Goal: Information Seeking & Learning: Find specific fact

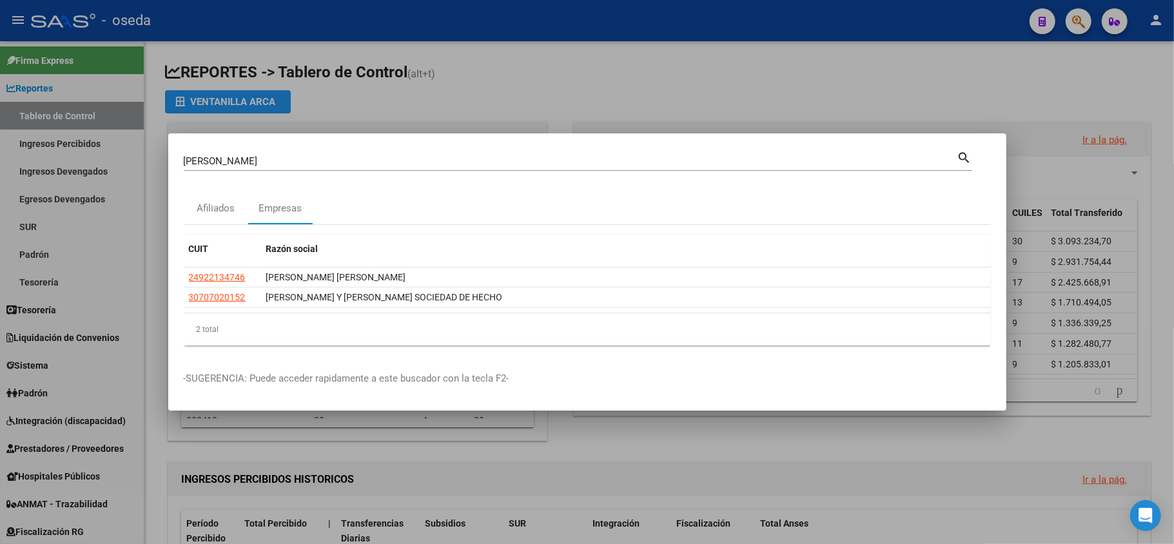
click at [454, 61] on div at bounding box center [587, 272] width 1174 height 544
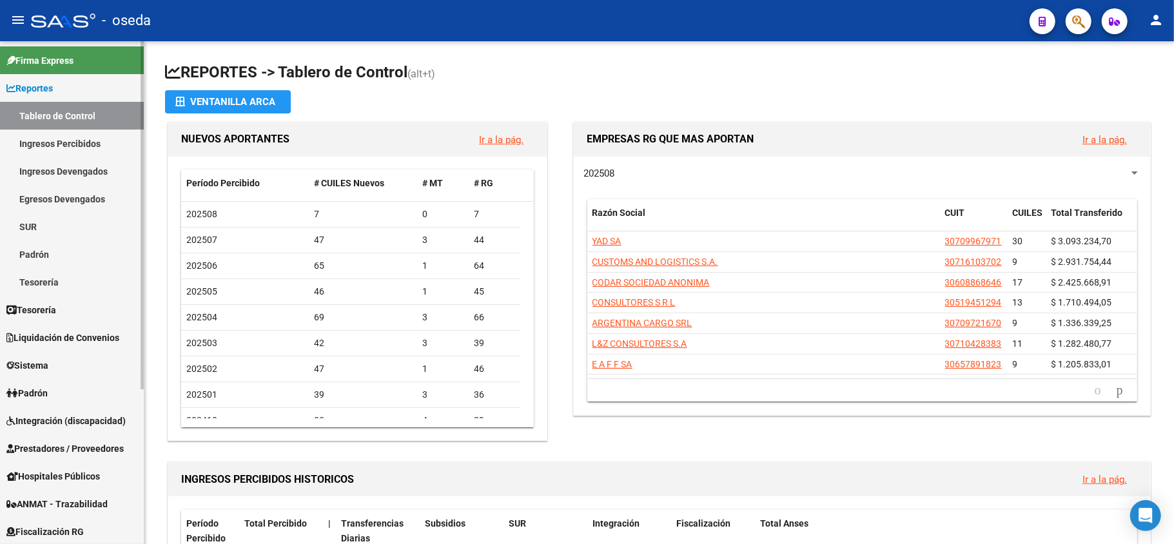
click at [53, 89] on span "Reportes" at bounding box center [29, 88] width 46 height 14
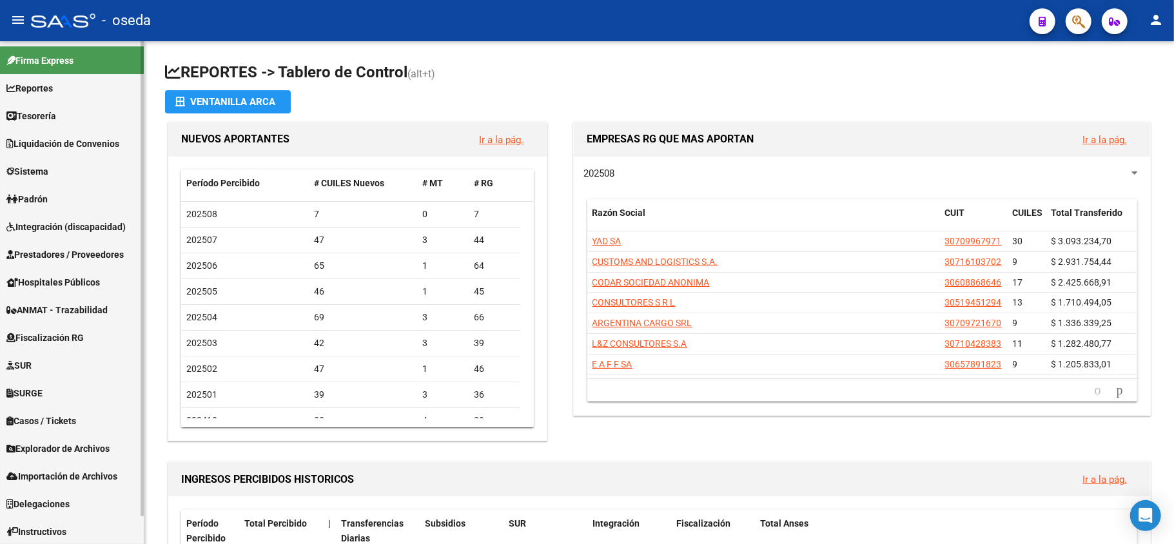
click at [46, 200] on span "Padrón" at bounding box center [26, 199] width 41 height 14
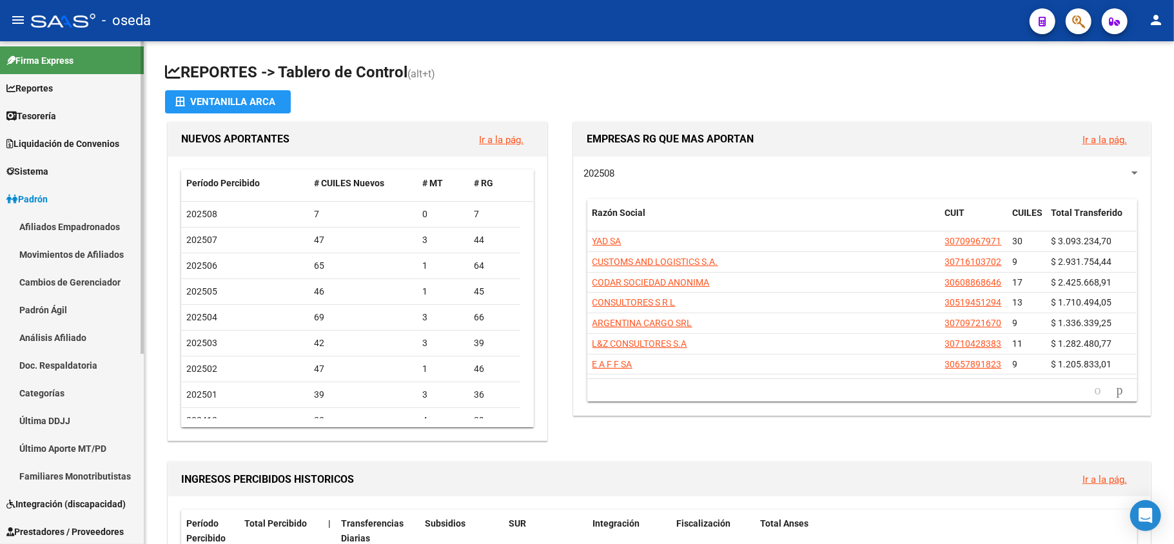
click at [62, 280] on link "Cambios de Gerenciador" at bounding box center [72, 282] width 144 height 28
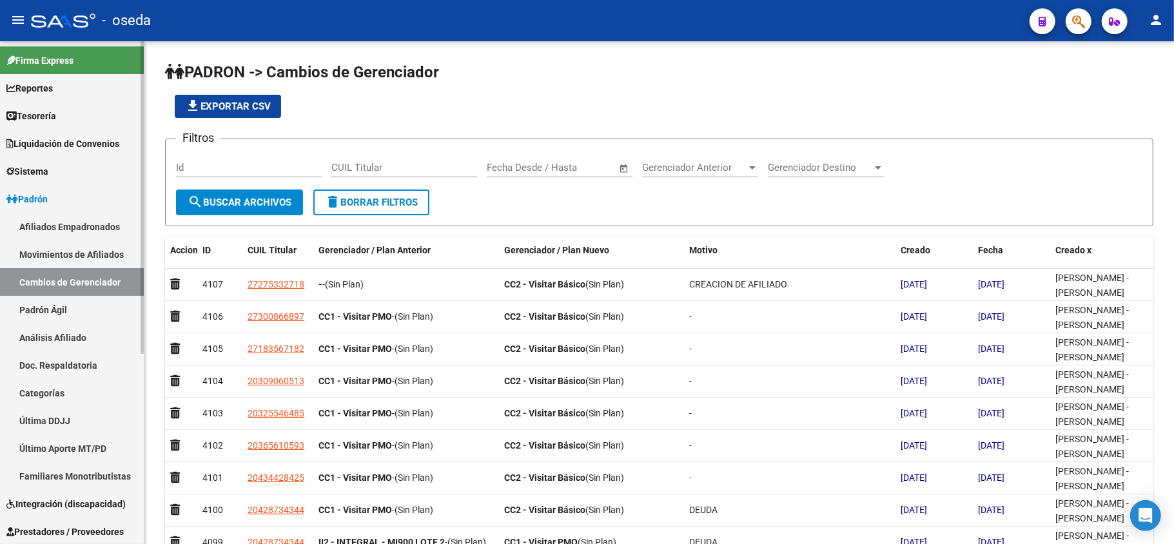
click at [48, 195] on span "Padrón" at bounding box center [26, 199] width 41 height 14
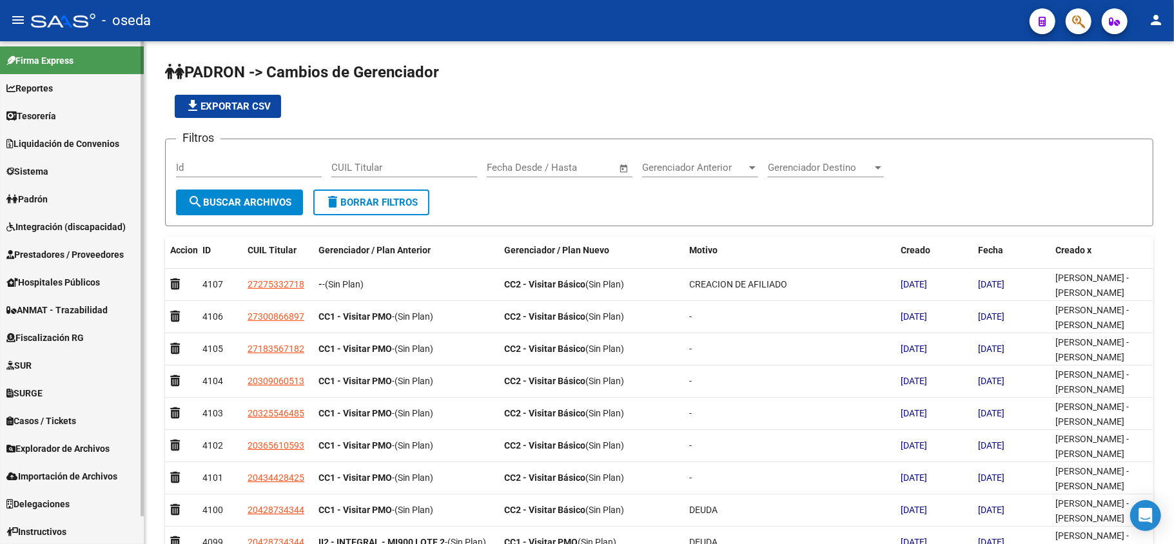
click at [60, 264] on link "Prestadores / Proveedores" at bounding box center [72, 255] width 144 height 28
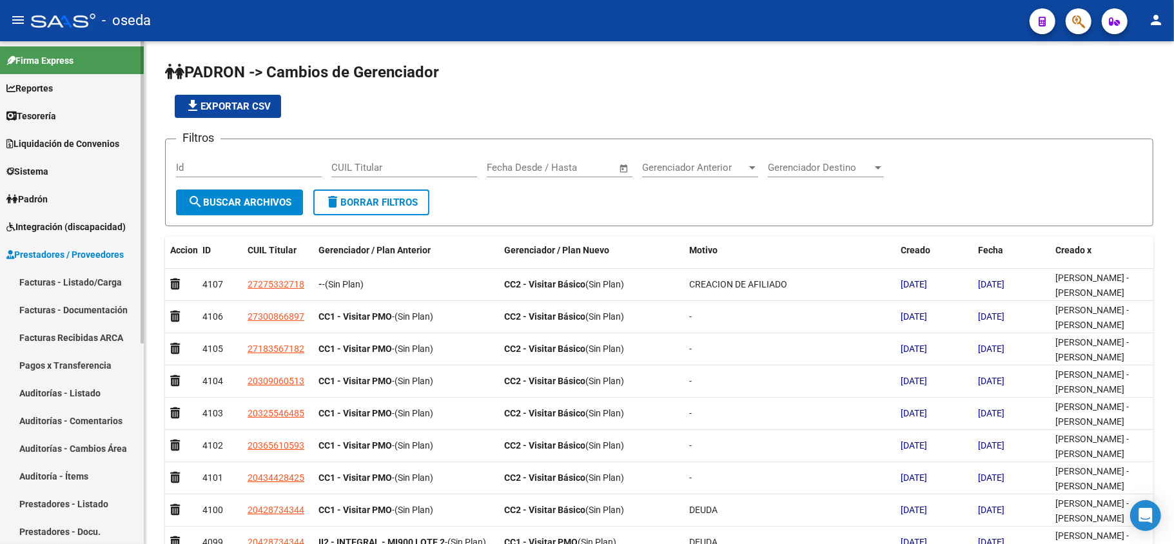
click at [63, 339] on link "Facturas Recibidas ARCA" at bounding box center [72, 338] width 144 height 28
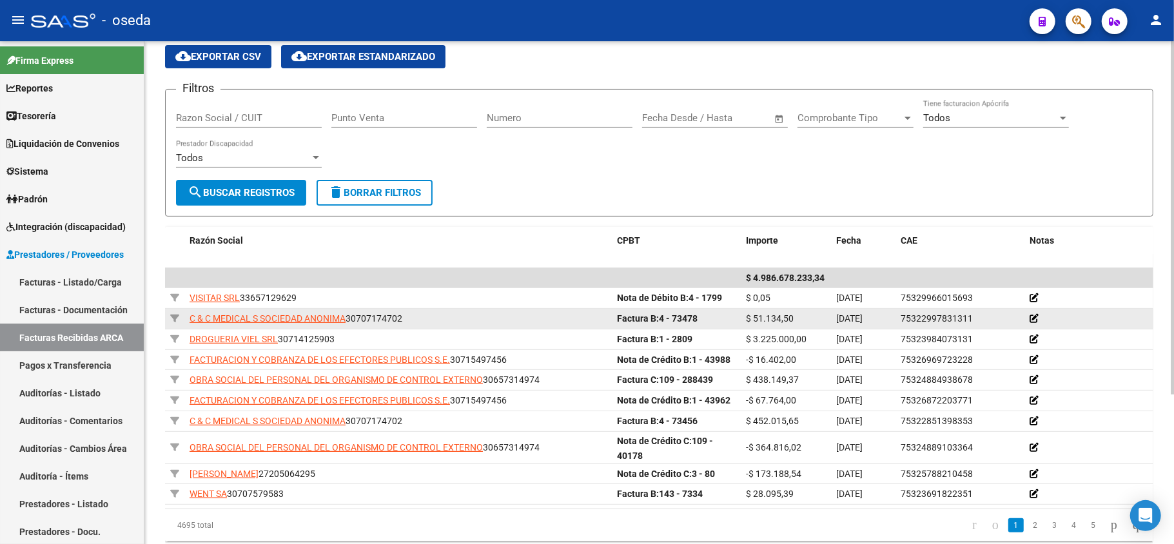
scroll to position [212, 0]
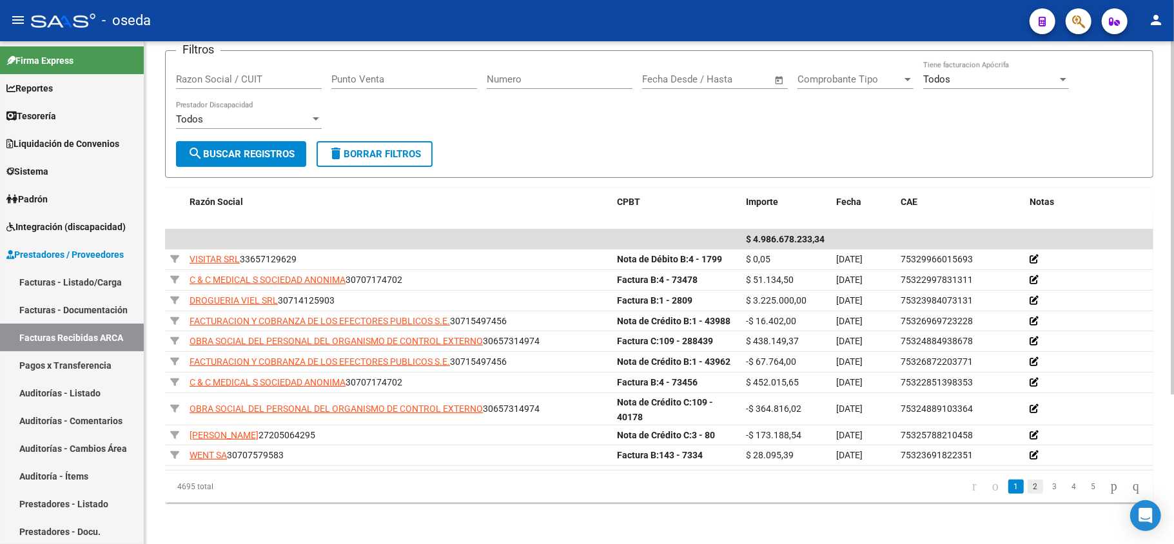
click at [1028, 485] on link "2" at bounding box center [1035, 487] width 15 height 14
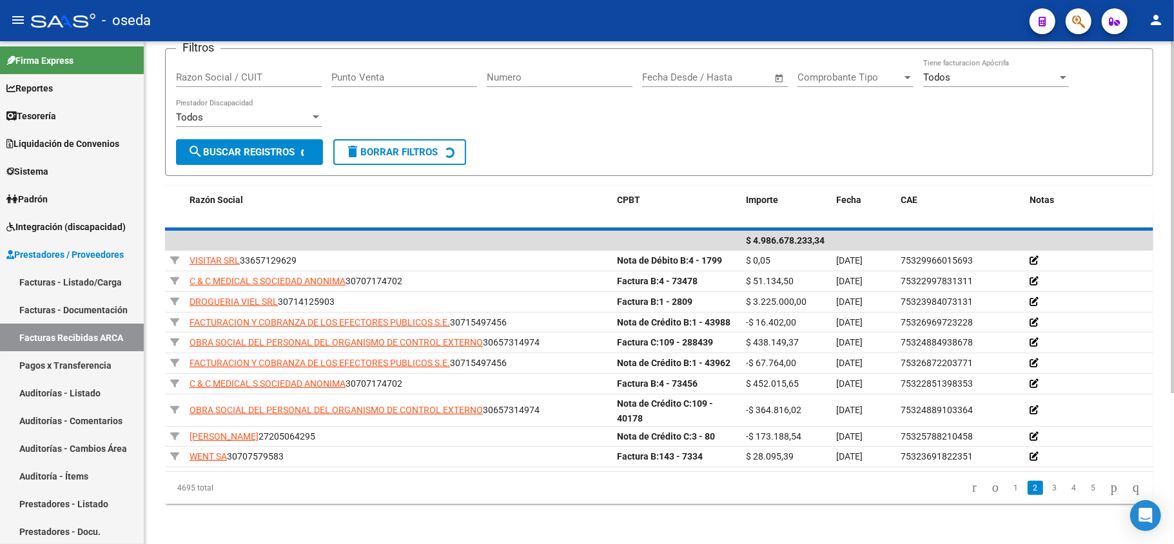
scroll to position [201, 0]
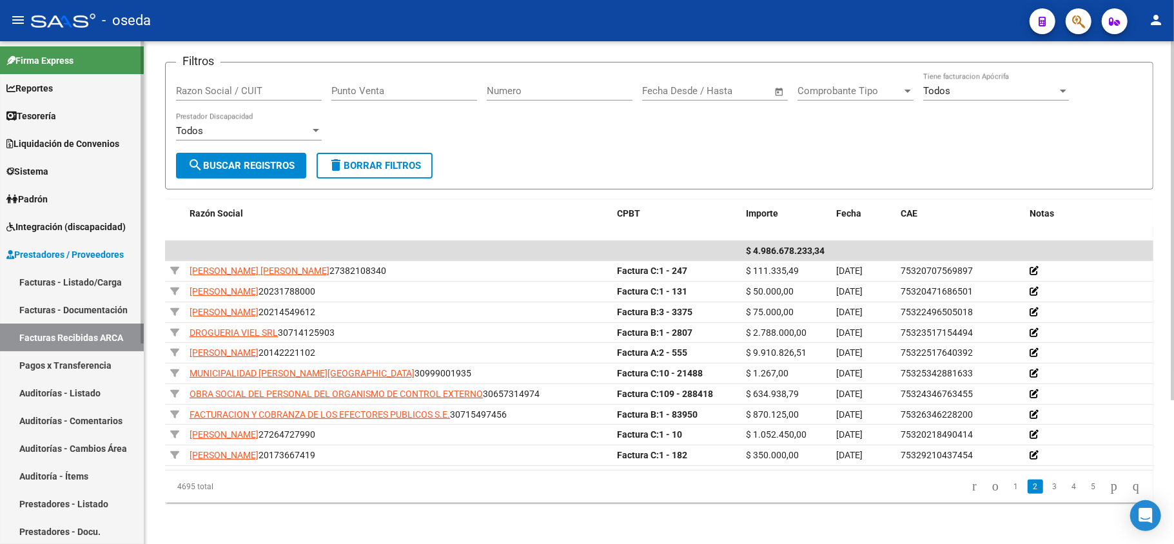
click at [64, 281] on link "Facturas - Listado/Carga" at bounding box center [72, 282] width 144 height 28
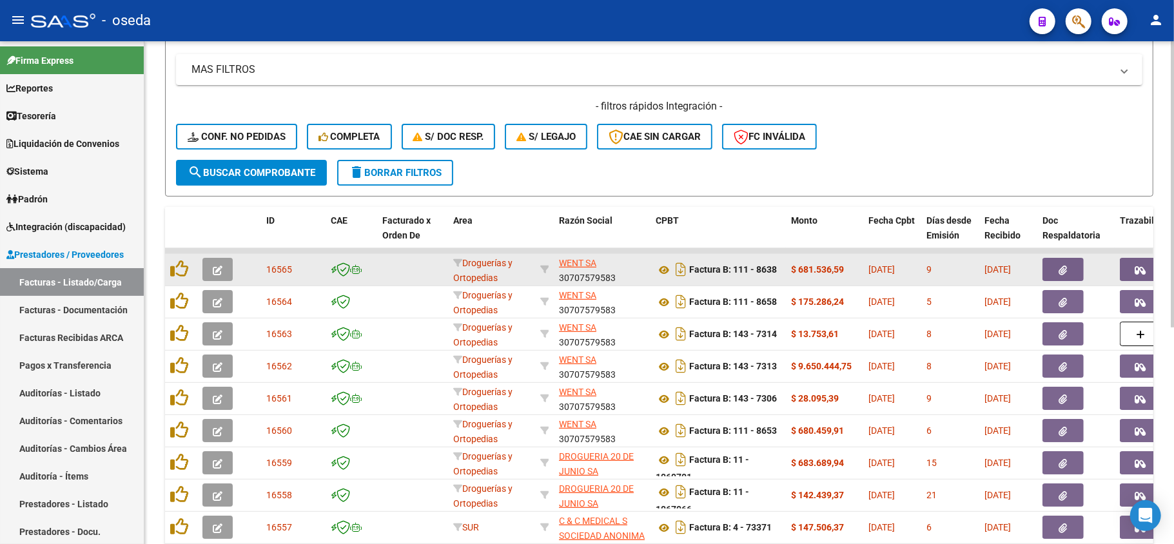
scroll to position [344, 0]
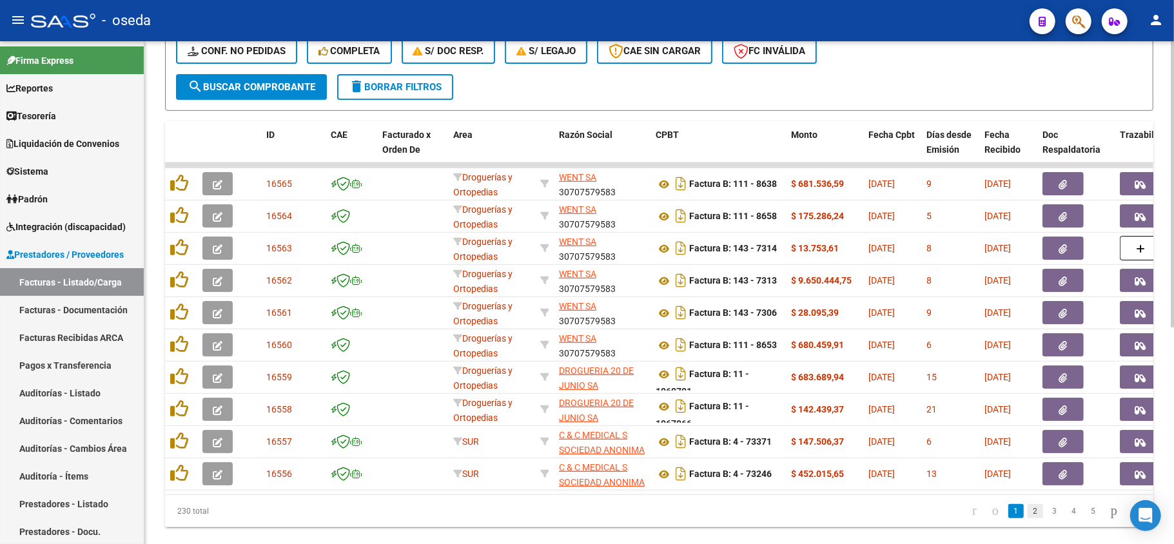
click at [1028, 517] on link "2" at bounding box center [1035, 511] width 15 height 14
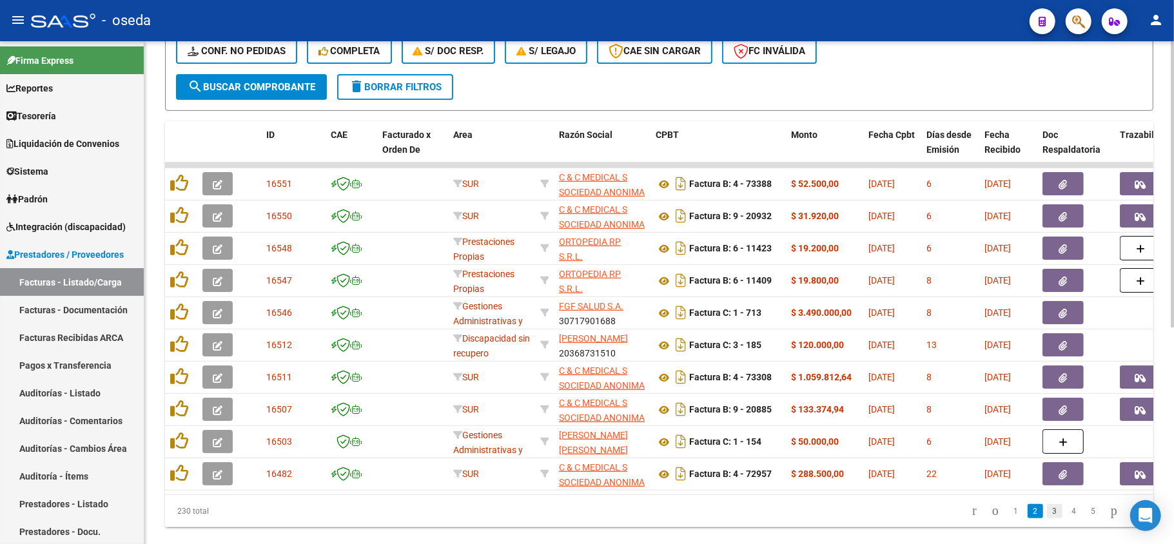
click at [1047, 518] on link "3" at bounding box center [1054, 511] width 15 height 14
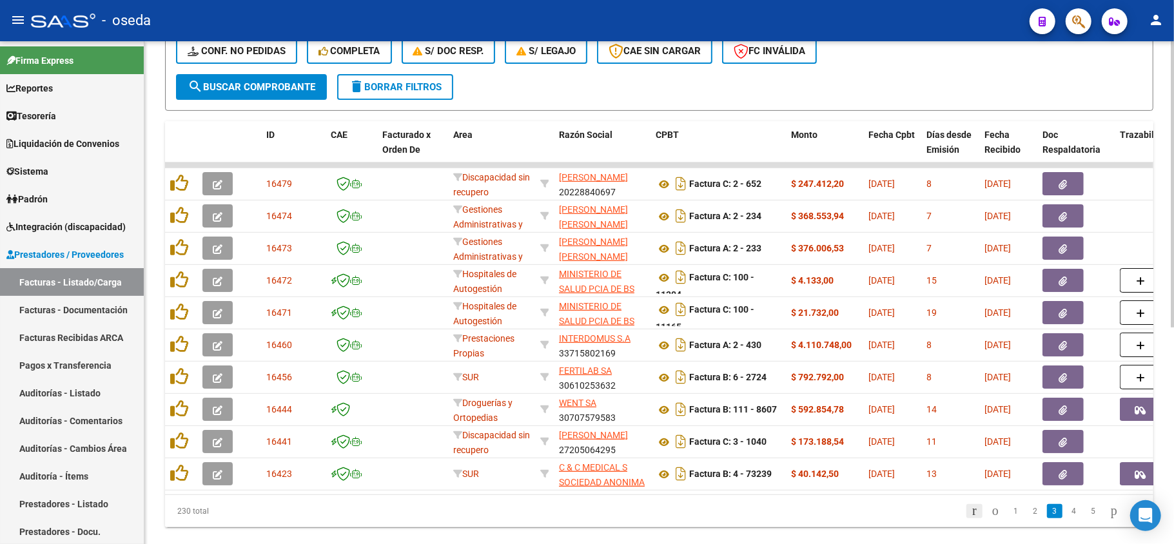
click at [970, 518] on icon "go to first page" at bounding box center [974, 510] width 8 height 15
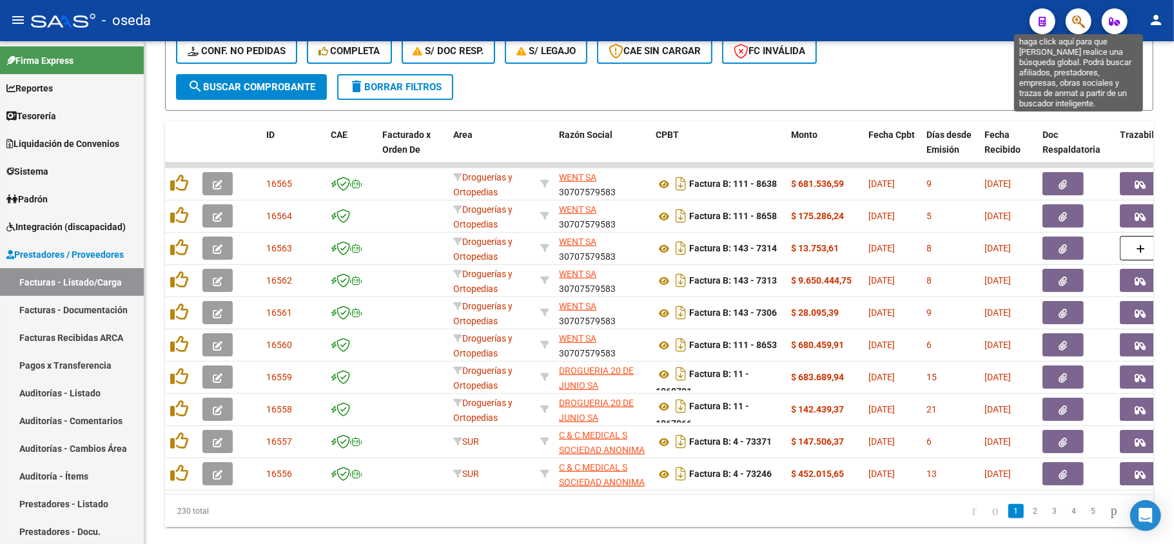
click at [1081, 16] on icon "button" at bounding box center [1078, 21] width 13 height 15
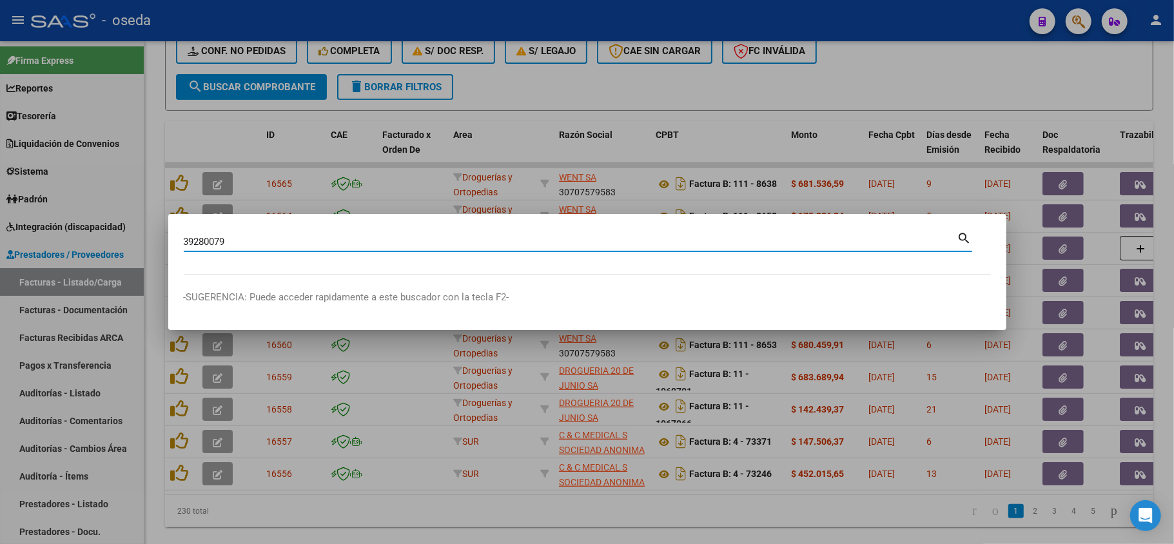
type input "39280079"
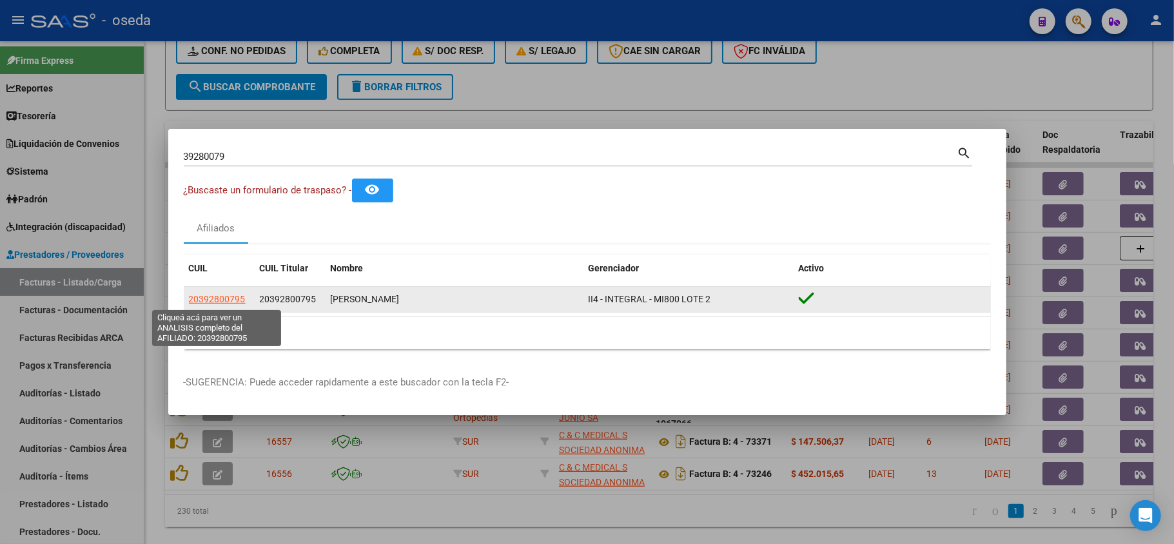
click at [221, 299] on span "20392800795" at bounding box center [217, 299] width 57 height 10
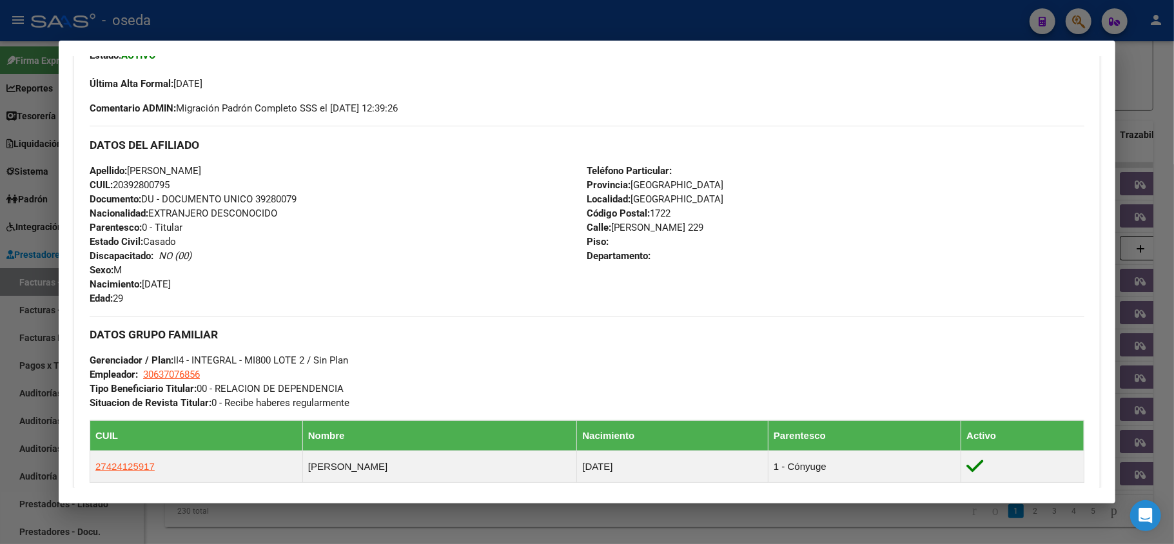
scroll to position [580, 0]
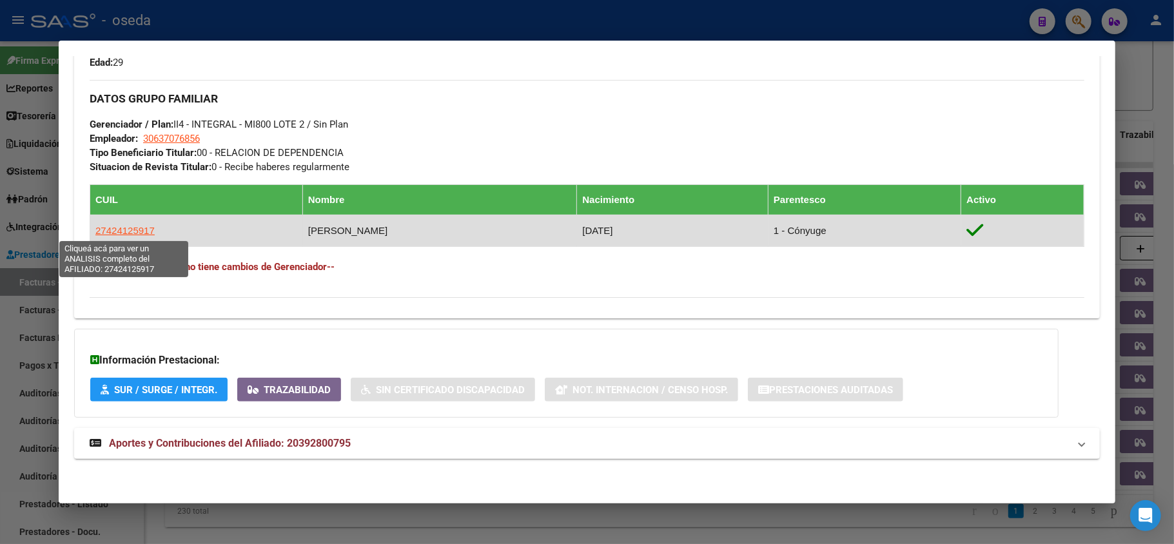
click at [119, 230] on span "27424125917" at bounding box center [124, 230] width 59 height 11
type textarea "27424125917"
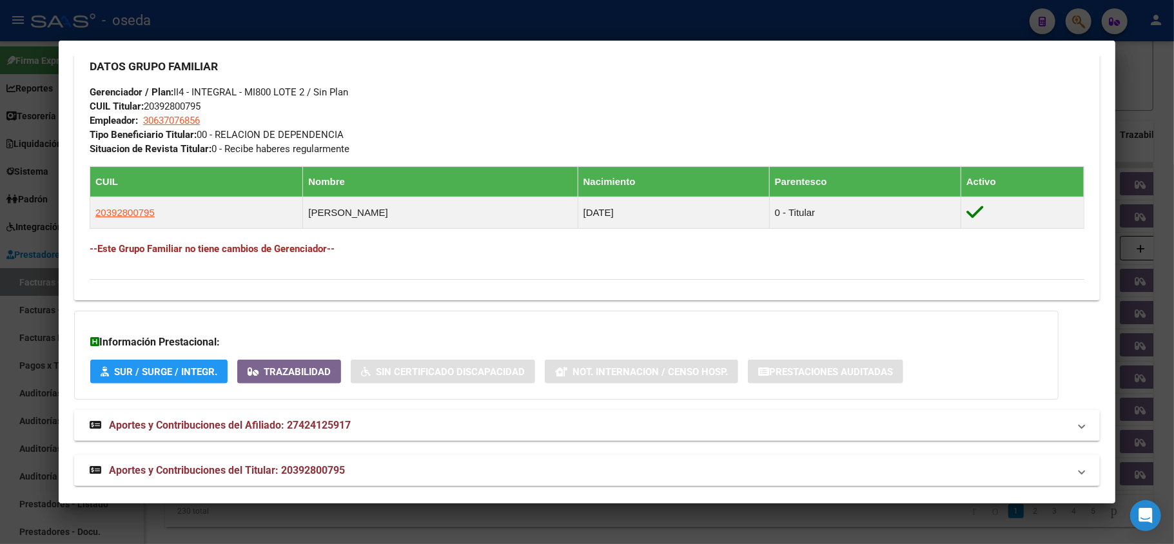
scroll to position [615, 0]
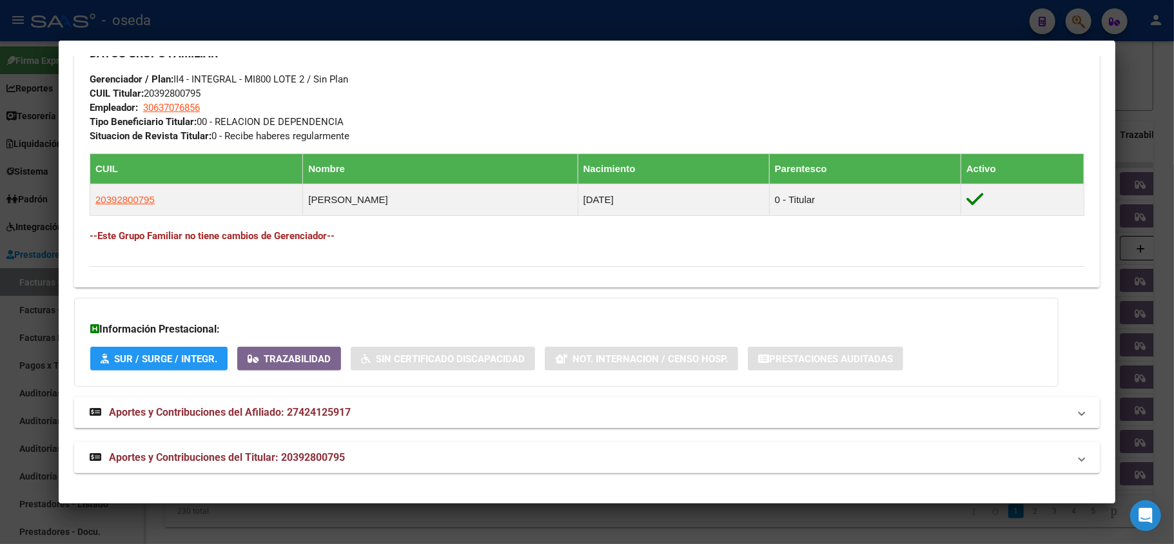
click at [262, 458] on span "Aportes y Contribuciones del Titular: 20392800795" at bounding box center [227, 457] width 236 height 12
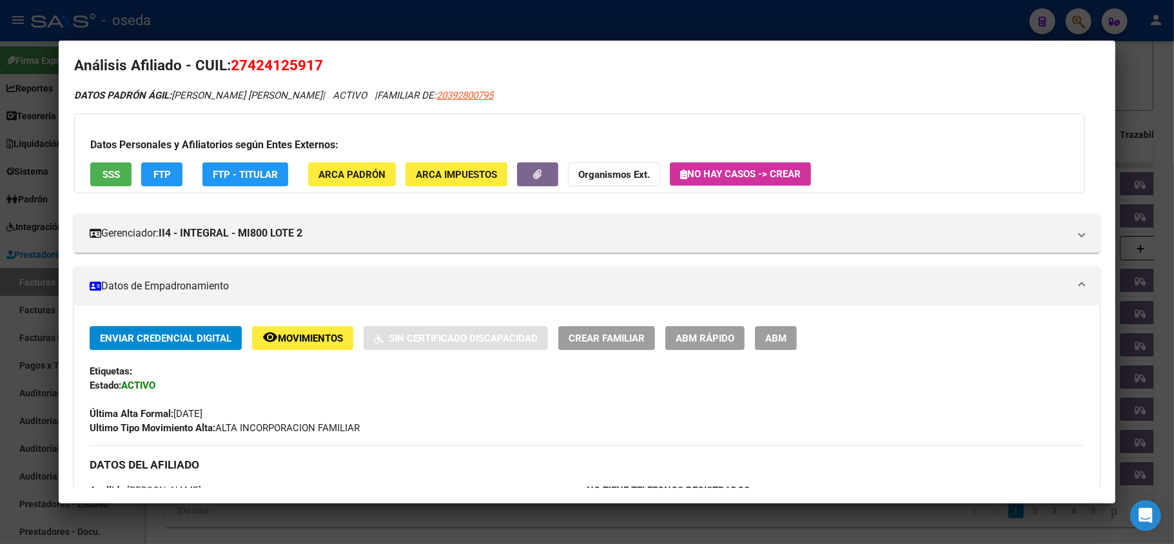
scroll to position [0, 0]
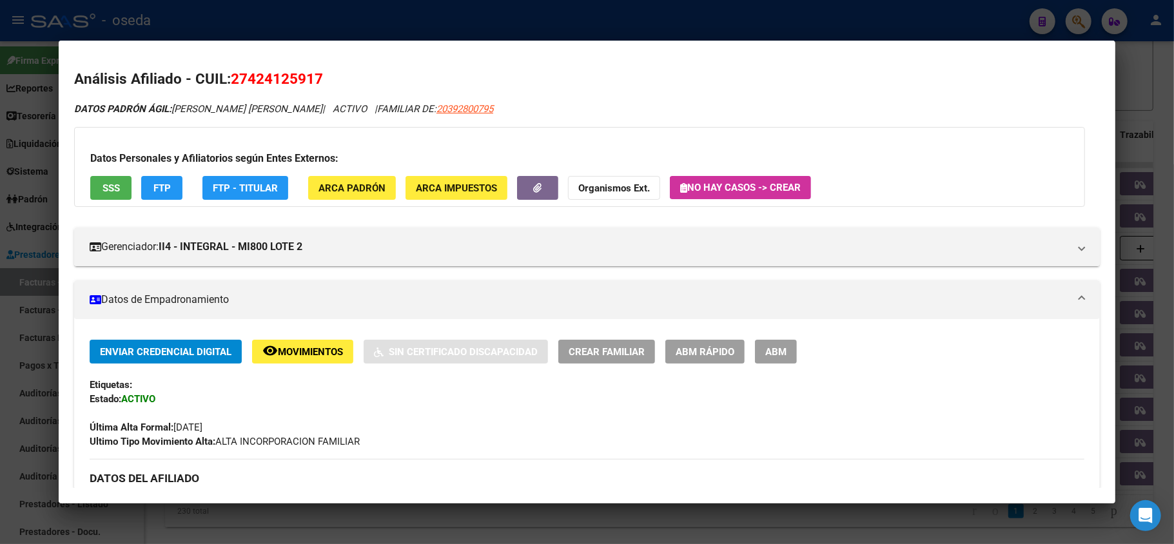
click at [99, 186] on button "SSS" at bounding box center [110, 188] width 41 height 24
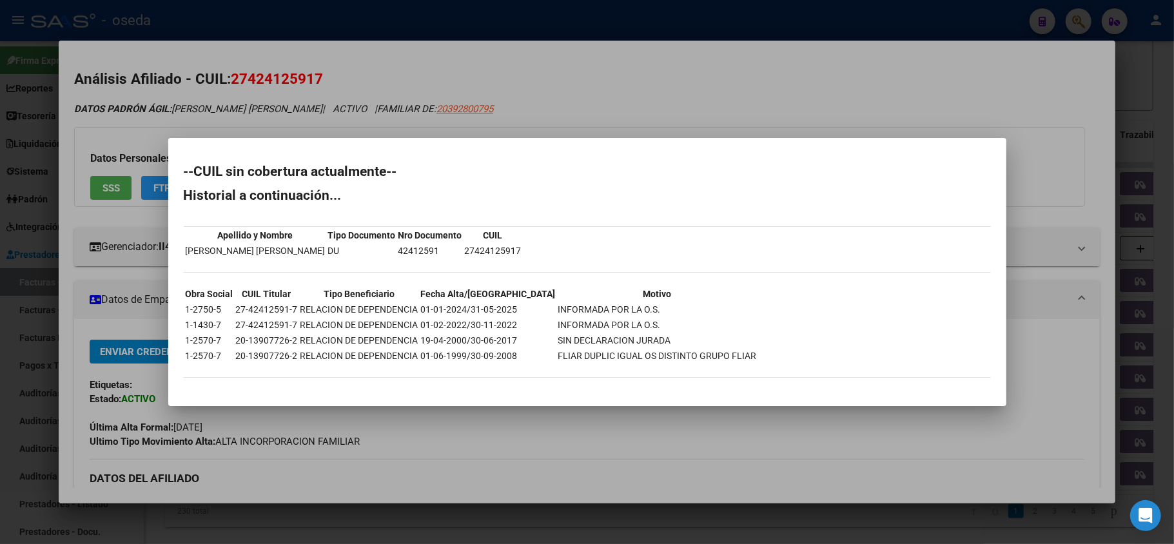
click at [393, 418] on div at bounding box center [587, 272] width 1174 height 544
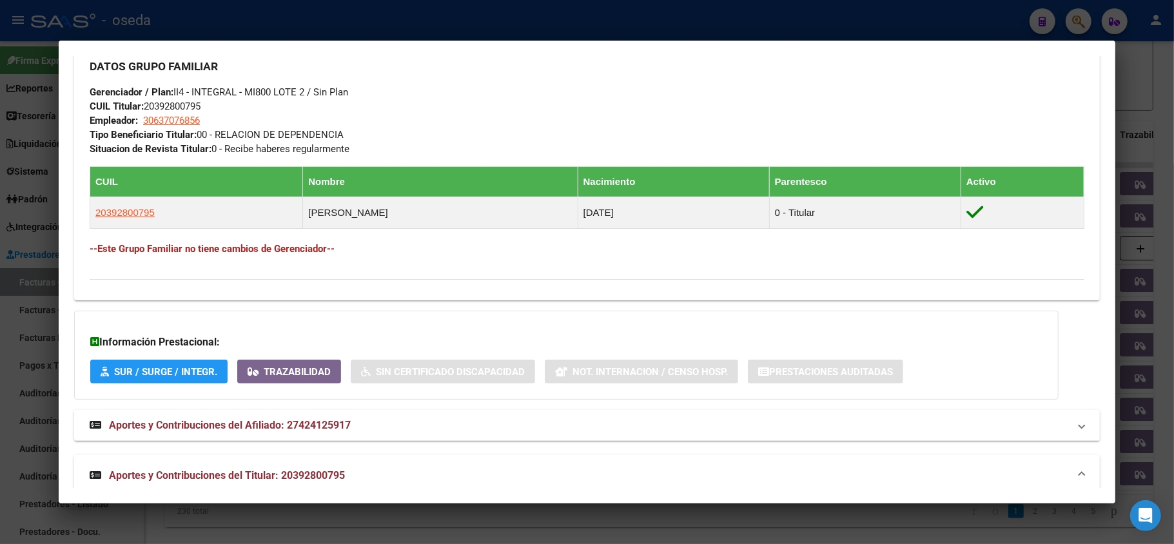
scroll to position [945, 0]
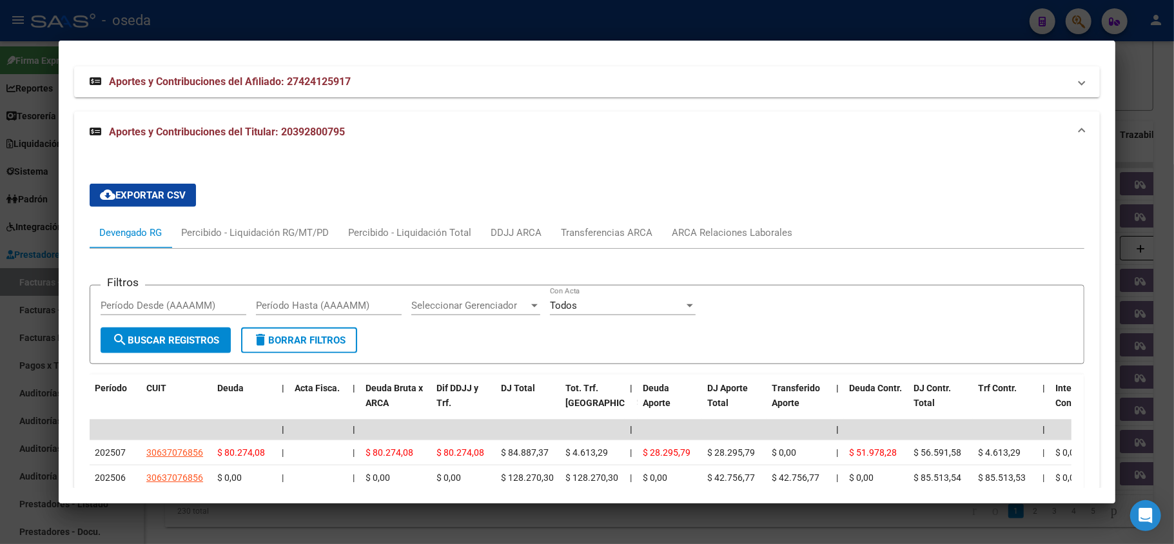
click at [5, 271] on div at bounding box center [587, 272] width 1174 height 544
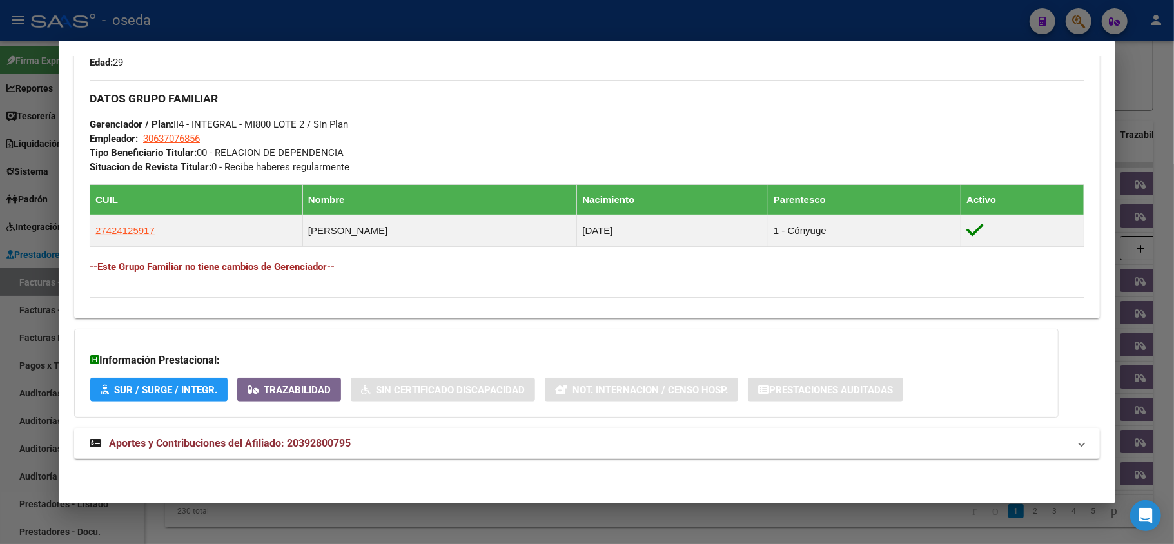
click at [596, 23] on div at bounding box center [587, 272] width 1174 height 544
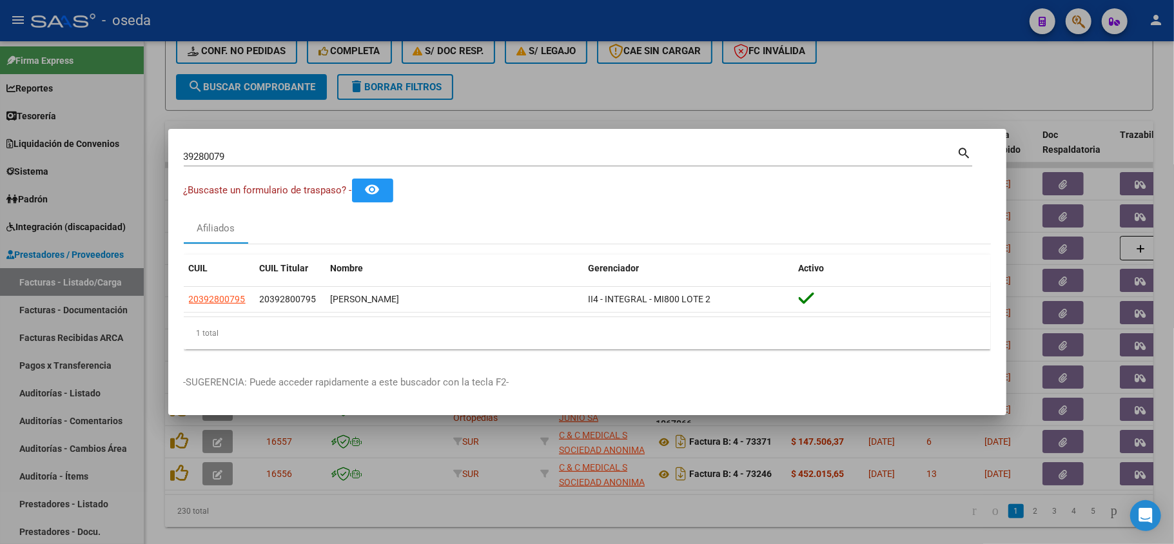
click at [537, 150] on div "39280079 Buscar (apellido, dni, [PERSON_NAME], [PERSON_NAME], cuit, obra social)" at bounding box center [571, 156] width 774 height 19
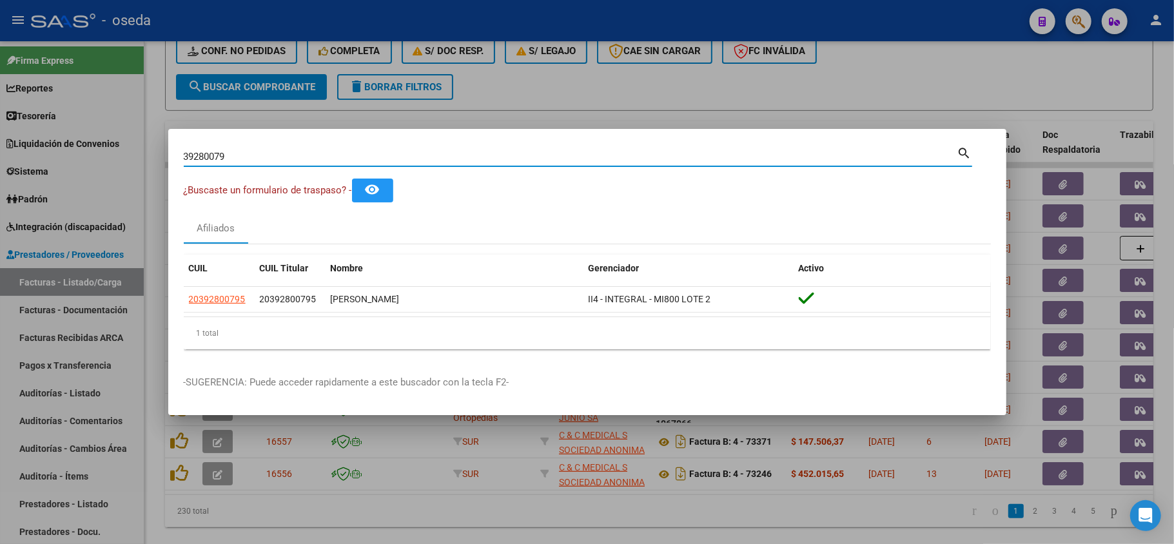
click at [537, 159] on input "39280079" at bounding box center [571, 157] width 774 height 12
click at [537, 160] on input "39280079" at bounding box center [571, 157] width 774 height 12
type input "[PERSON_NAME]"
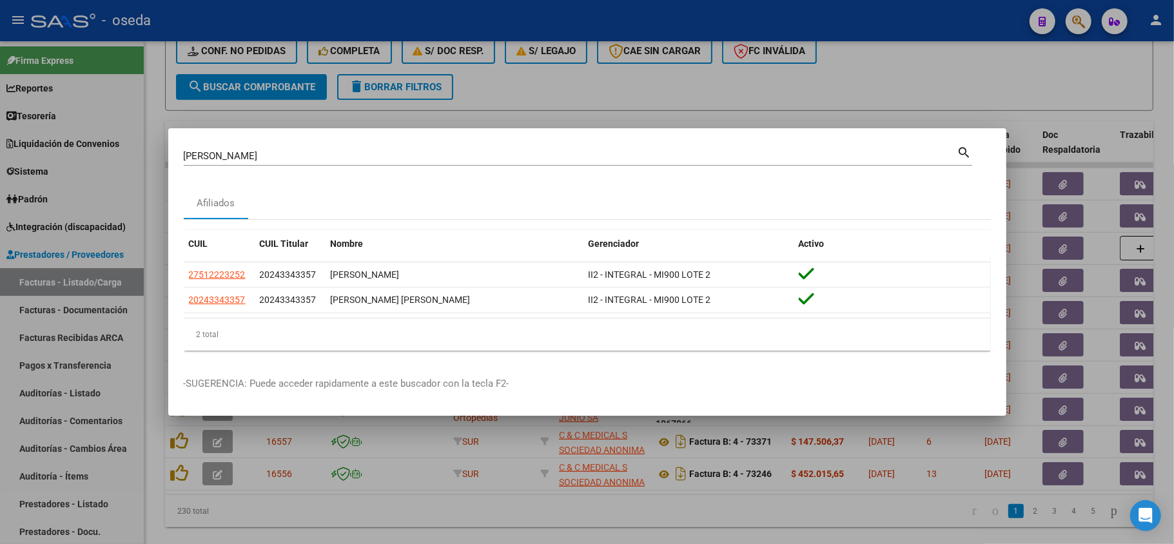
click at [22, 262] on div at bounding box center [587, 272] width 1174 height 544
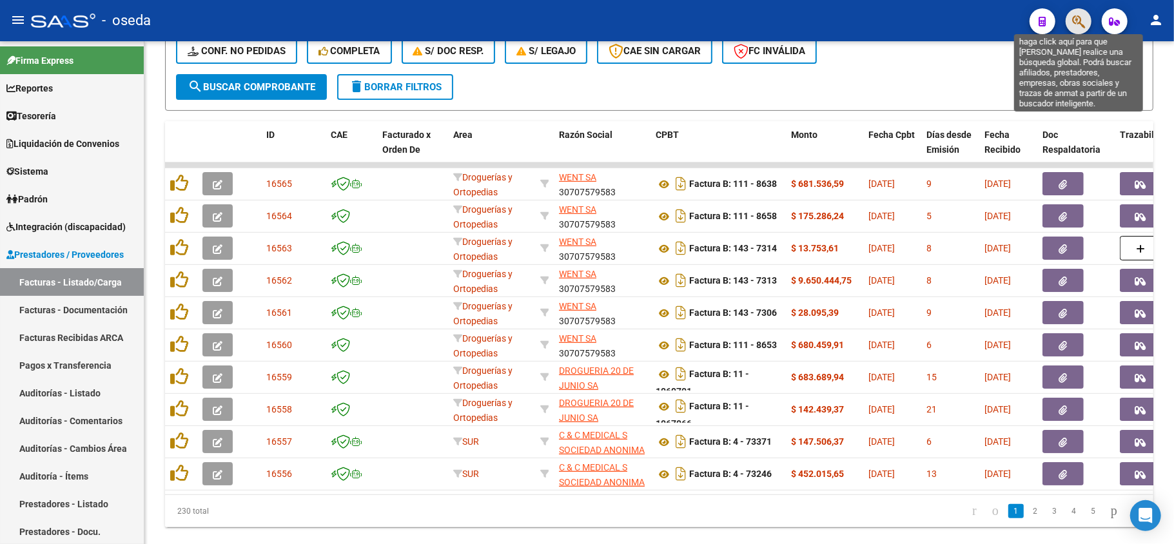
click at [1074, 25] on icon "button" at bounding box center [1078, 21] width 13 height 15
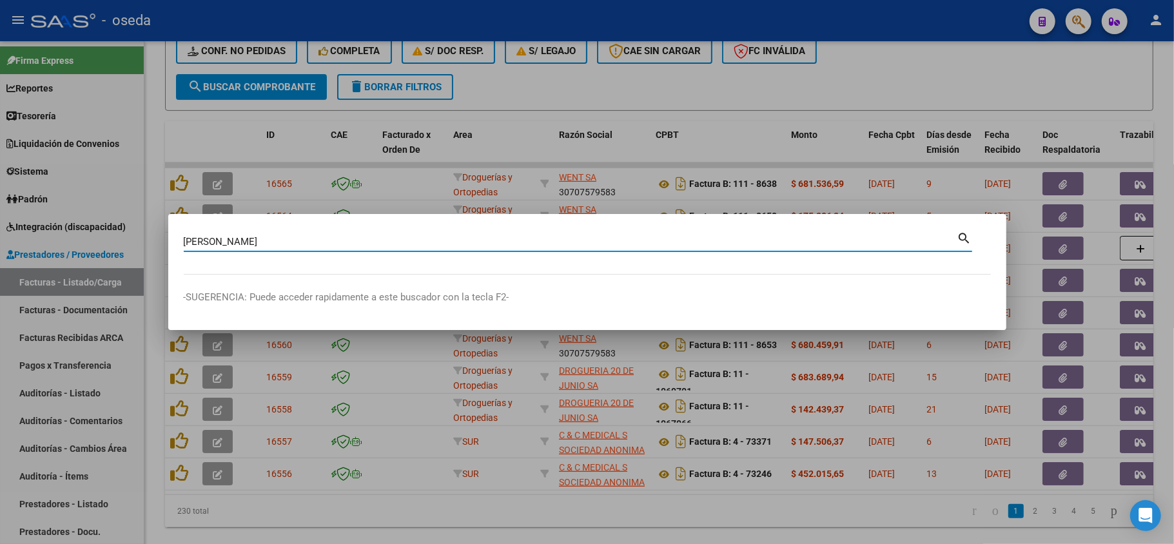
type input "[PERSON_NAME]"
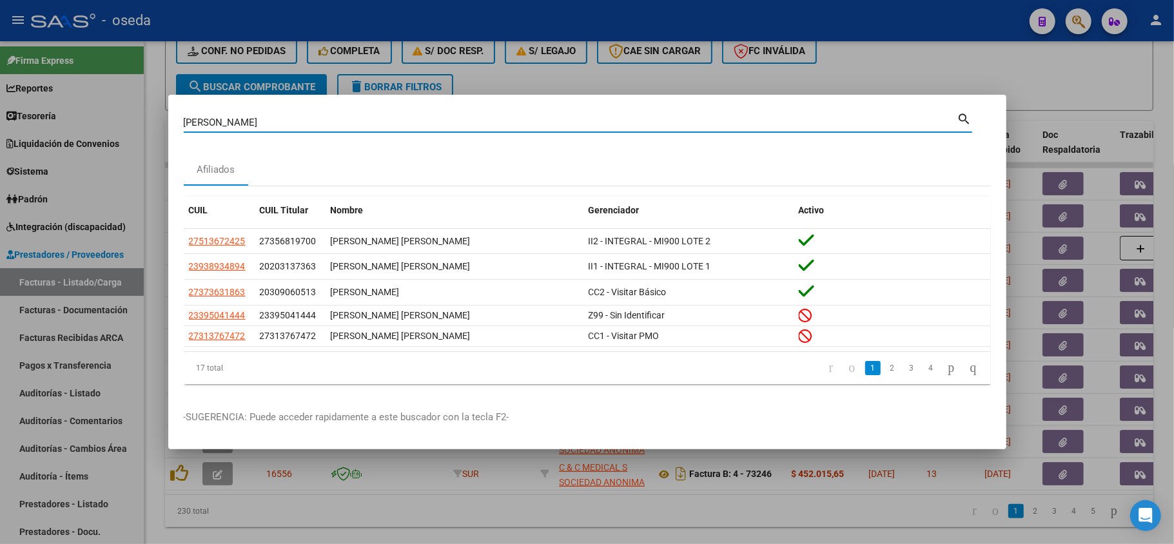
click at [1043, 63] on div at bounding box center [587, 272] width 1174 height 544
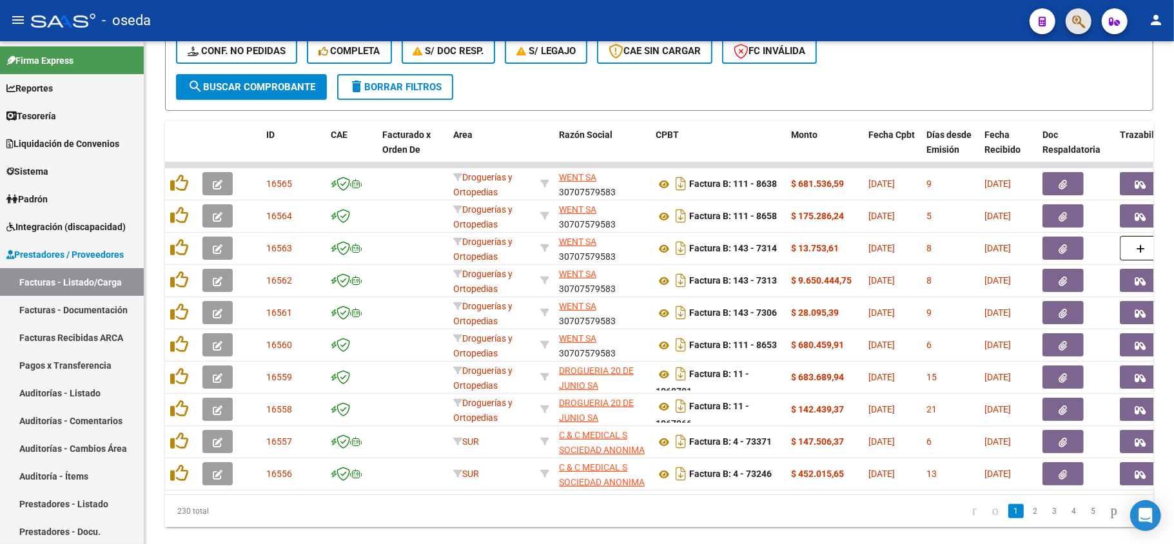
click at [1088, 21] on button "button" at bounding box center [1079, 21] width 26 height 26
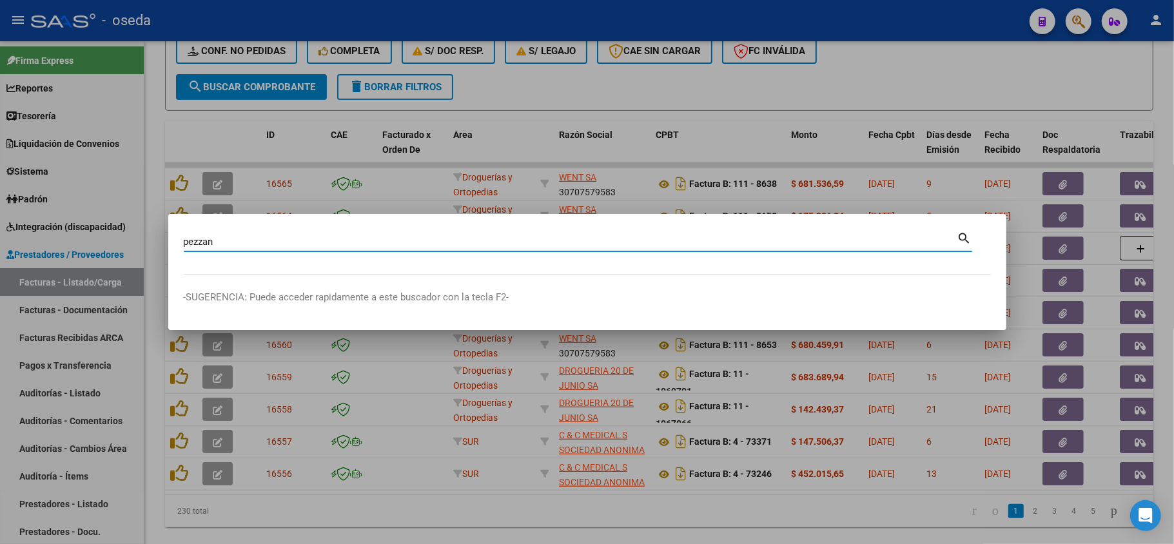
type input "pezzan"
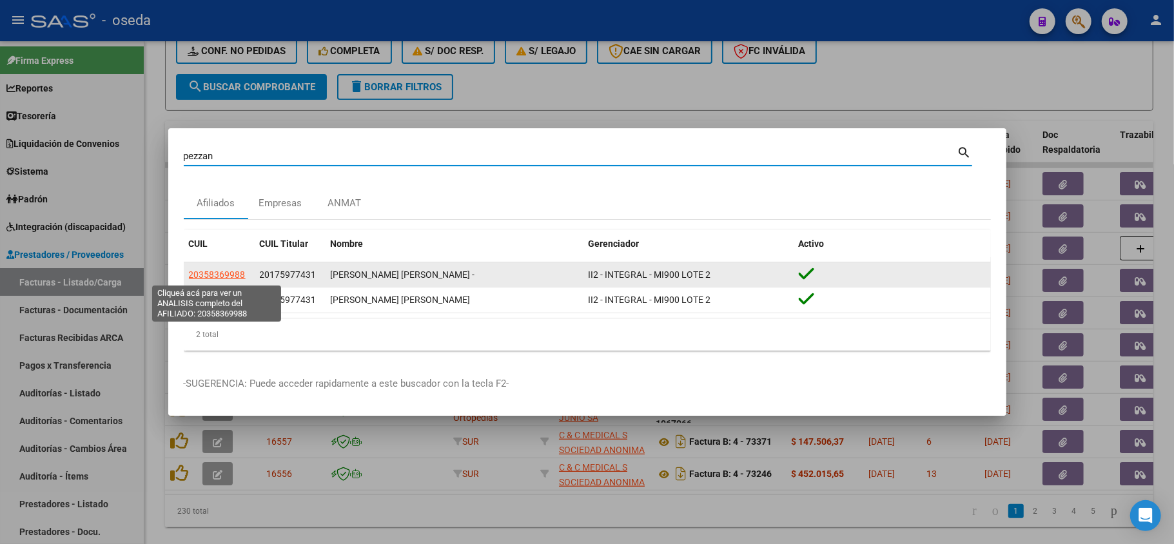
click at [204, 274] on span "20358369988" at bounding box center [217, 275] width 57 height 10
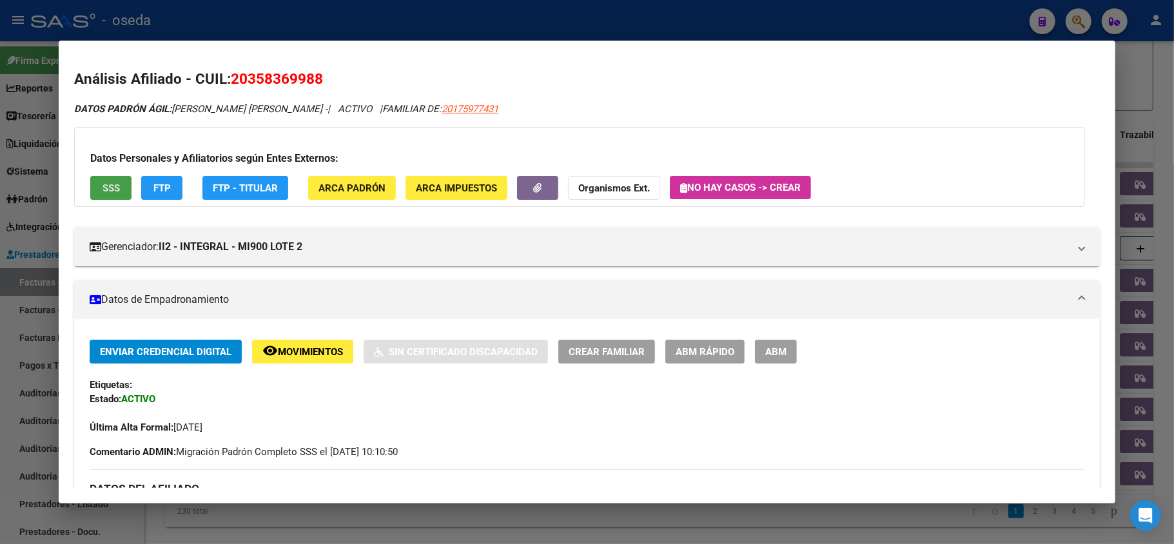
click at [114, 189] on span "SSS" at bounding box center [111, 188] width 17 height 12
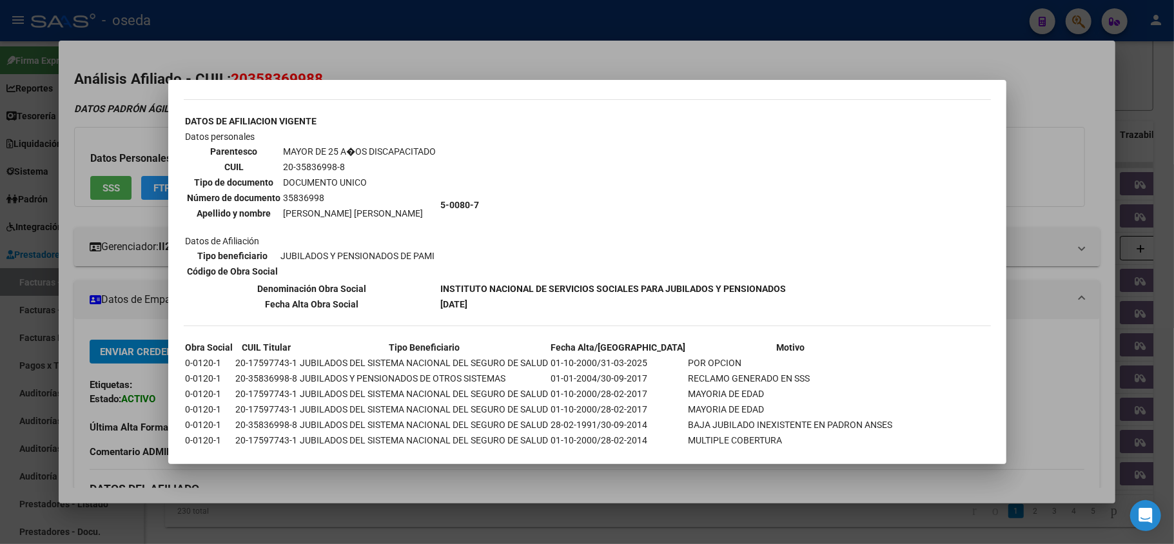
scroll to position [329, 0]
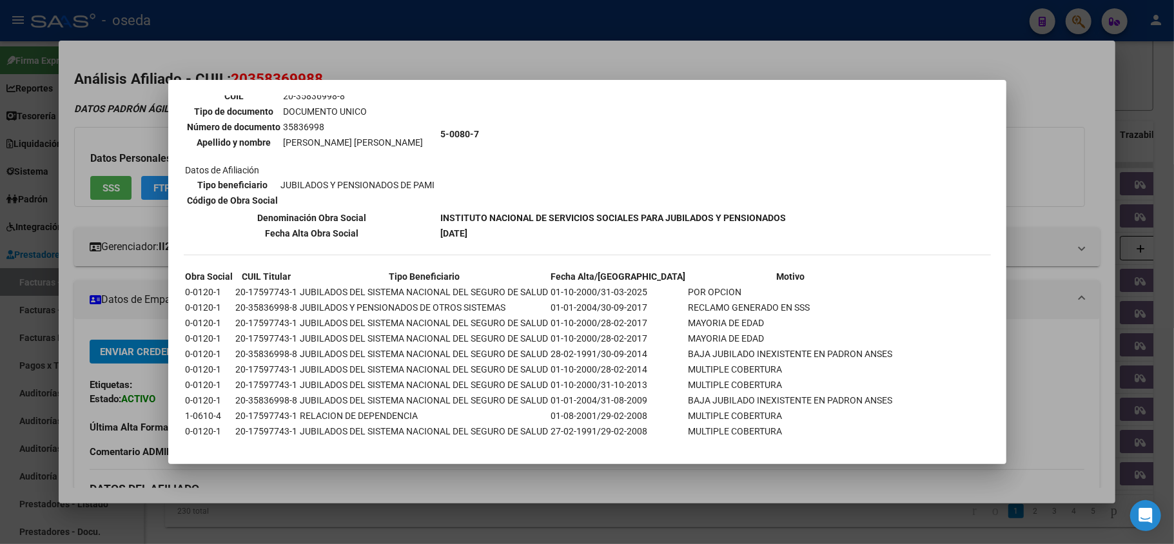
click at [89, 297] on div at bounding box center [587, 272] width 1174 height 544
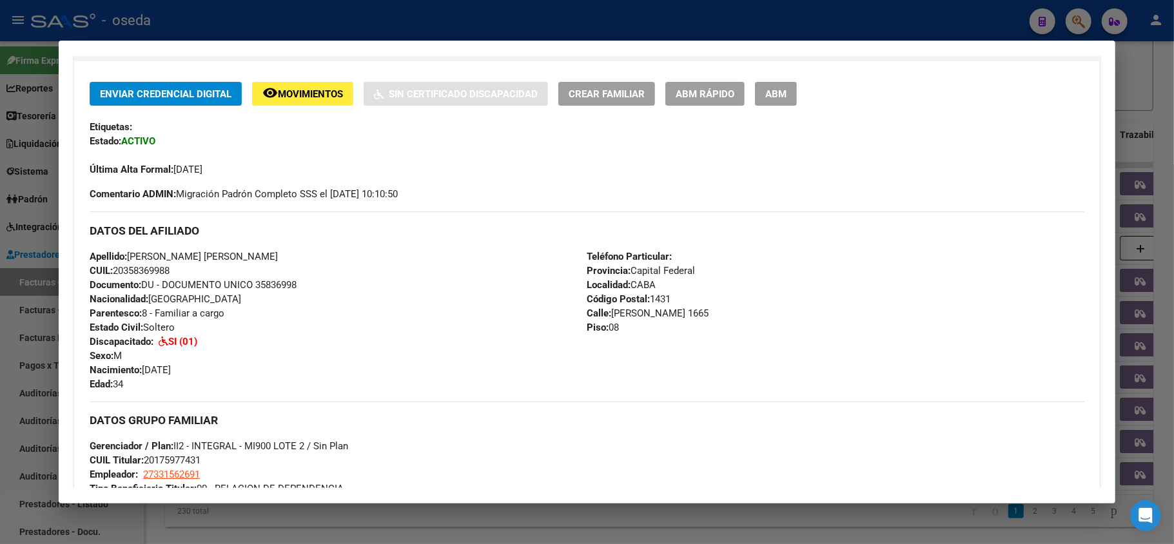
scroll to position [429, 0]
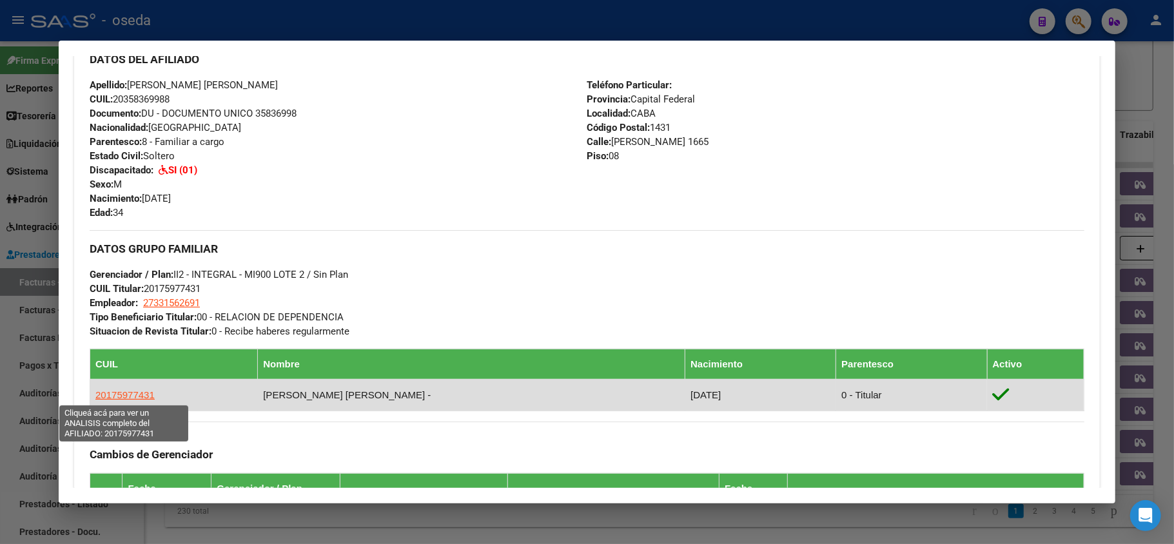
click at [112, 393] on span "20175977431" at bounding box center [124, 394] width 59 height 11
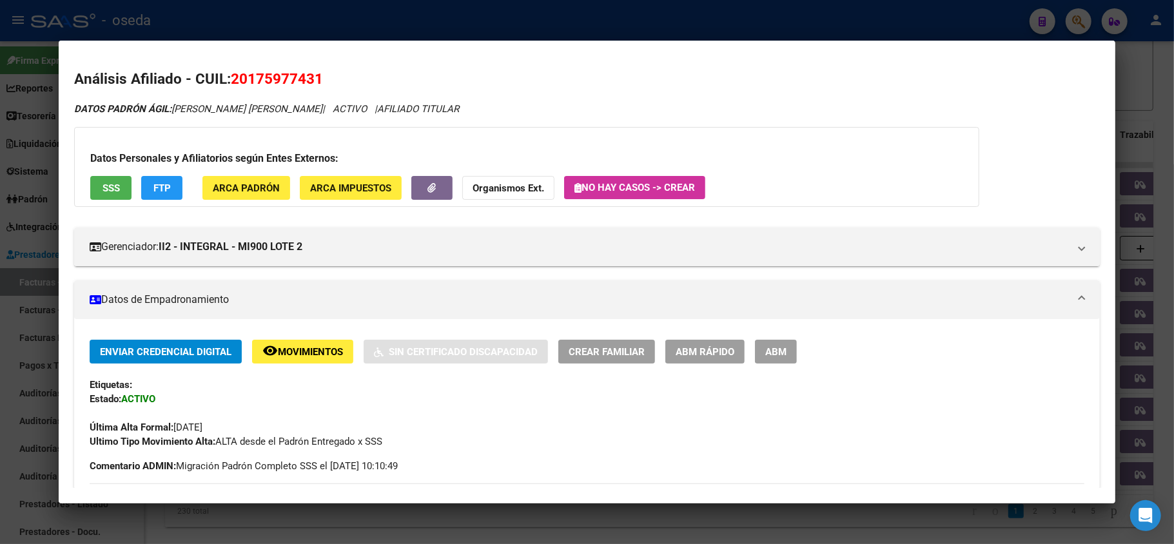
click at [106, 186] on span "SSS" at bounding box center [111, 188] width 17 height 12
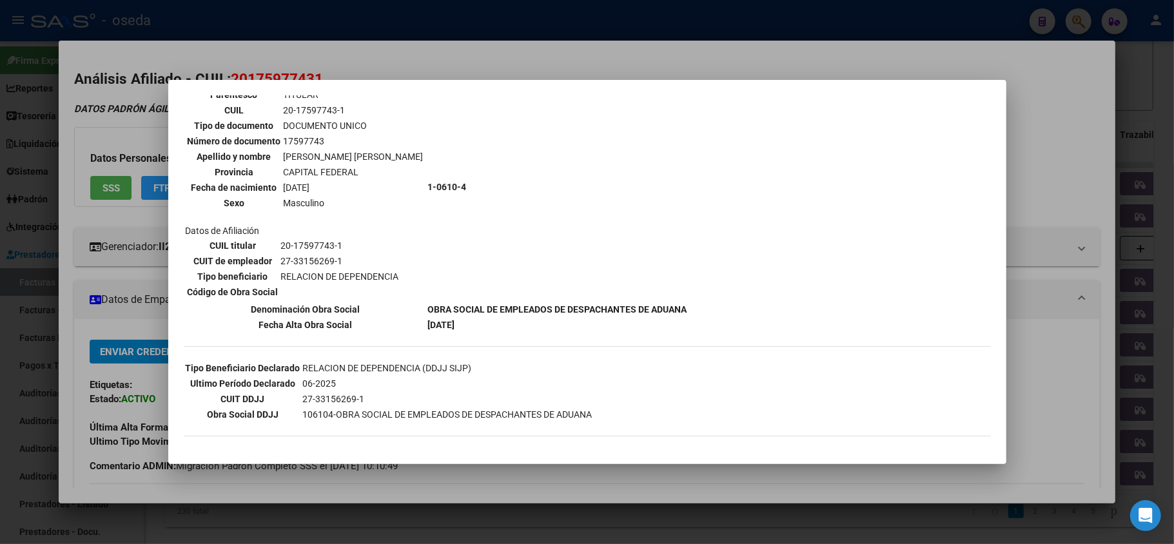
scroll to position [3, 0]
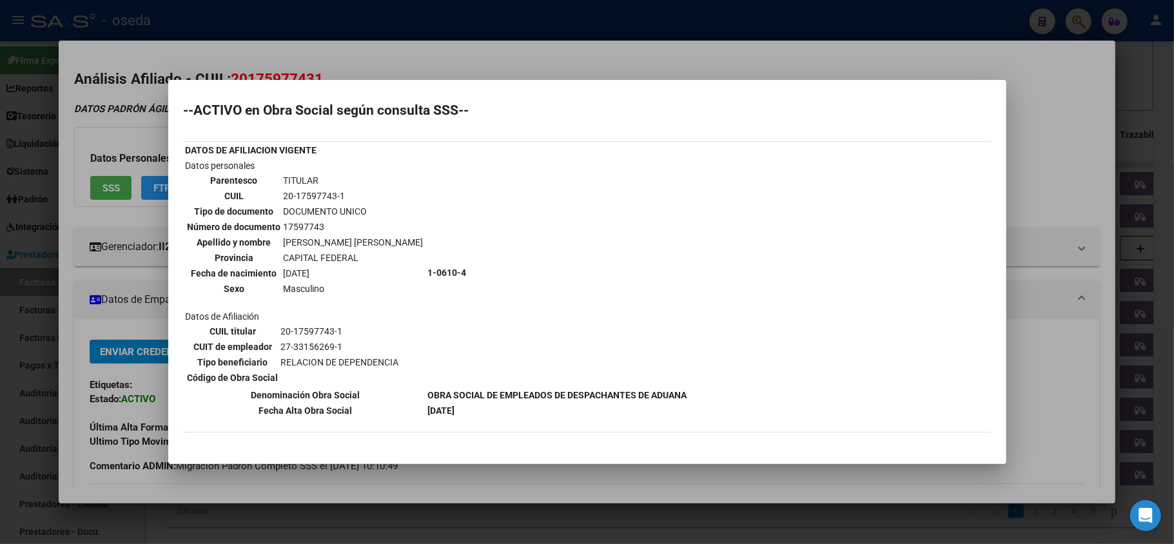
click at [391, 53] on div at bounding box center [587, 272] width 1174 height 544
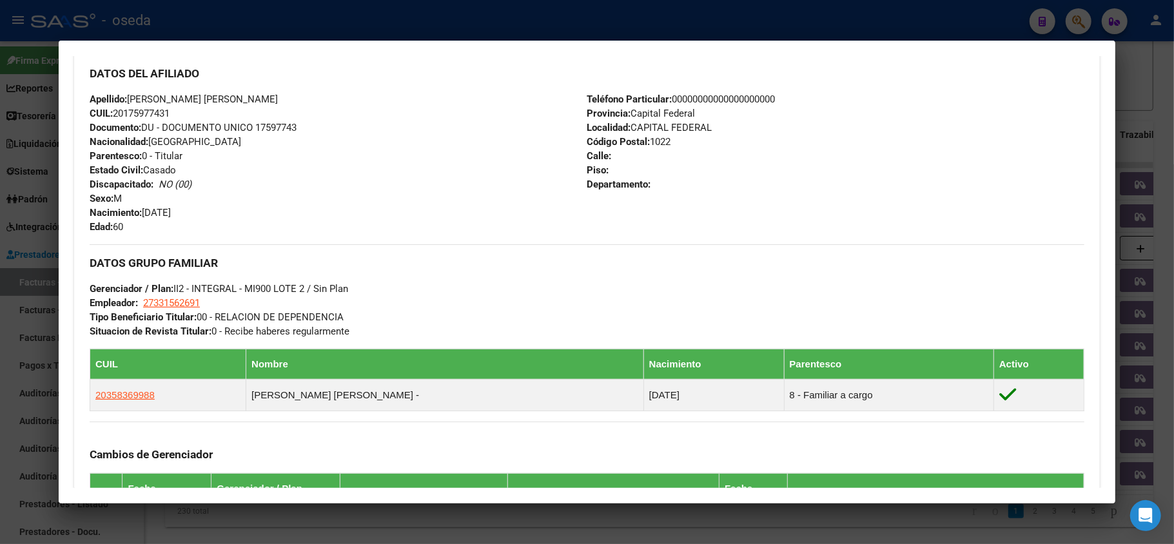
scroll to position [516, 0]
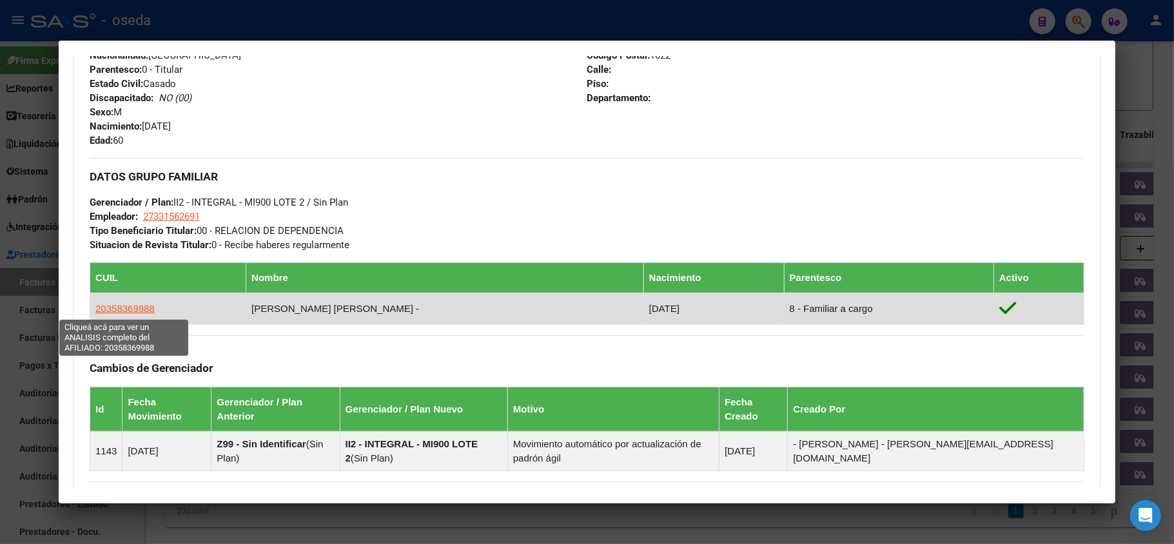
click at [125, 305] on span "20358369988" at bounding box center [124, 308] width 59 height 11
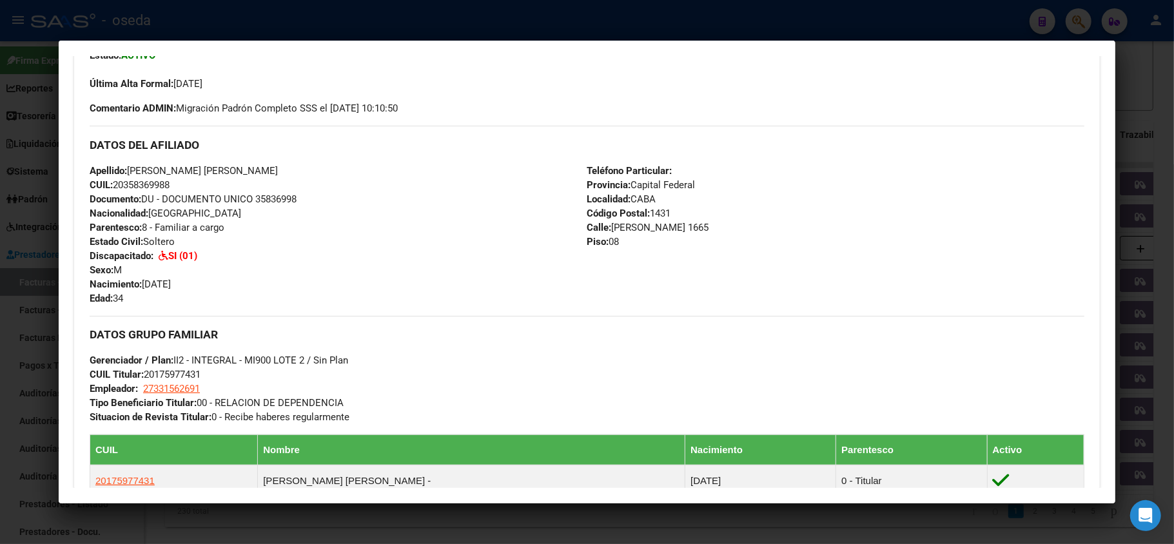
scroll to position [0, 0]
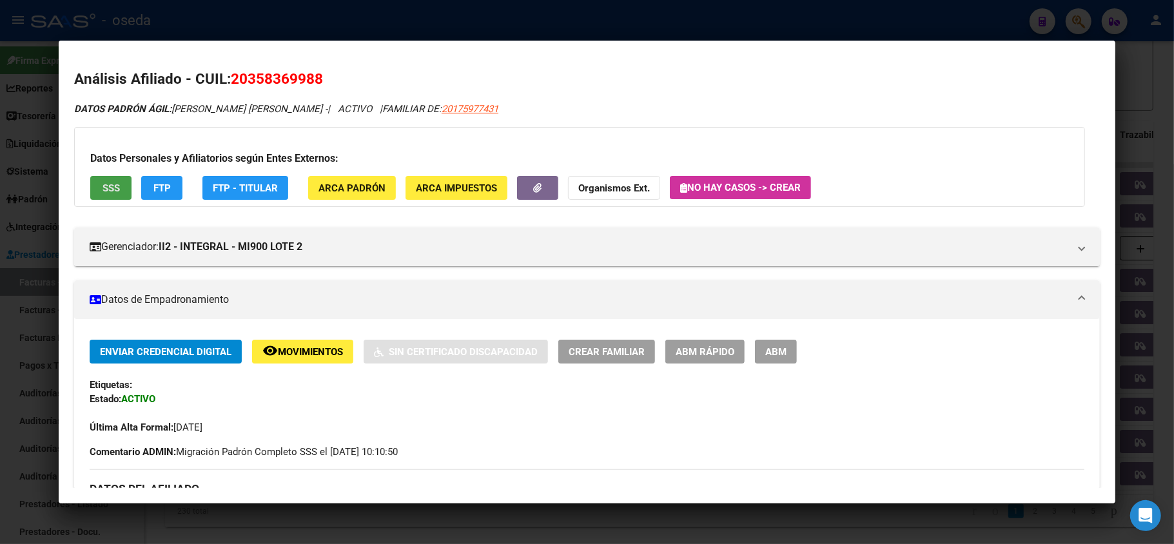
click at [108, 190] on span "SSS" at bounding box center [111, 188] width 17 height 12
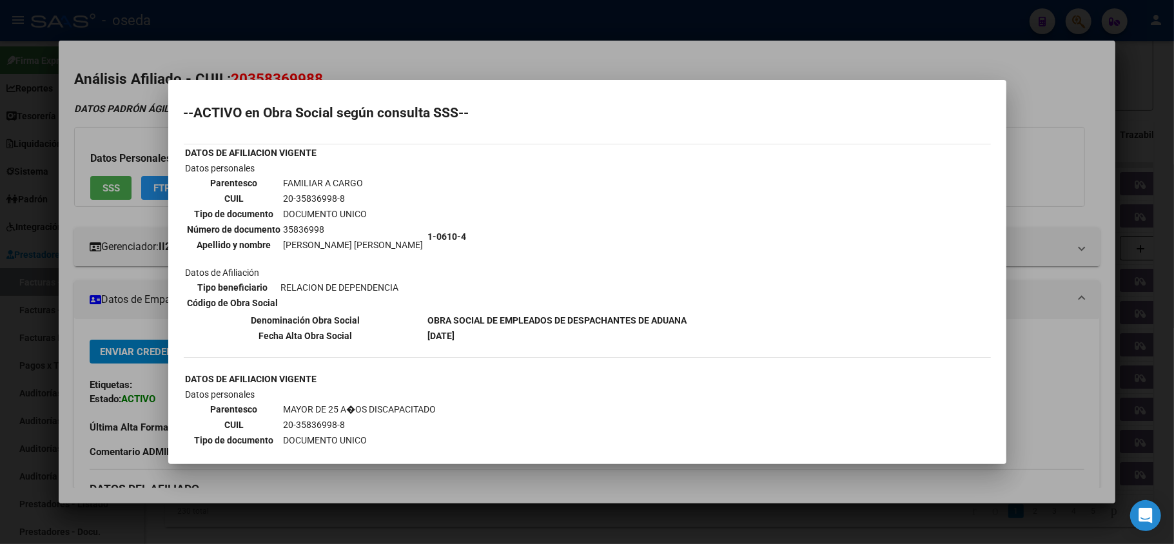
scroll to position [86, 0]
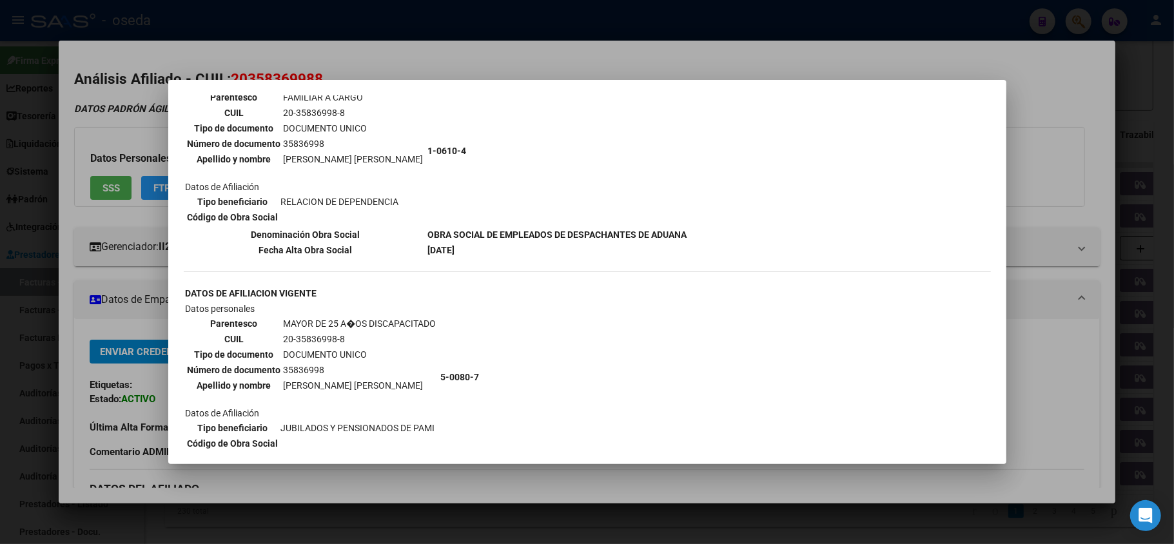
click at [455, 349] on td "5-0080-7" at bounding box center [613, 377] width 347 height 151
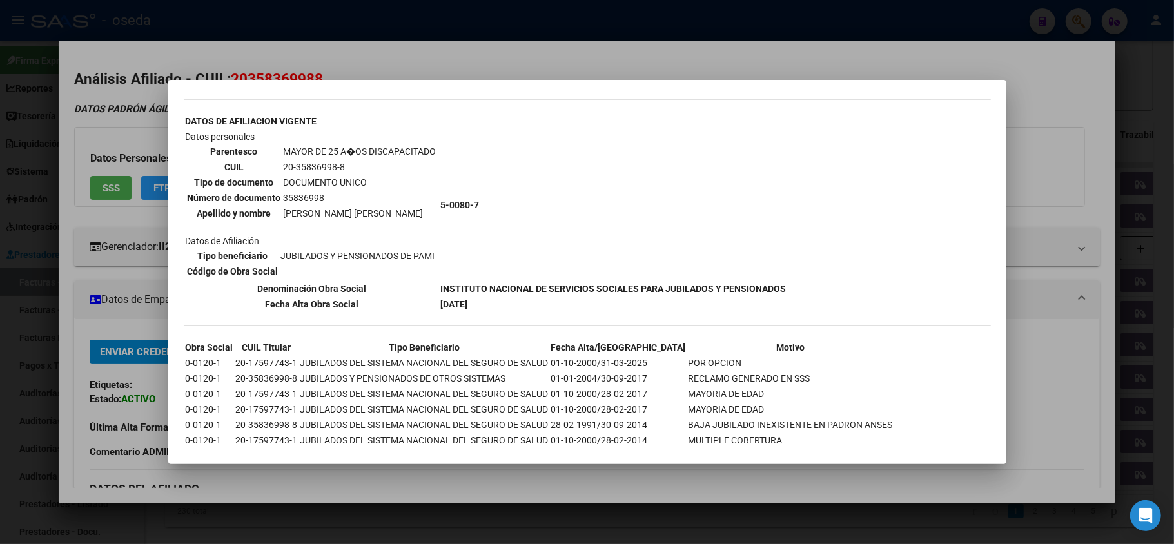
scroll to position [172, 0]
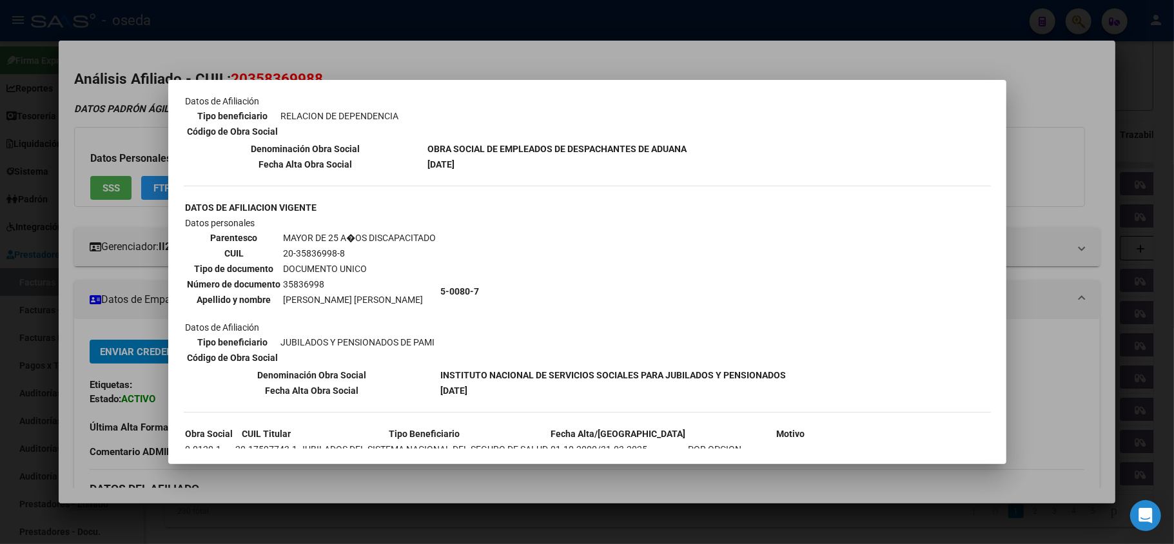
click at [548, 302] on td "5-0080-7" at bounding box center [613, 291] width 347 height 151
drag, startPoint x: 347, startPoint y: 246, endPoint x: 289, endPoint y: 243, distance: 58.1
click at [273, 246] on tr "CUIL 20-35836998-8" at bounding box center [312, 253] width 250 height 14
copy tr "20-35836998-8"
click at [126, 231] on div at bounding box center [587, 272] width 1174 height 544
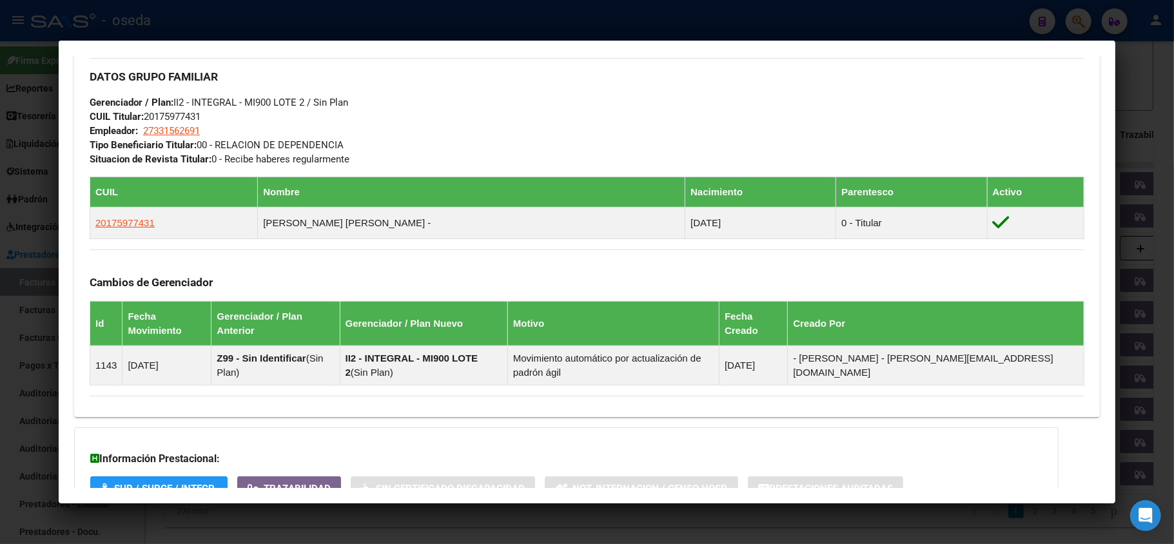
scroll to position [687, 0]
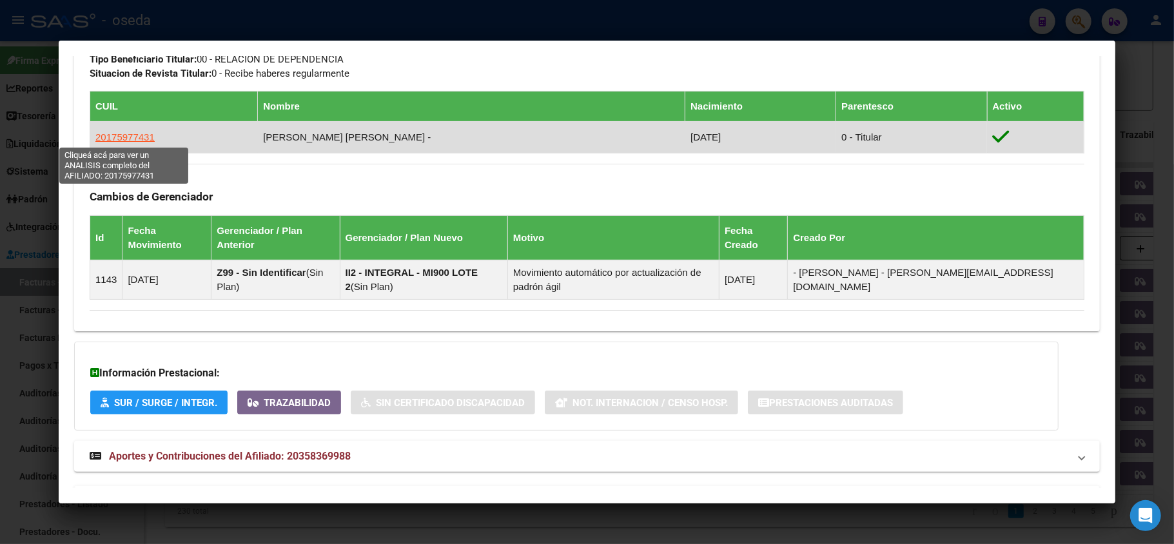
click at [121, 134] on span "20175977431" at bounding box center [124, 137] width 59 height 11
type textarea "20175977431"
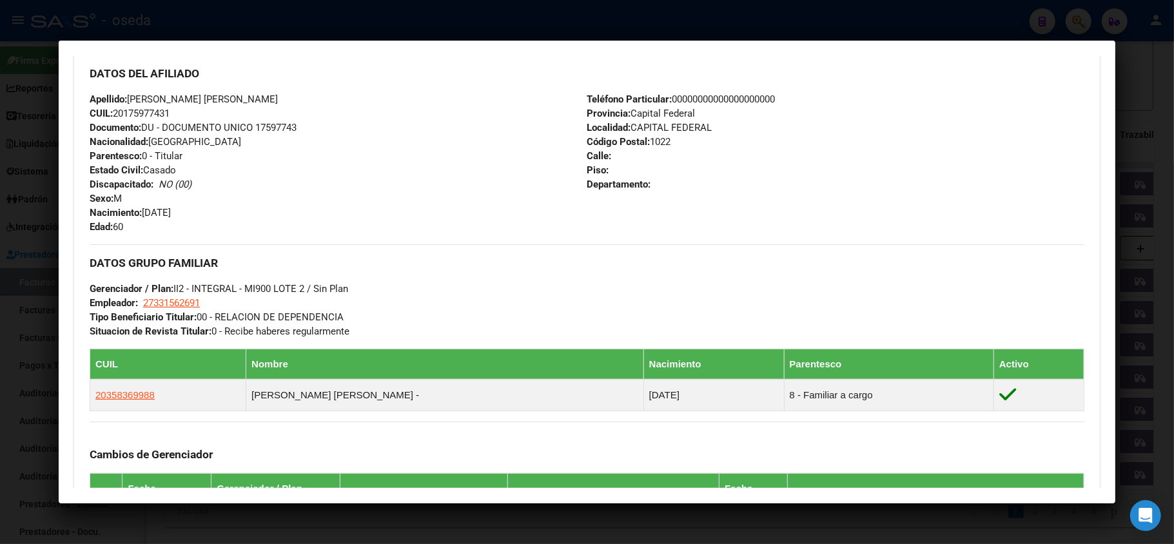
scroll to position [674, 0]
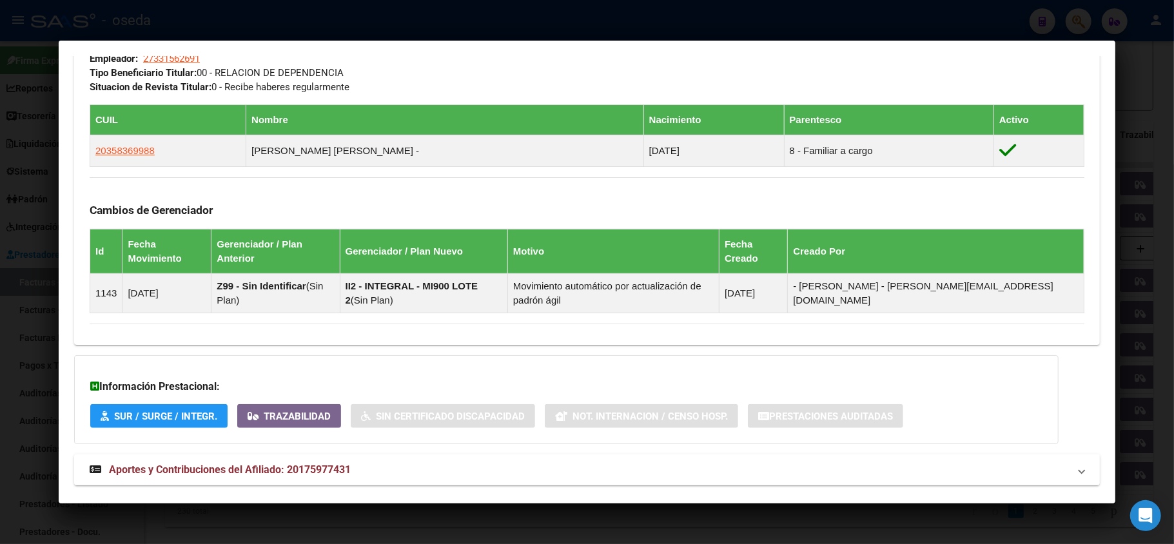
click at [299, 455] on mat-expansion-panel-header "Aportes y Contribuciones del Afiliado: 20175977431" at bounding box center [587, 470] width 1026 height 31
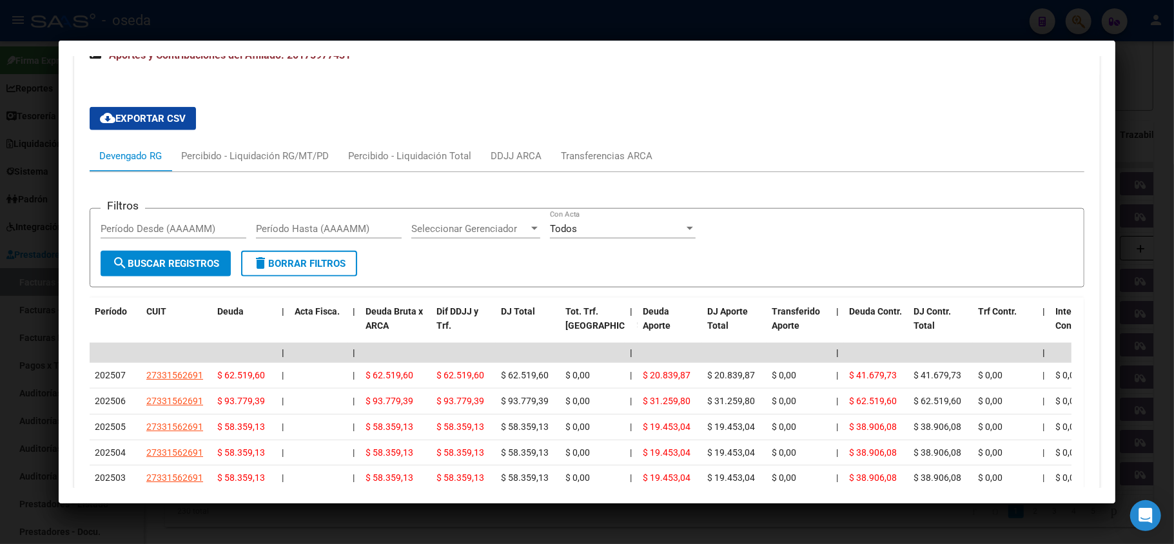
scroll to position [1007, 0]
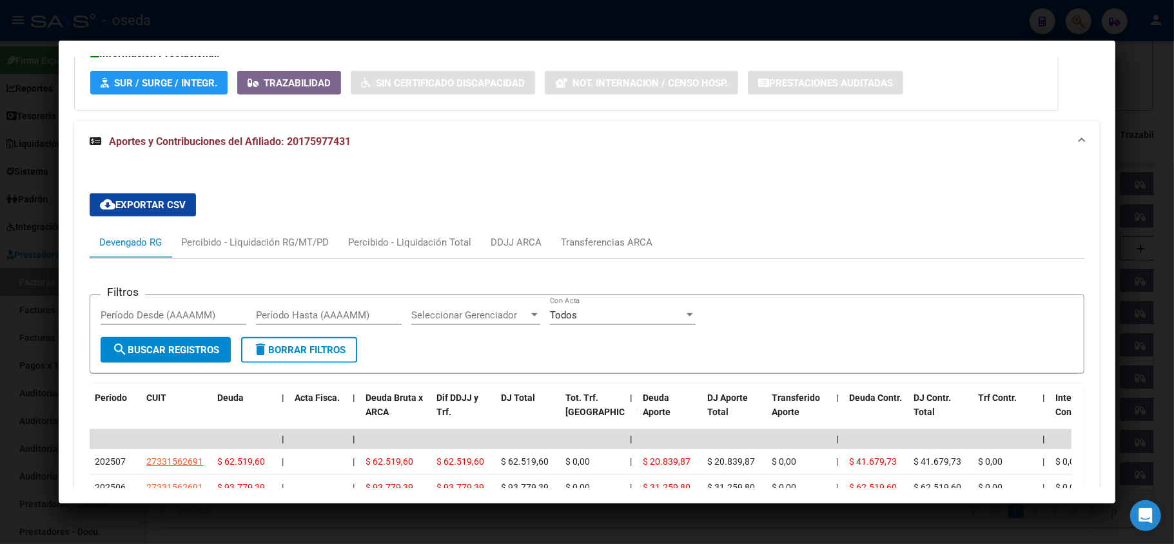
click at [12, 255] on div at bounding box center [587, 272] width 1174 height 544
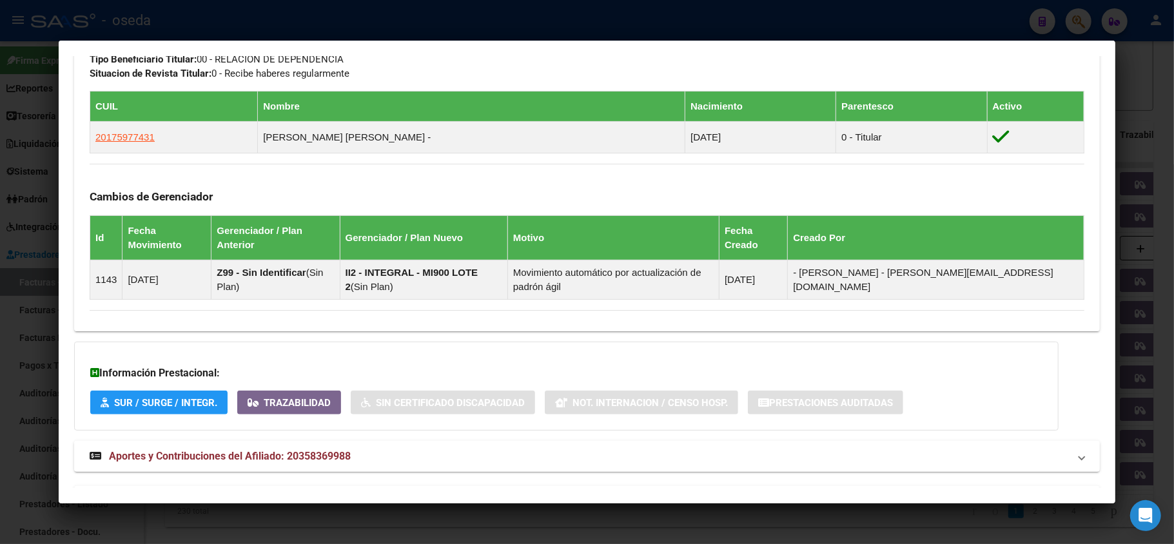
click at [249, 450] on span "Aportes y Contribuciones del Afiliado: 20358369988" at bounding box center [230, 456] width 242 height 12
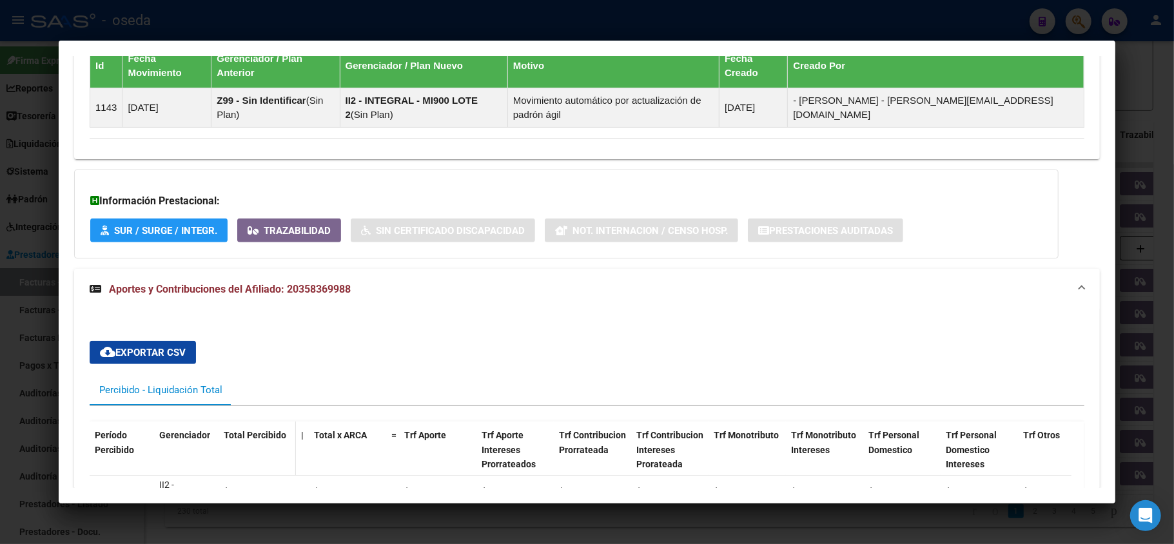
scroll to position [945, 0]
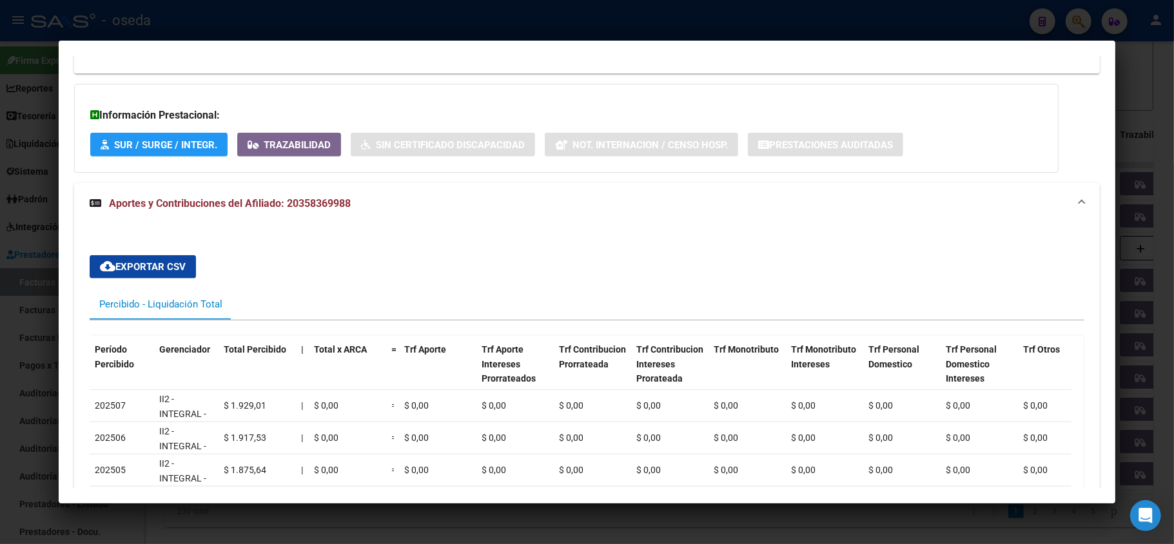
click at [0, 227] on div at bounding box center [587, 272] width 1174 height 544
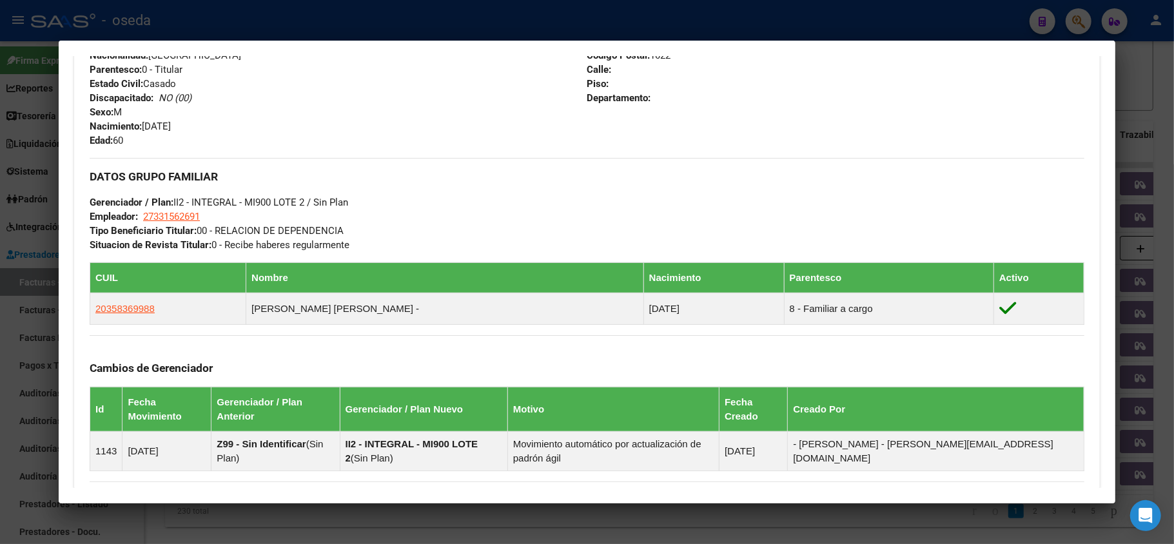
click at [0, 227] on div at bounding box center [587, 272] width 1174 height 544
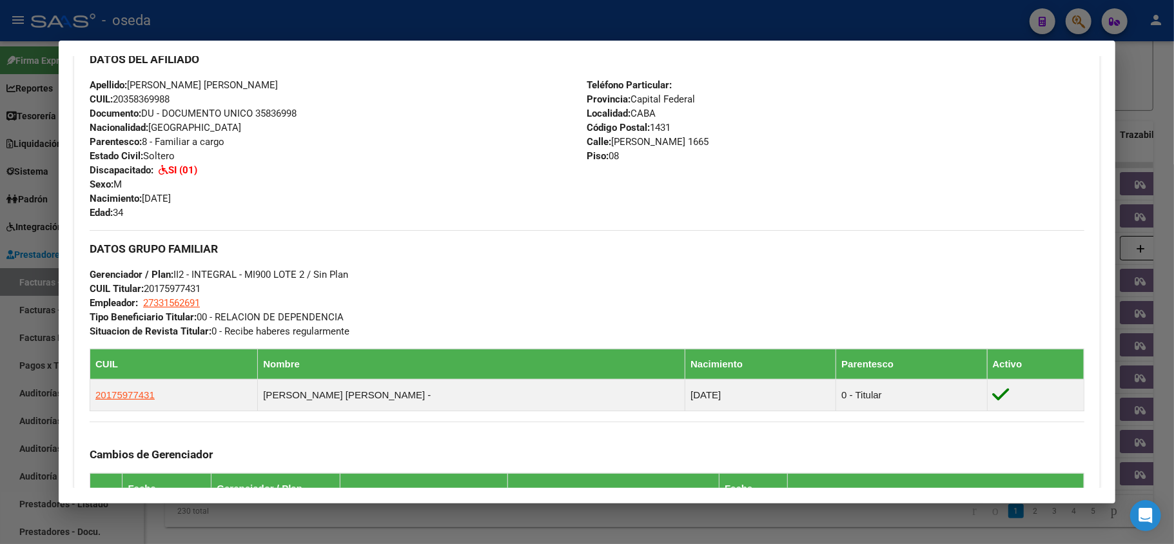
click at [0, 209] on div at bounding box center [587, 272] width 1174 height 544
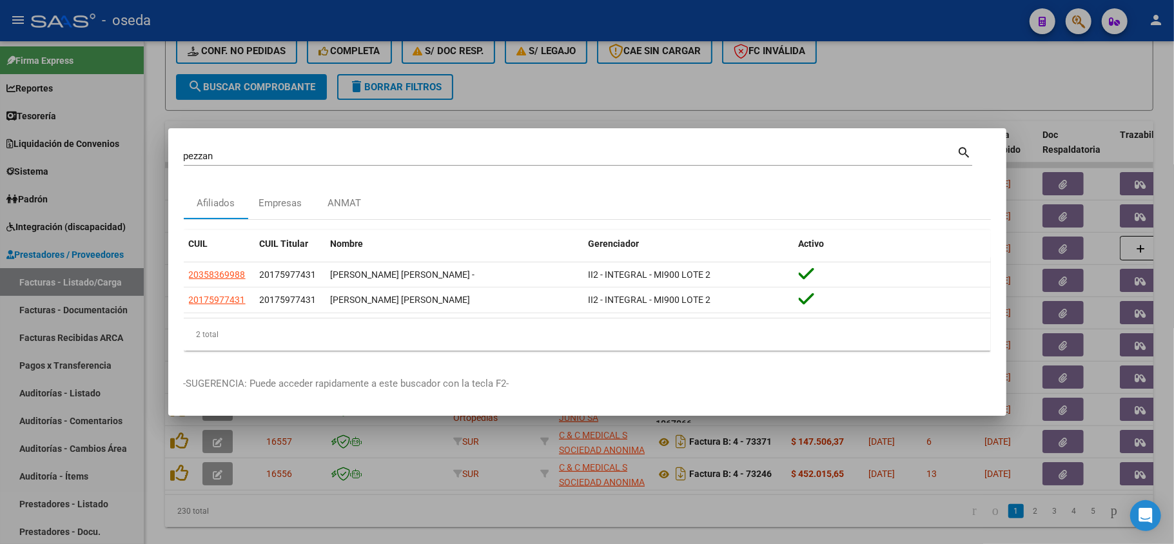
click at [3, 192] on div at bounding box center [587, 272] width 1174 height 544
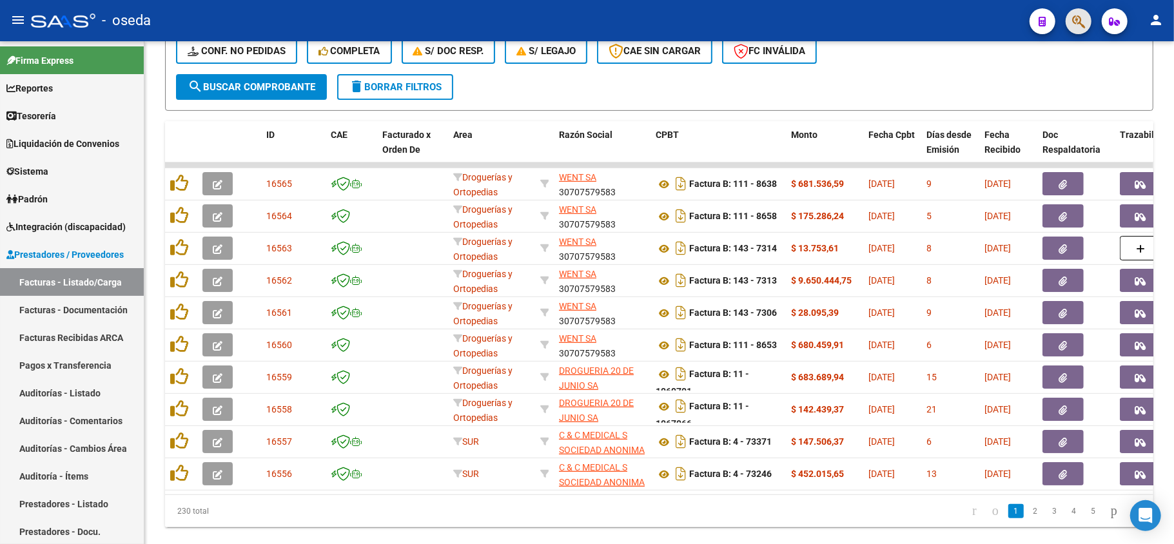
click at [1087, 21] on button "button" at bounding box center [1079, 21] width 26 height 26
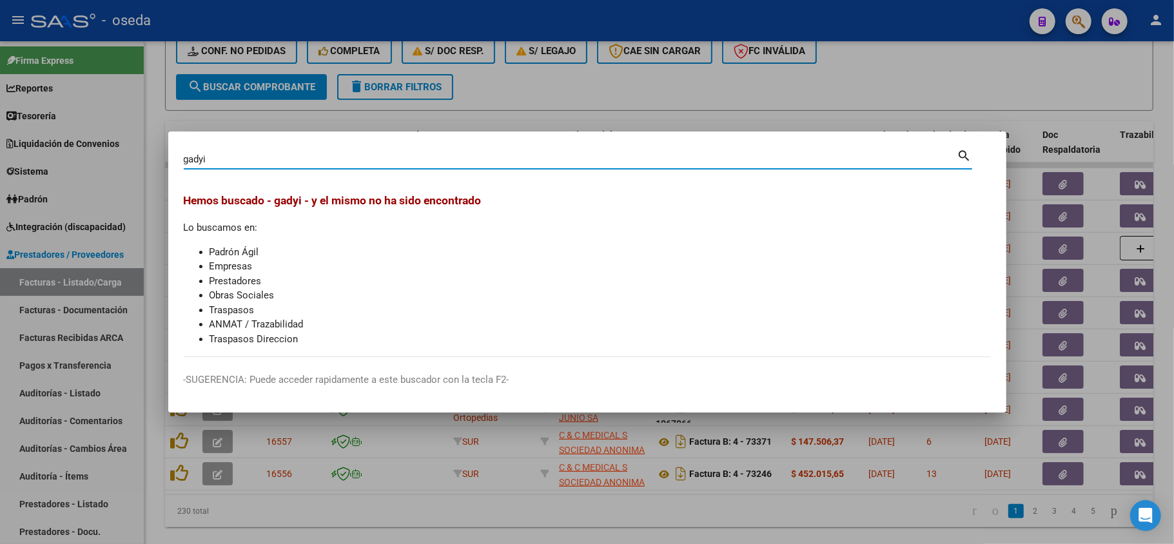
type input "gadyi"
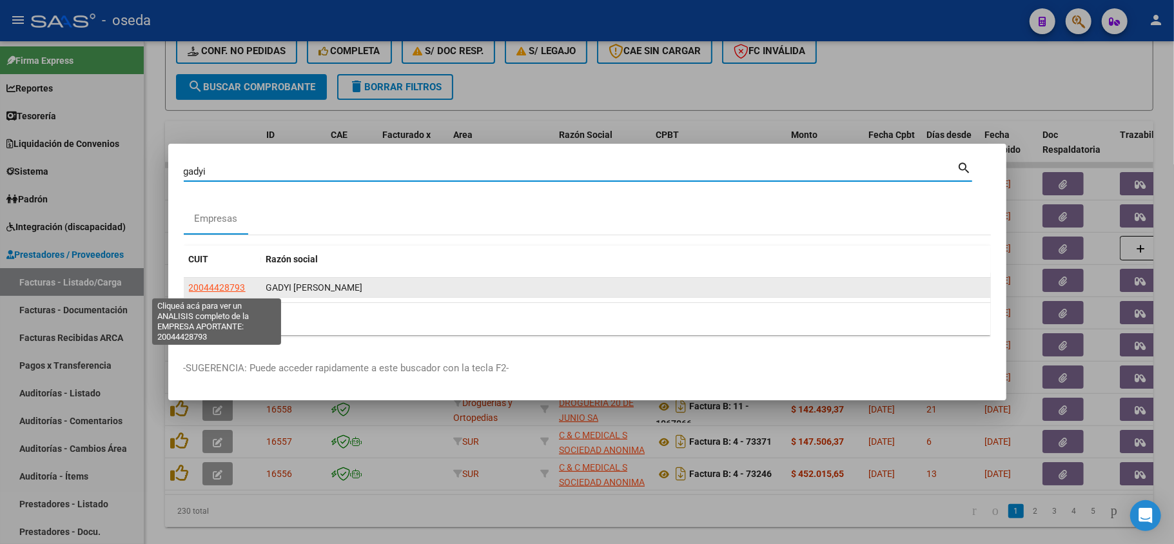
click at [218, 286] on span "20044428793" at bounding box center [217, 287] width 57 height 10
type textarea "20044428793"
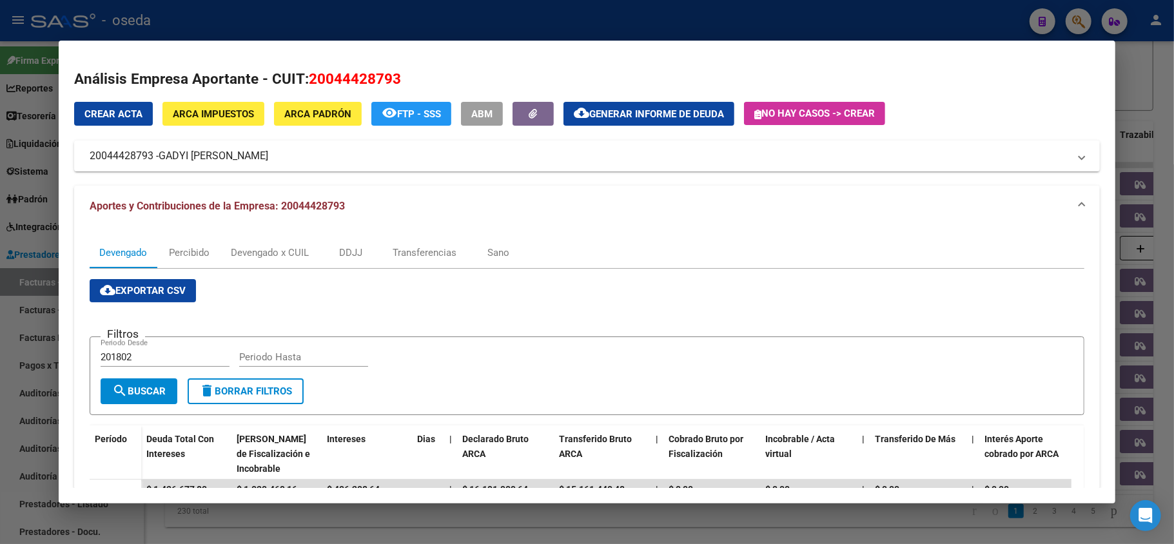
scroll to position [86, 0]
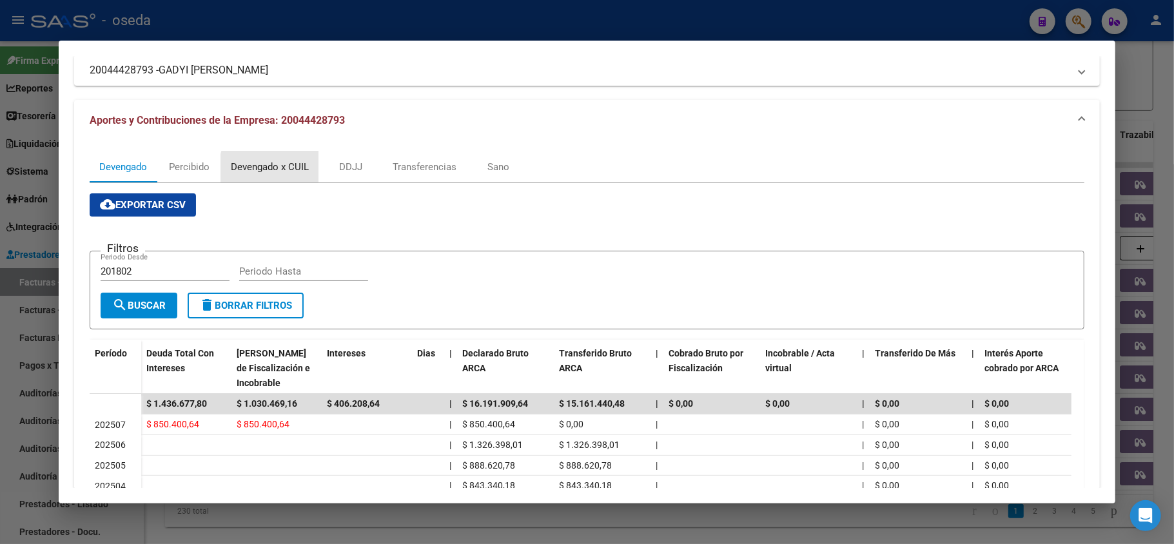
click at [299, 171] on div "Devengado x CUIL" at bounding box center [270, 167] width 78 height 14
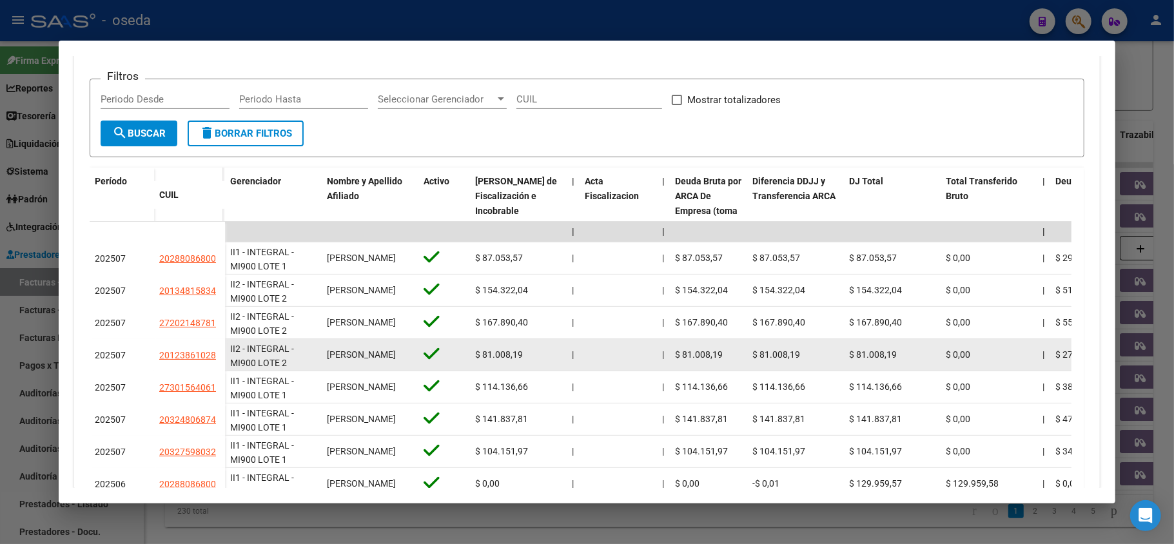
scroll to position [415, 0]
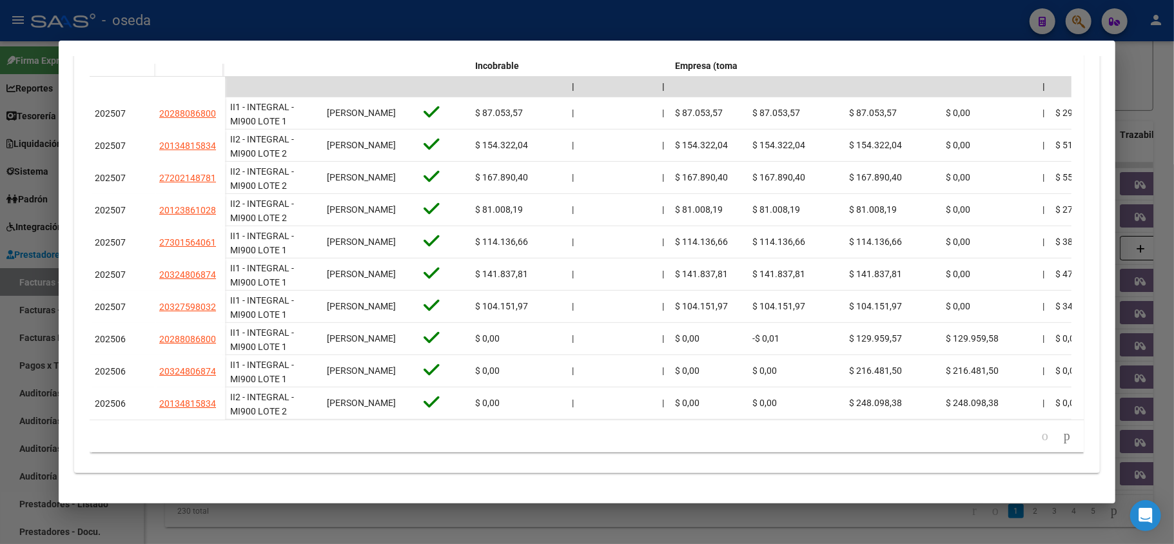
click at [11, 205] on div at bounding box center [587, 272] width 1174 height 544
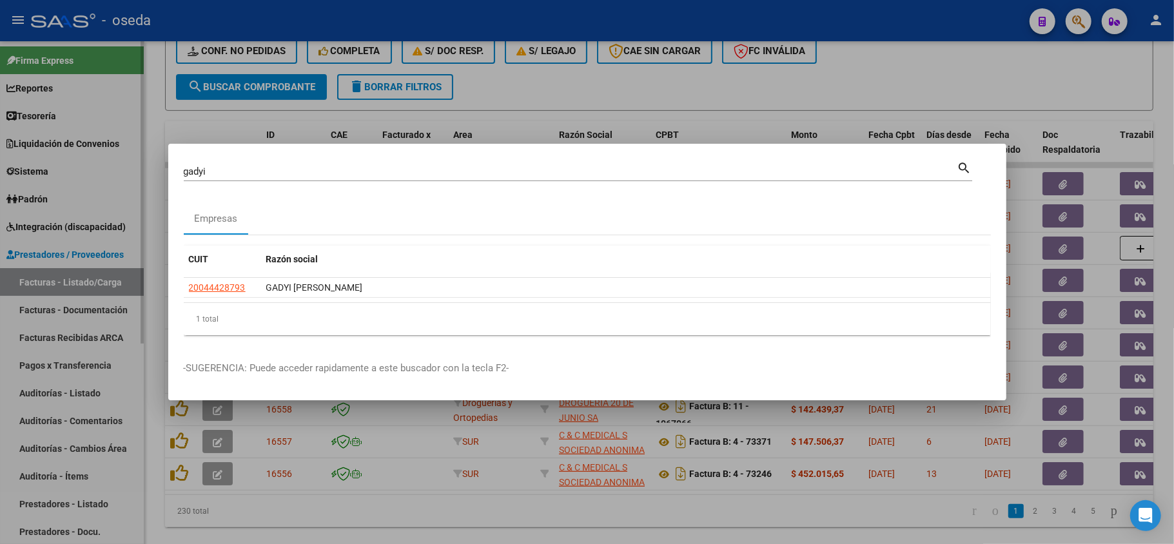
click at [23, 197] on div at bounding box center [587, 272] width 1174 height 544
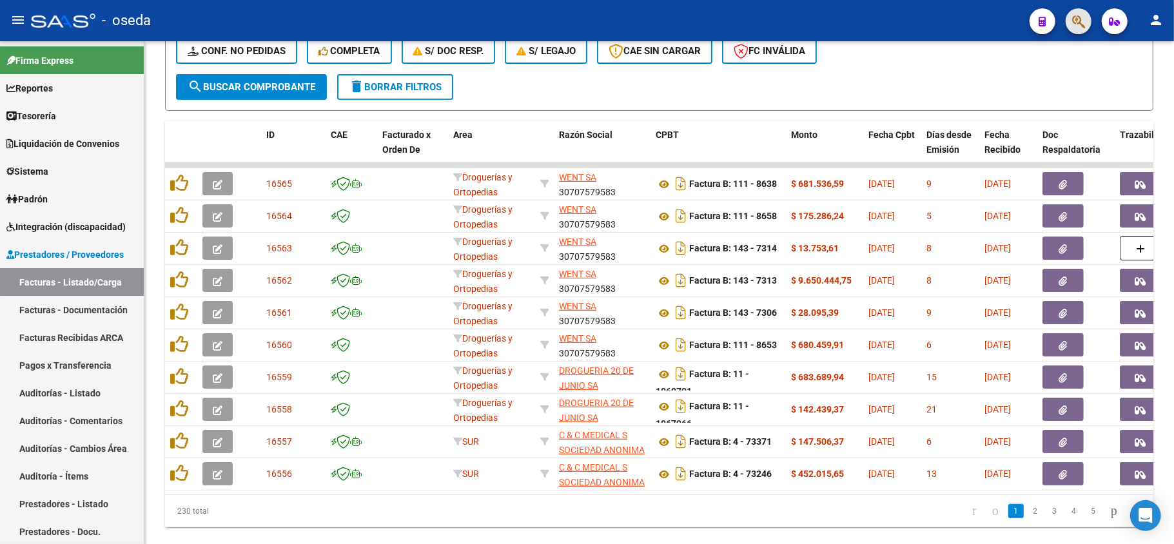
click at [1091, 15] on button "button" at bounding box center [1079, 21] width 26 height 26
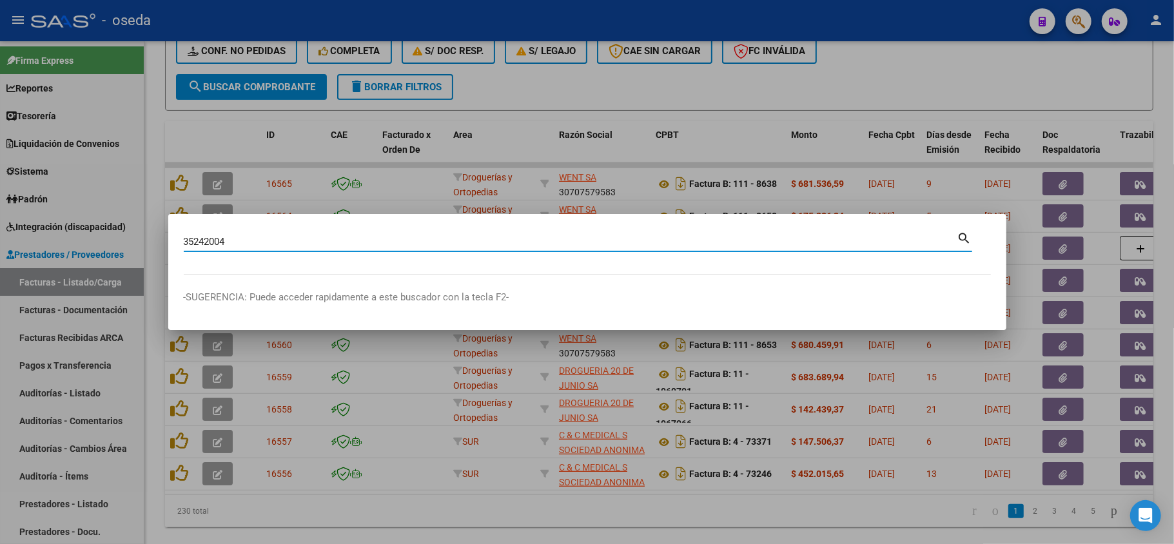
type input "35242004"
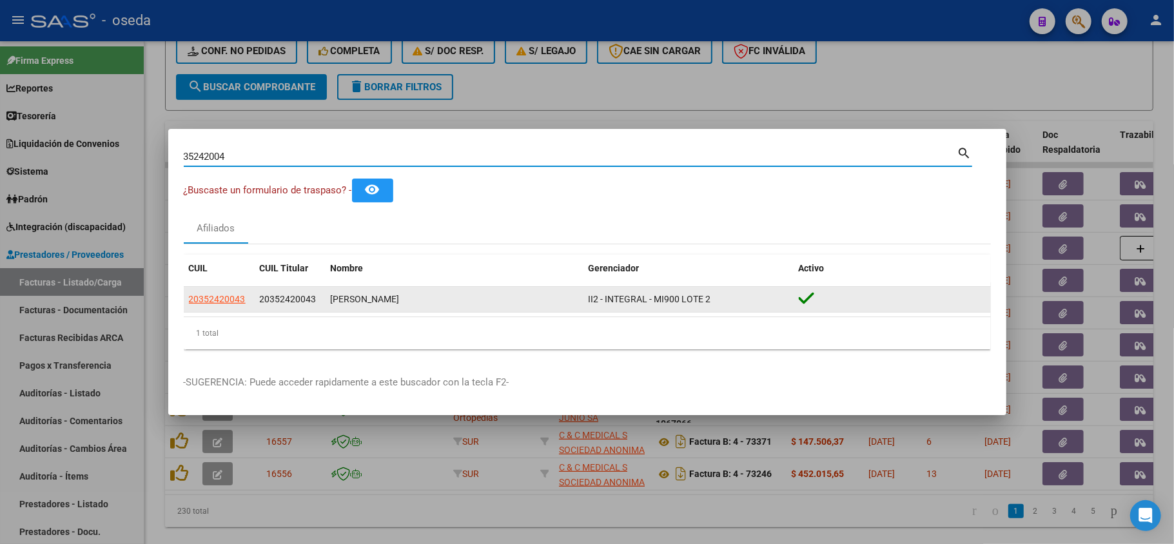
click at [220, 307] on datatable-body-cell "20352420043" at bounding box center [219, 299] width 71 height 25
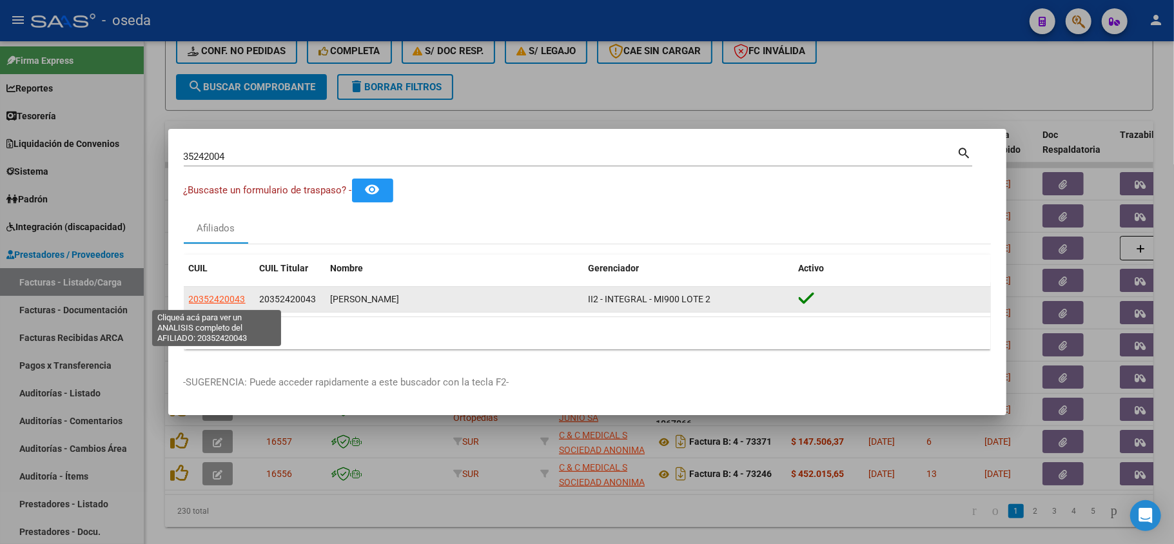
click at [224, 295] on span "20352420043" at bounding box center [217, 299] width 57 height 10
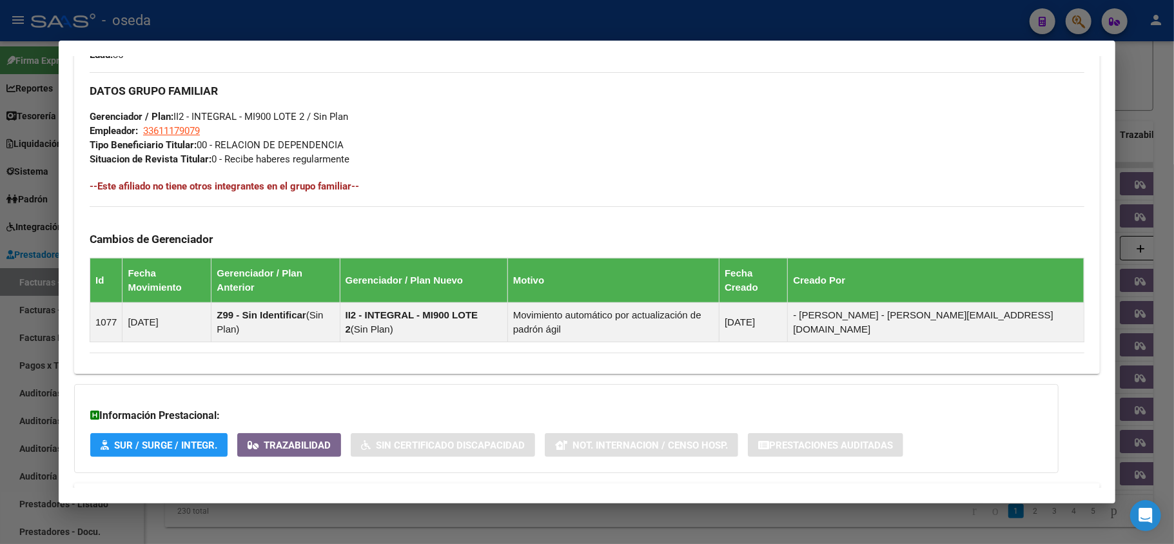
scroll to position [630, 0]
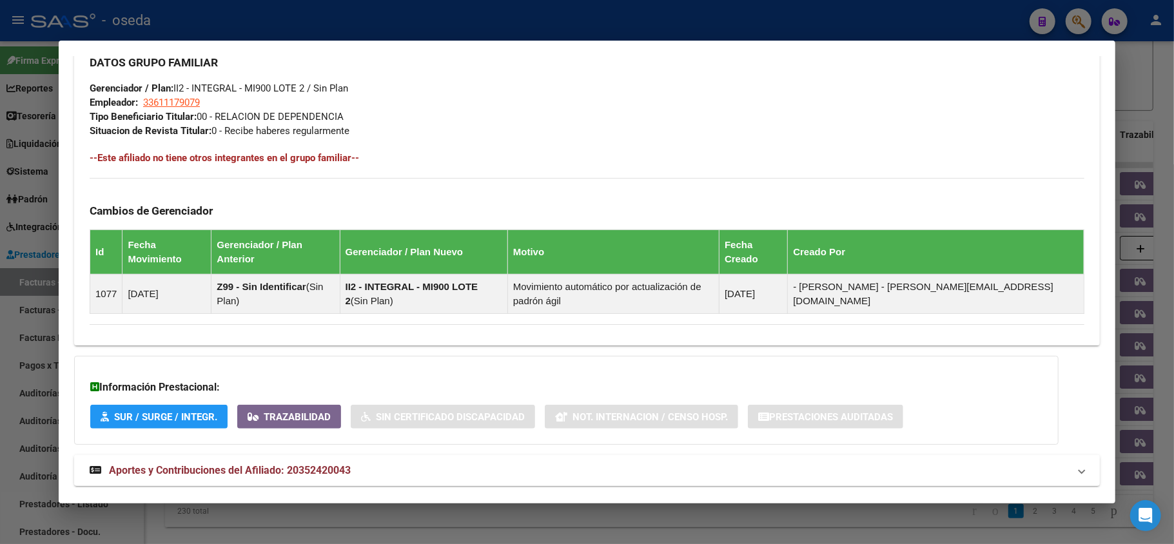
click at [320, 464] on span "Aportes y Contribuciones del Afiliado: 20352420043" at bounding box center [230, 470] width 242 height 12
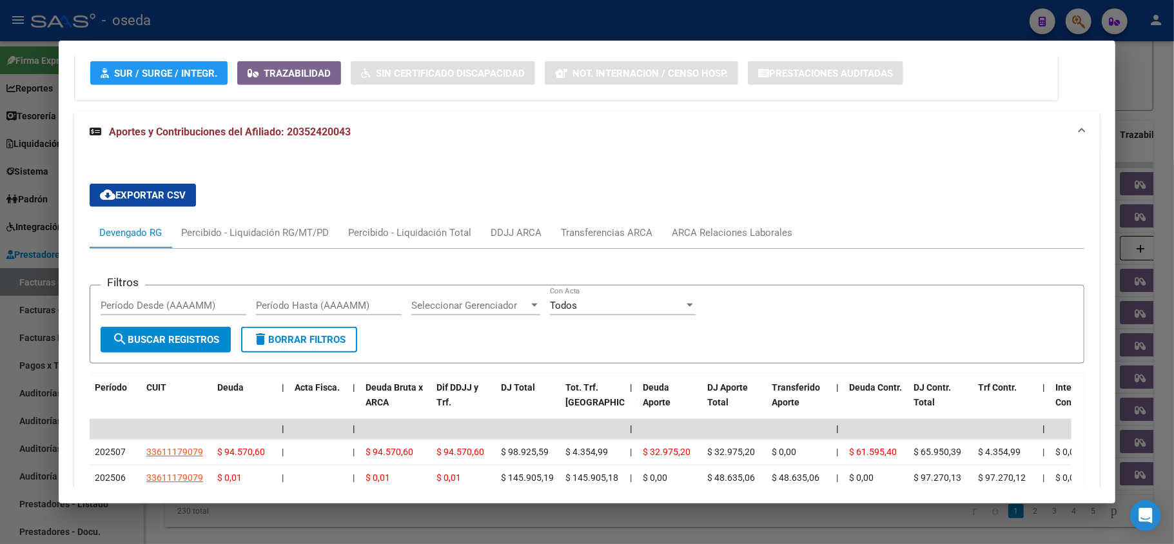
scroll to position [1060, 0]
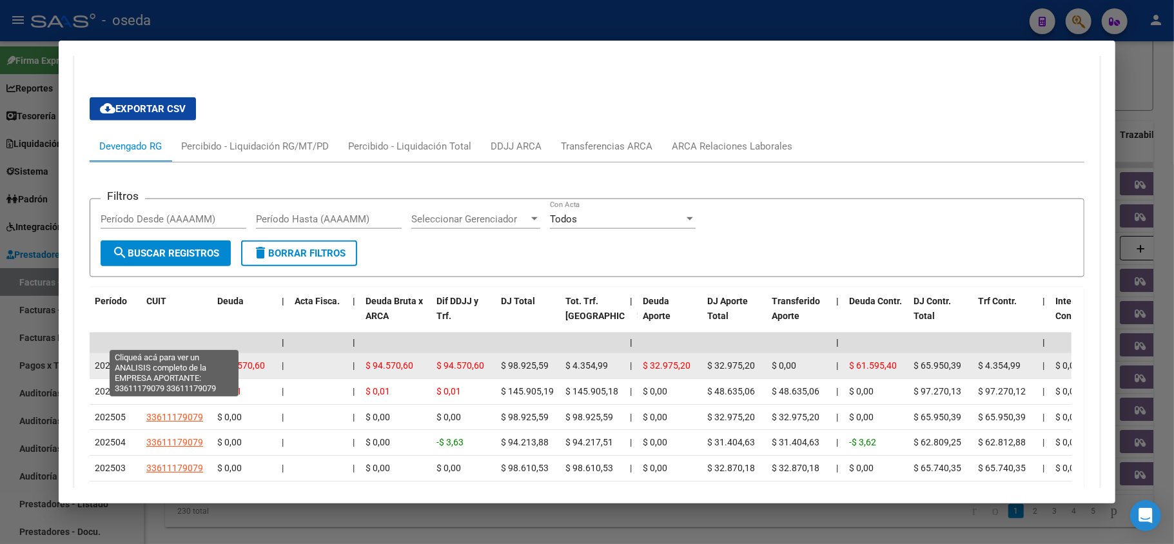
click at [163, 360] on span "33611179079" at bounding box center [174, 365] width 57 height 10
type textarea "33611179079"
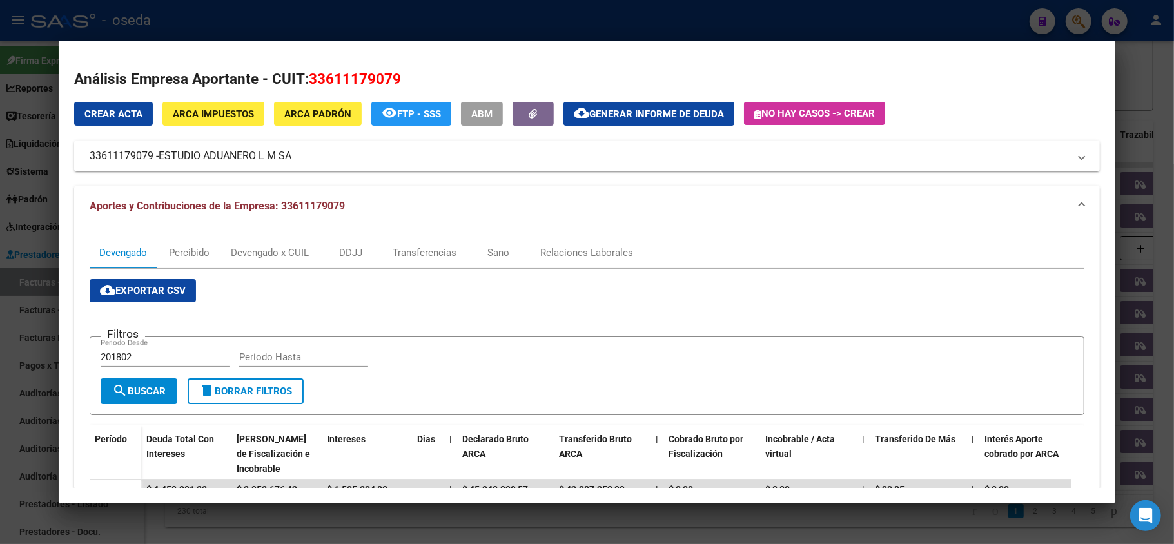
click at [0, 336] on div at bounding box center [587, 272] width 1174 height 544
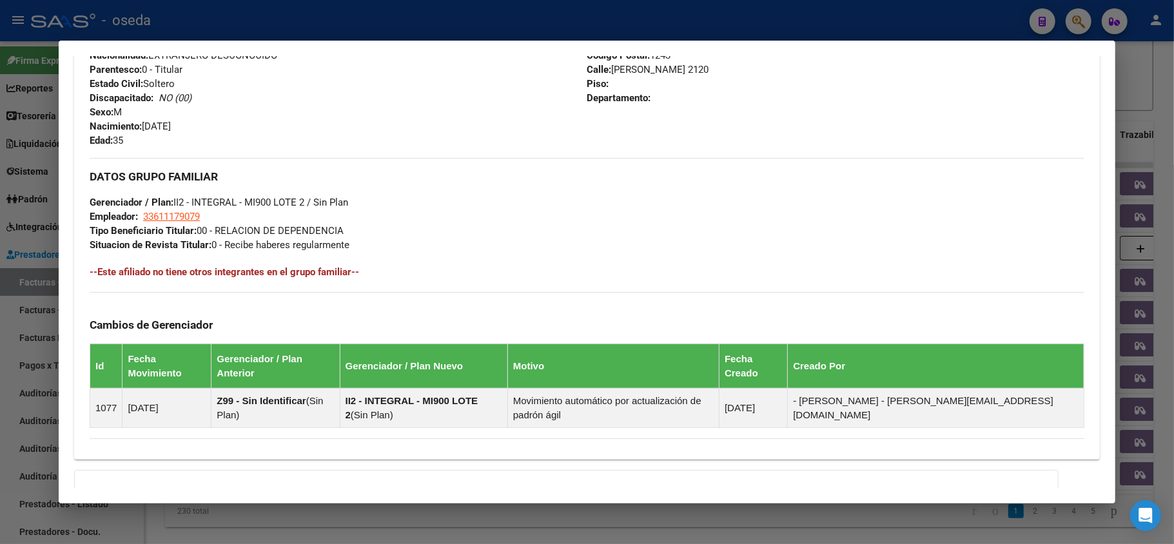
scroll to position [602, 0]
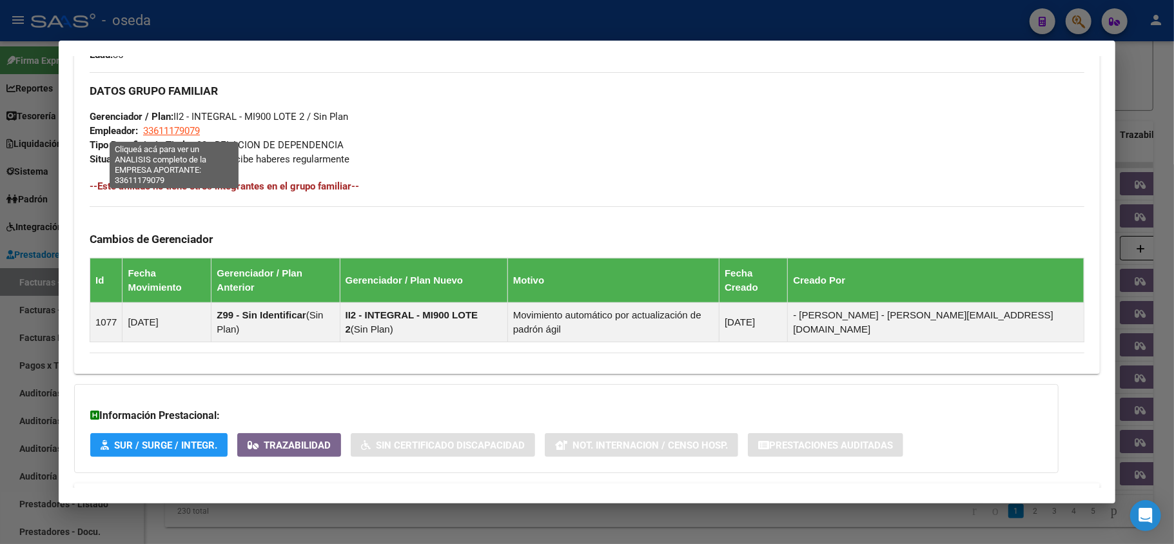
click at [179, 132] on span "33611179079" at bounding box center [171, 131] width 57 height 12
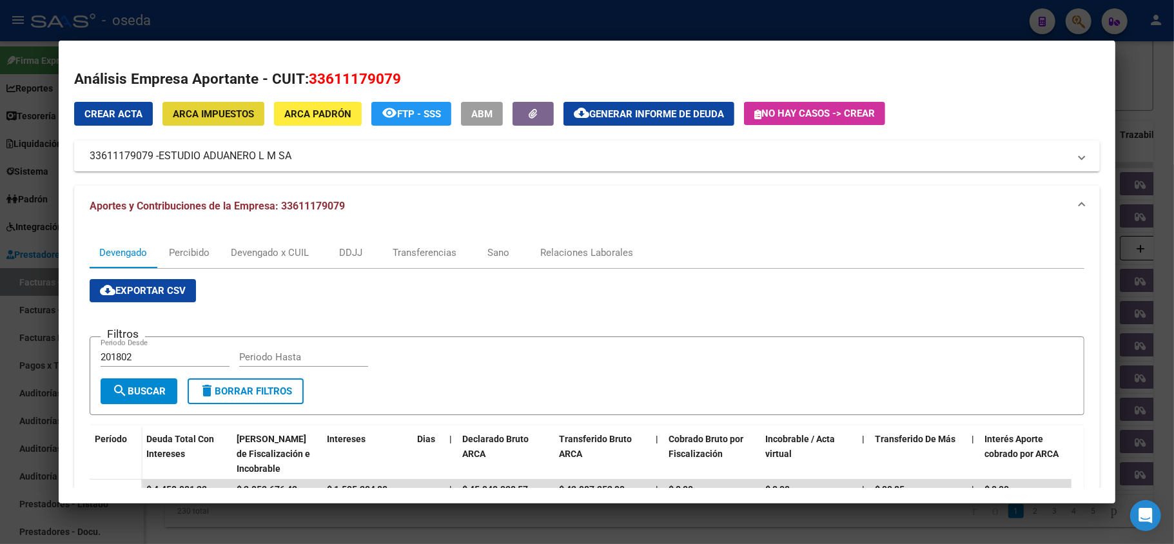
click at [214, 116] on span "ARCA Impuestos" at bounding box center [213, 114] width 81 height 12
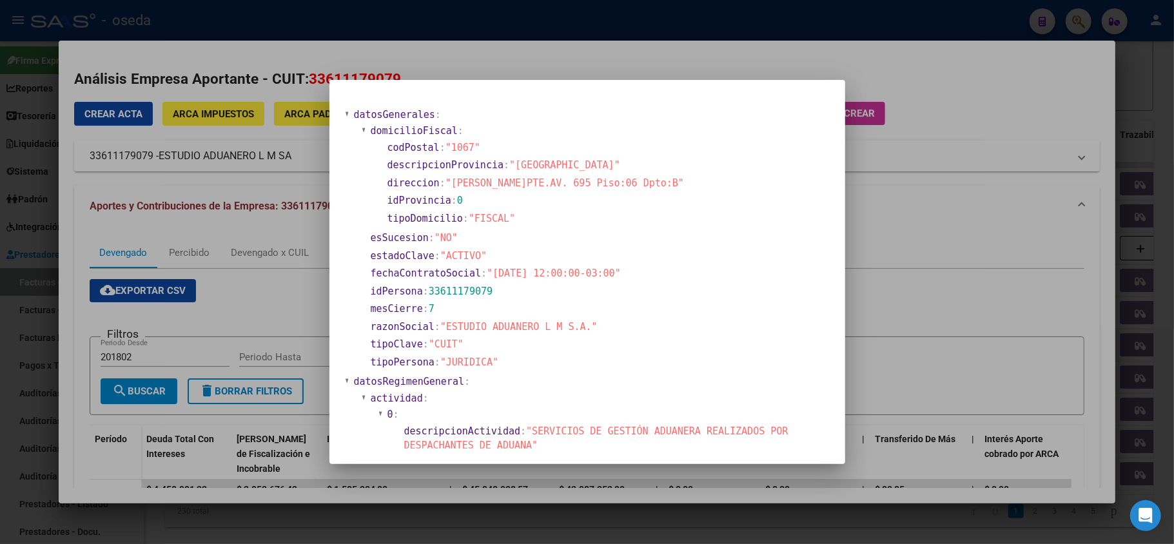
click at [0, 232] on div at bounding box center [587, 272] width 1174 height 544
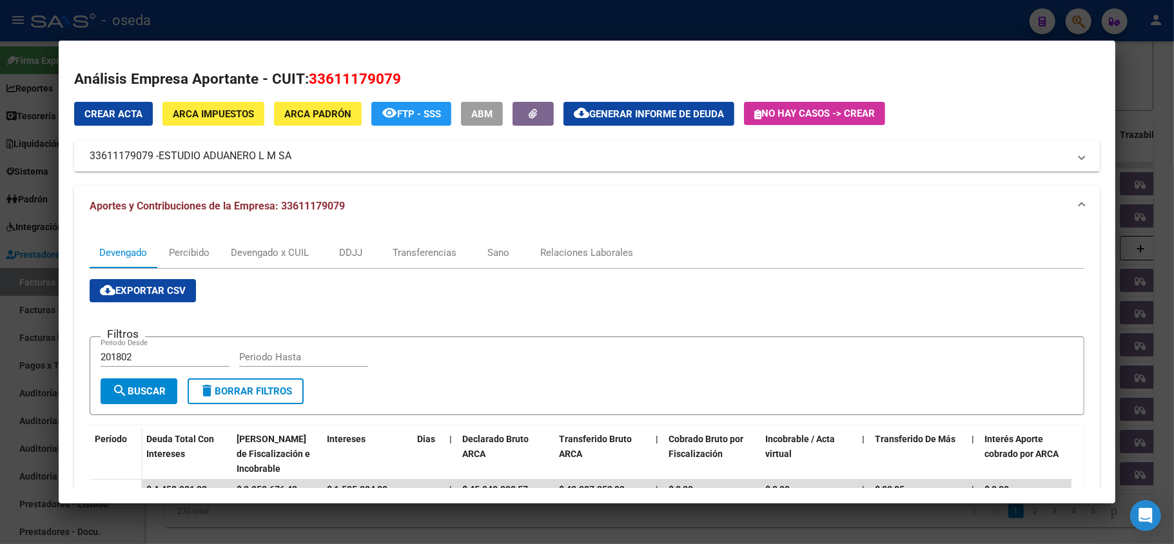
drag, startPoint x: 0, startPoint y: 232, endPoint x: 86, endPoint y: 187, distance: 96.9
click at [0, 233] on div at bounding box center [587, 272] width 1174 height 544
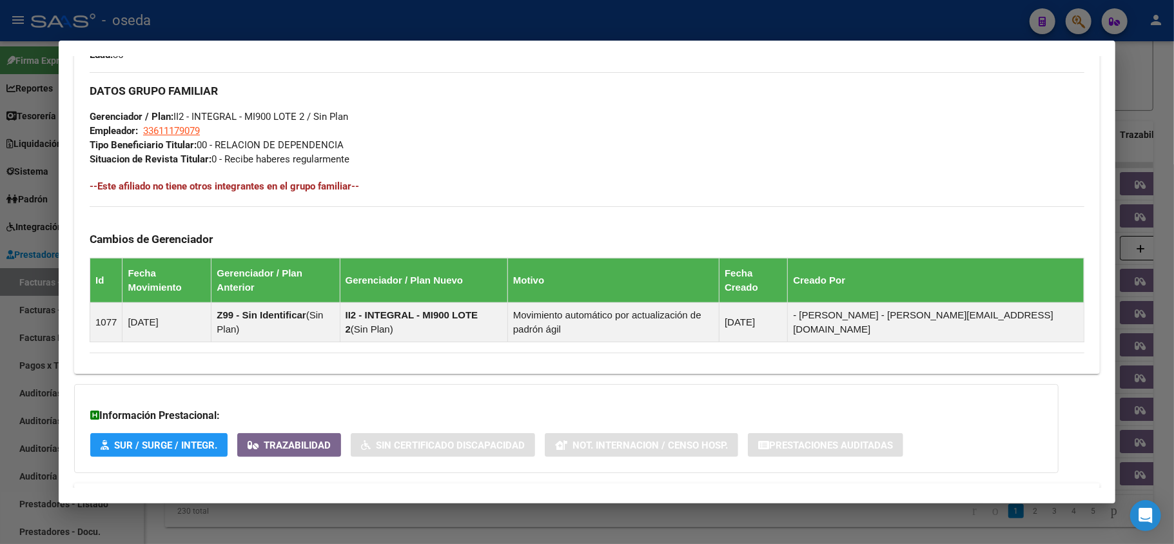
drag, startPoint x: 457, startPoint y: 24, endPoint x: 380, endPoint y: 153, distance: 150.3
click at [457, 23] on div at bounding box center [587, 272] width 1174 height 544
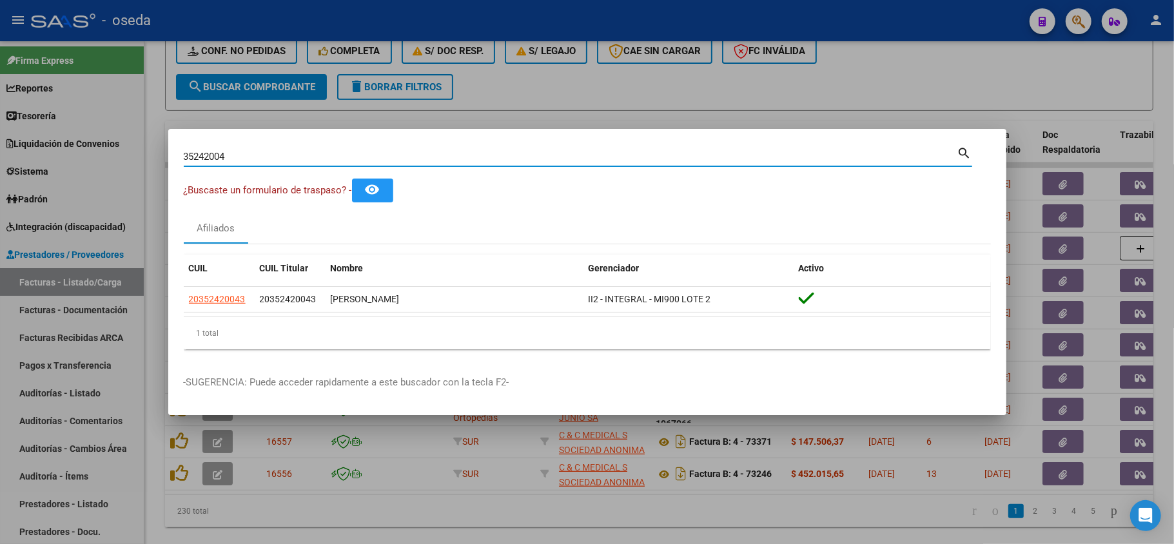
click at [341, 151] on input "35242004" at bounding box center [571, 157] width 774 height 12
paste input "70134990"
type input "70134990"
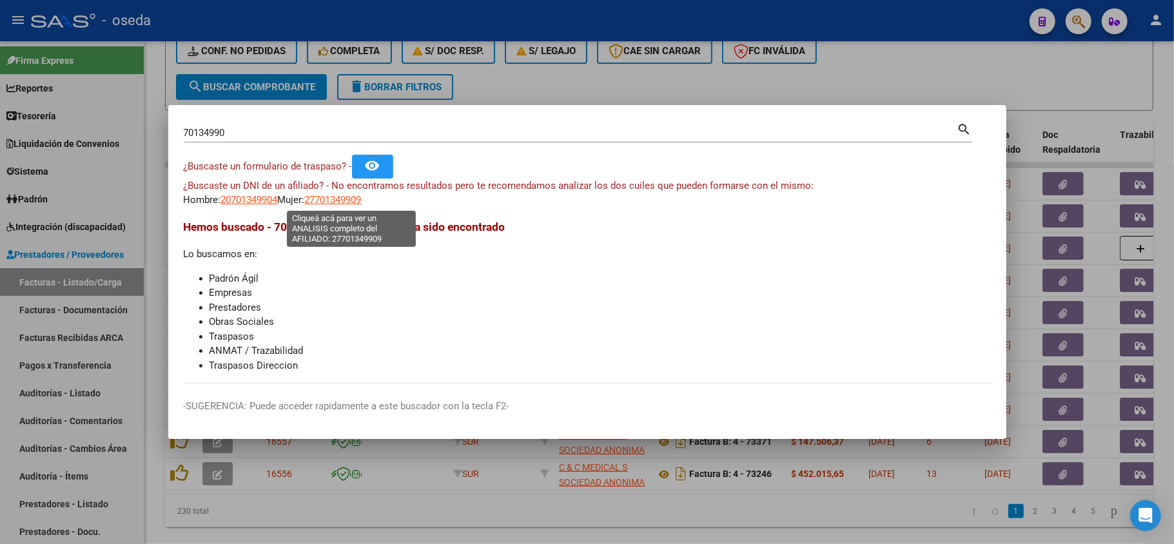
click at [362, 201] on span "27701349909" at bounding box center [333, 200] width 57 height 12
type textarea "27701349909"
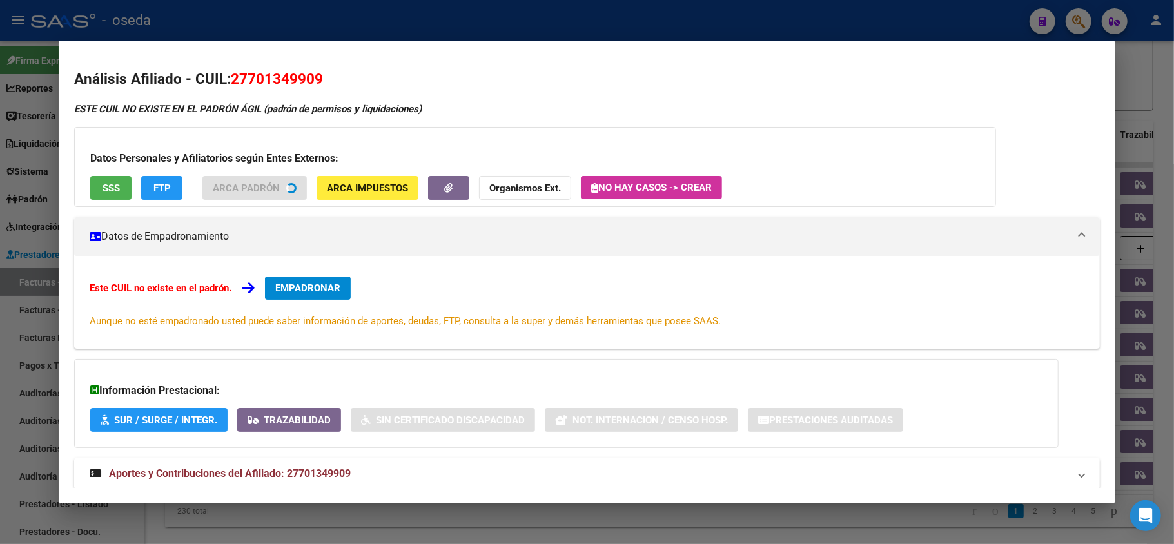
scroll to position [31, 0]
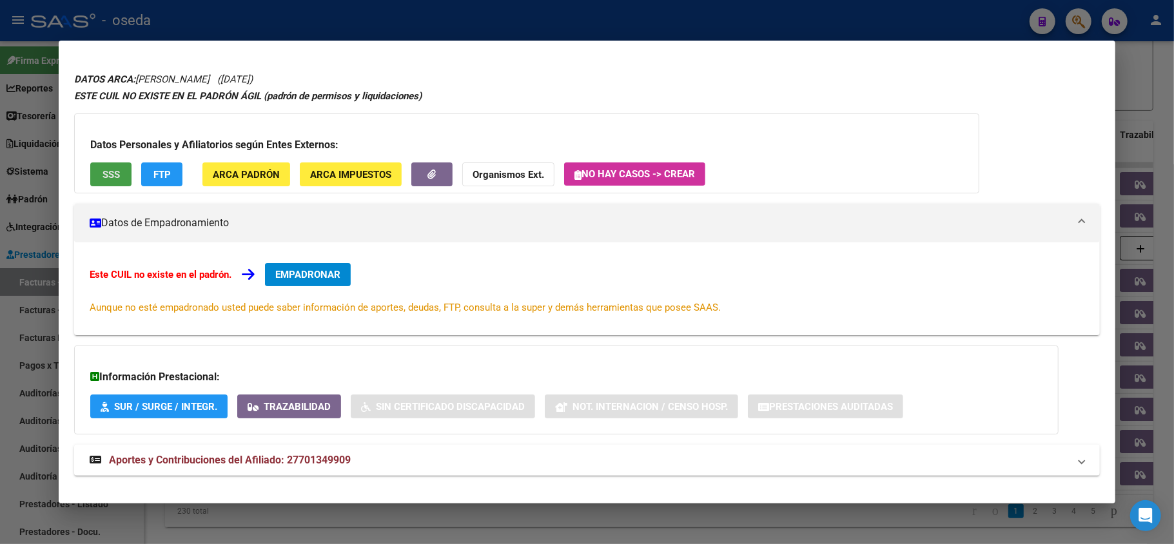
click at [101, 181] on button "SSS" at bounding box center [110, 174] width 41 height 24
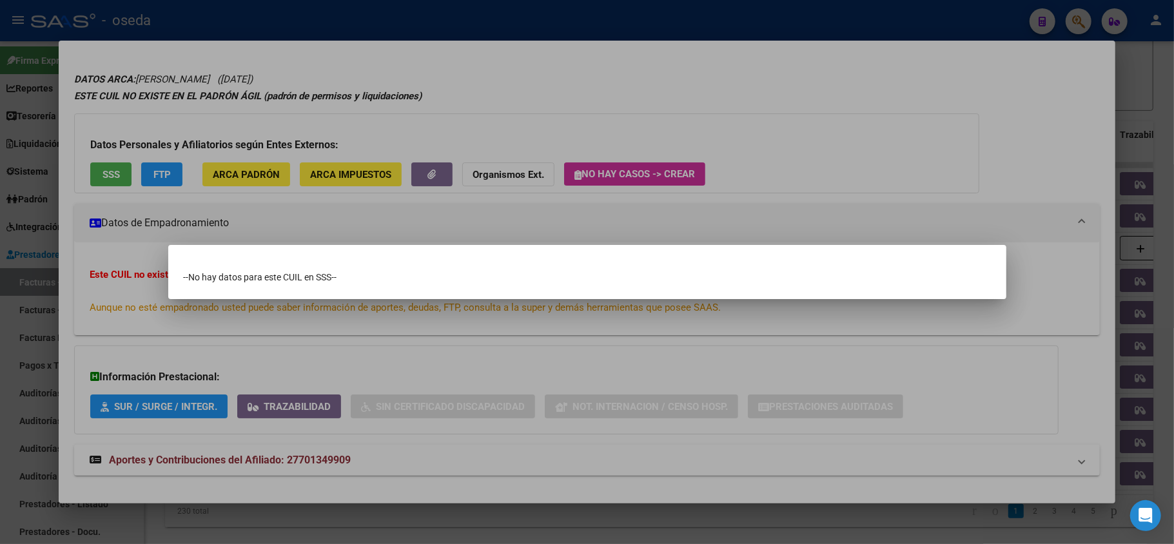
click at [449, 377] on div at bounding box center [587, 272] width 1174 height 544
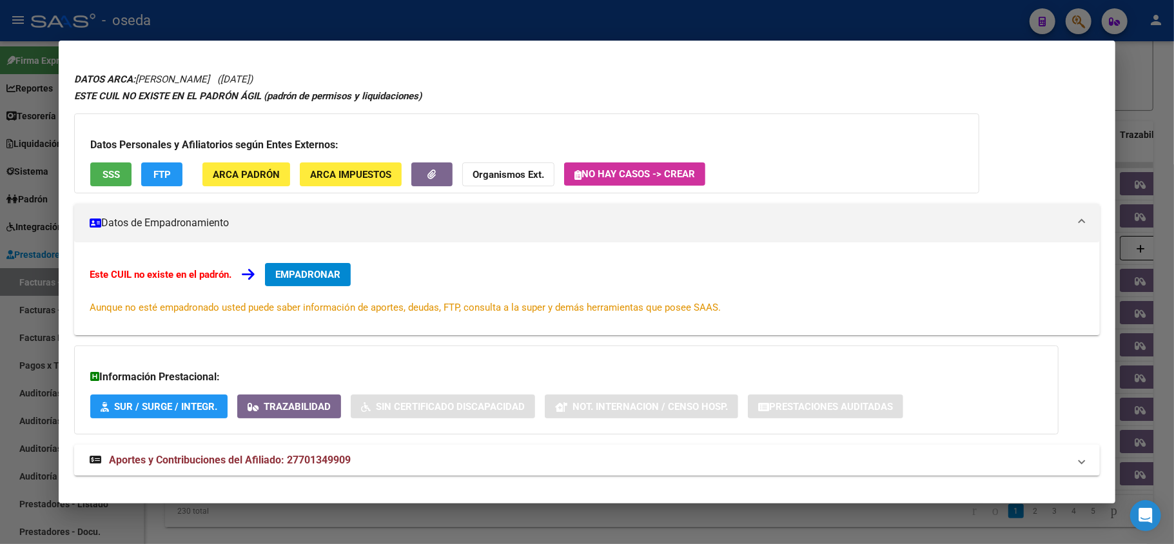
scroll to position [48, 0]
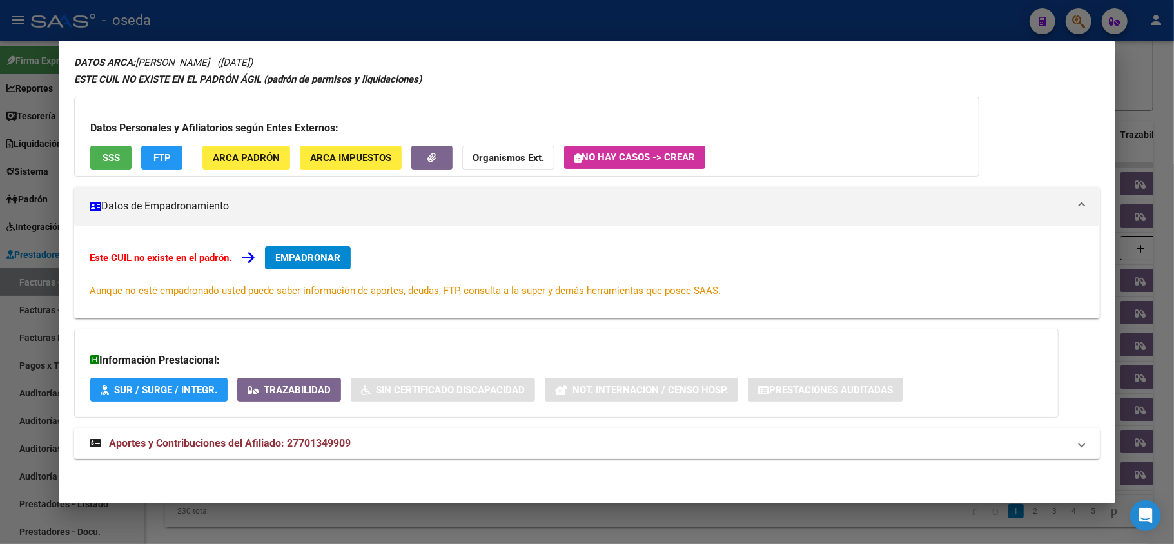
click at [186, 450] on strong "Aportes y Contribuciones del Afiliado: 27701349909" at bounding box center [220, 443] width 261 height 15
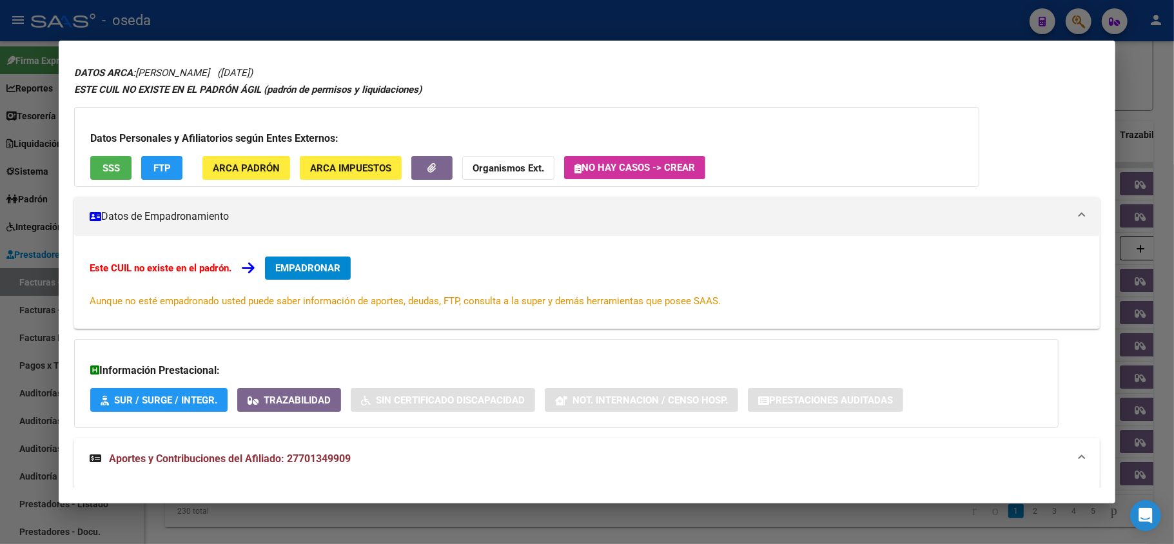
scroll to position [0, 0]
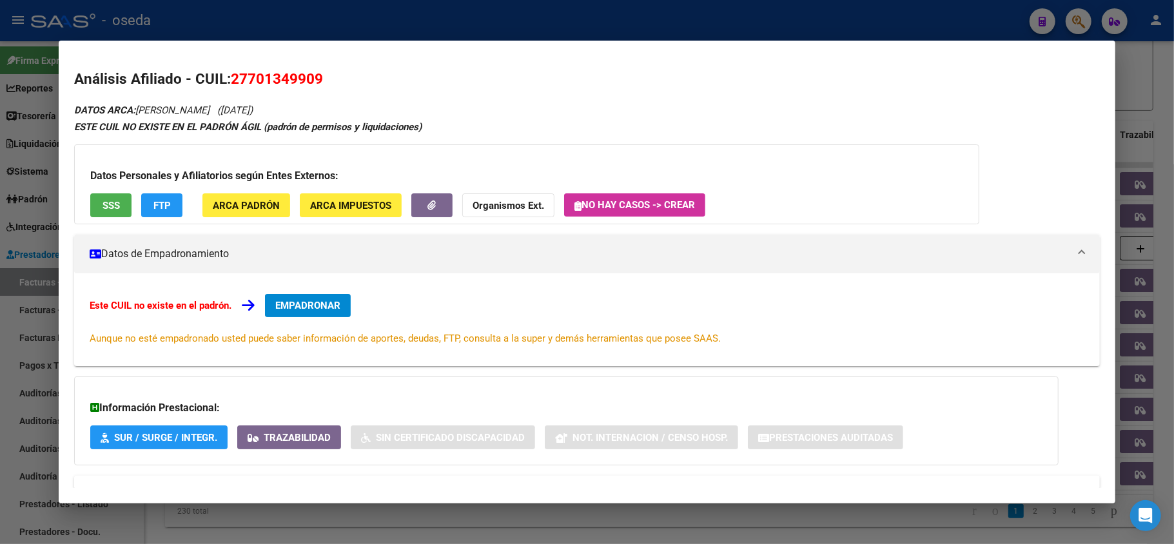
click at [109, 211] on span "SSS" at bounding box center [111, 206] width 17 height 12
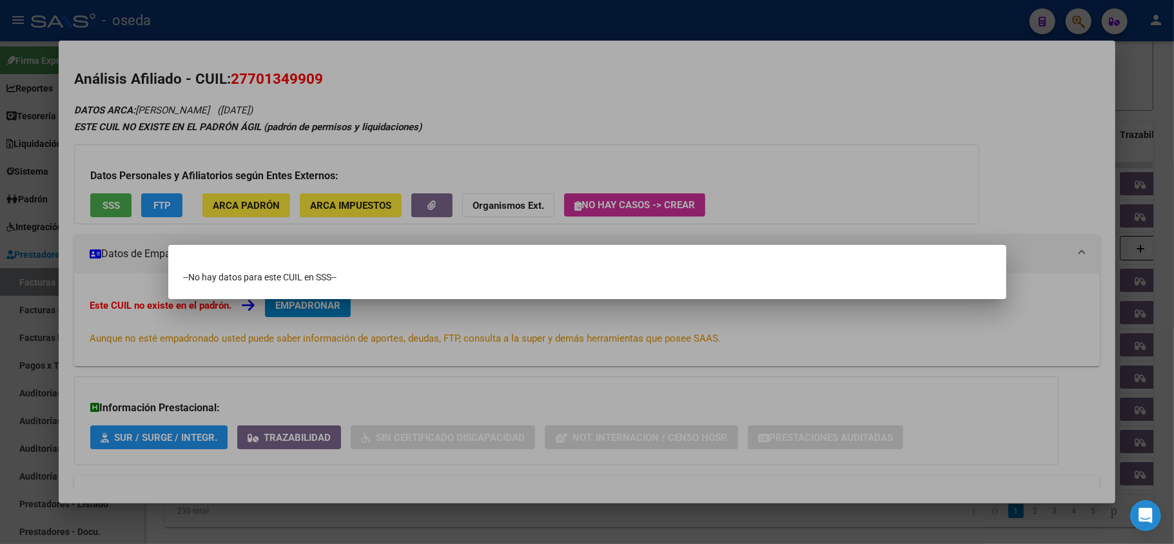
click at [580, 124] on div at bounding box center [587, 272] width 1174 height 544
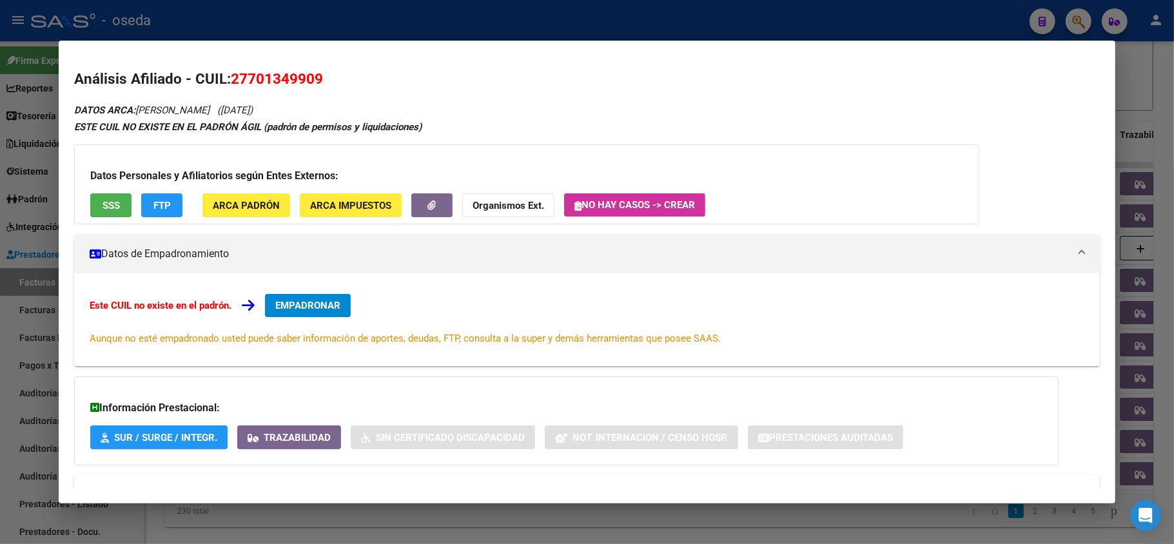
click at [103, 201] on span "SSS" at bounding box center [111, 206] width 17 height 12
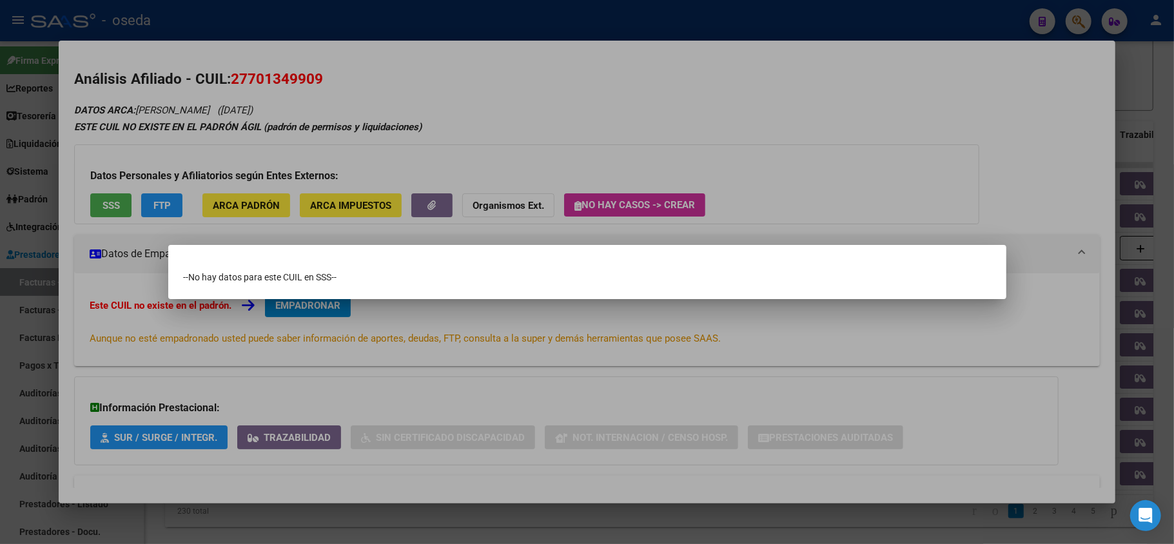
click at [674, 107] on div at bounding box center [587, 272] width 1174 height 544
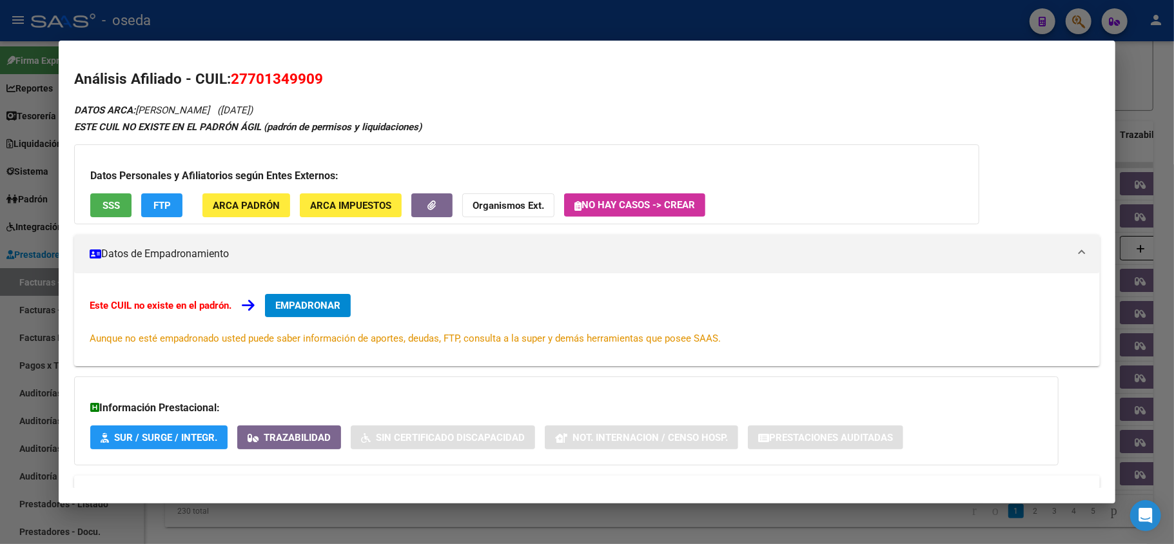
click at [14, 194] on div at bounding box center [587, 272] width 1174 height 544
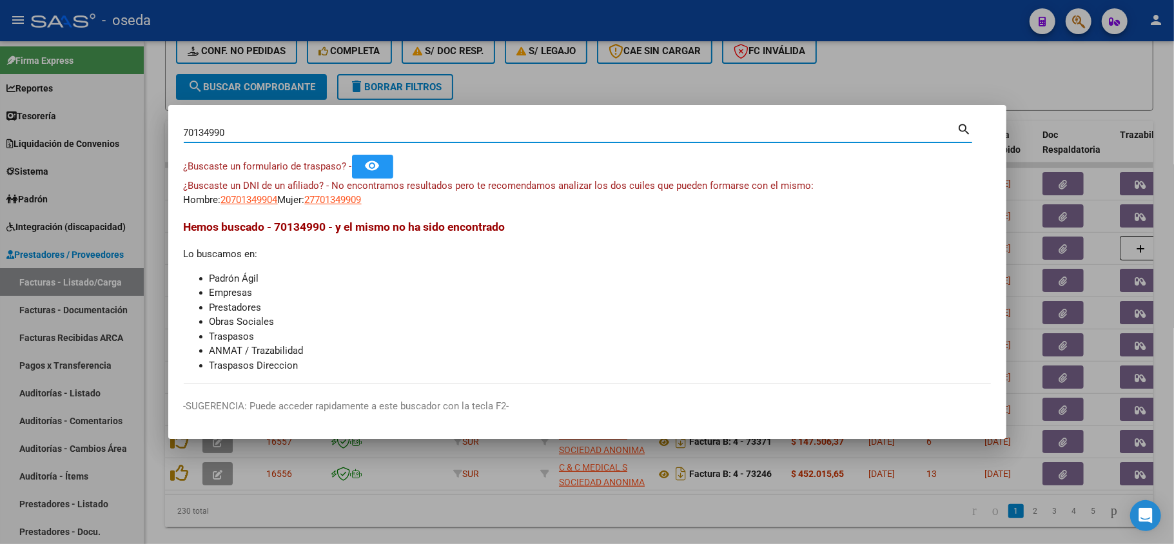
click at [238, 130] on input "70134990" at bounding box center [571, 133] width 774 height 12
type input "35242004"
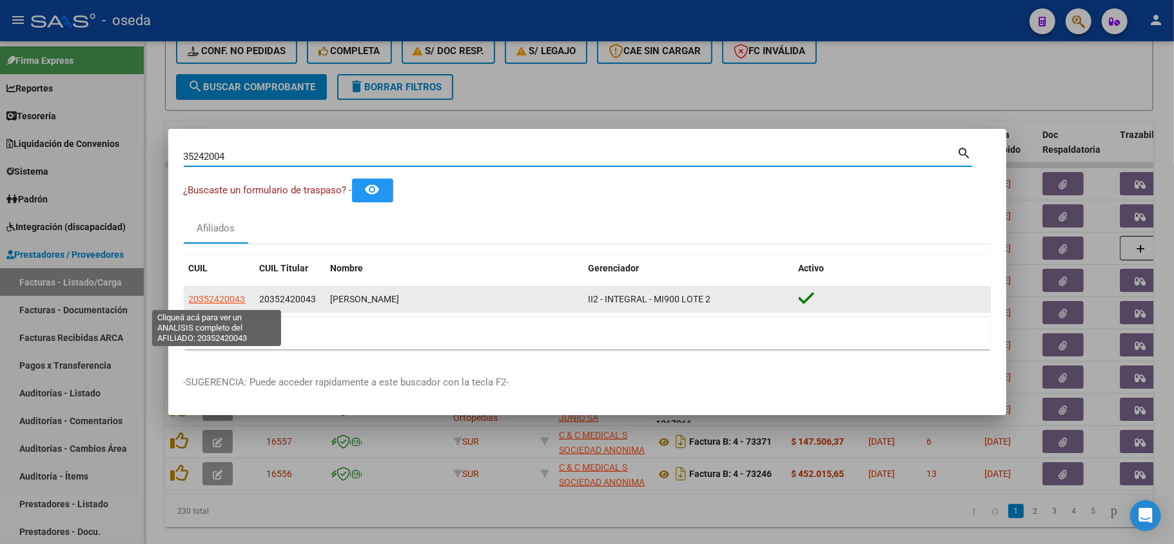
click at [221, 302] on span "20352420043" at bounding box center [217, 299] width 57 height 10
type textarea "20352420043"
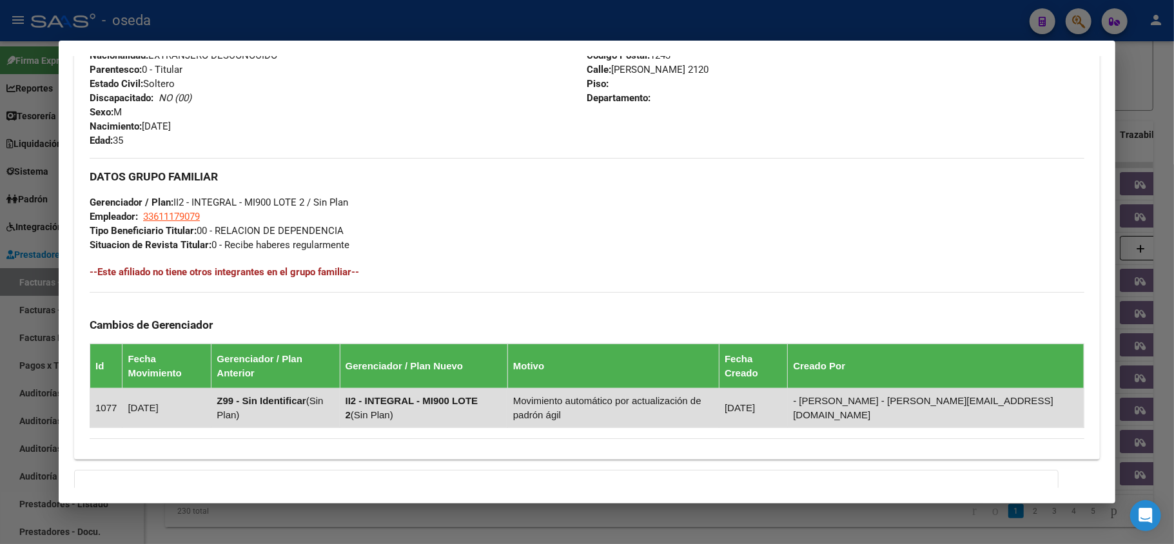
scroll to position [630, 0]
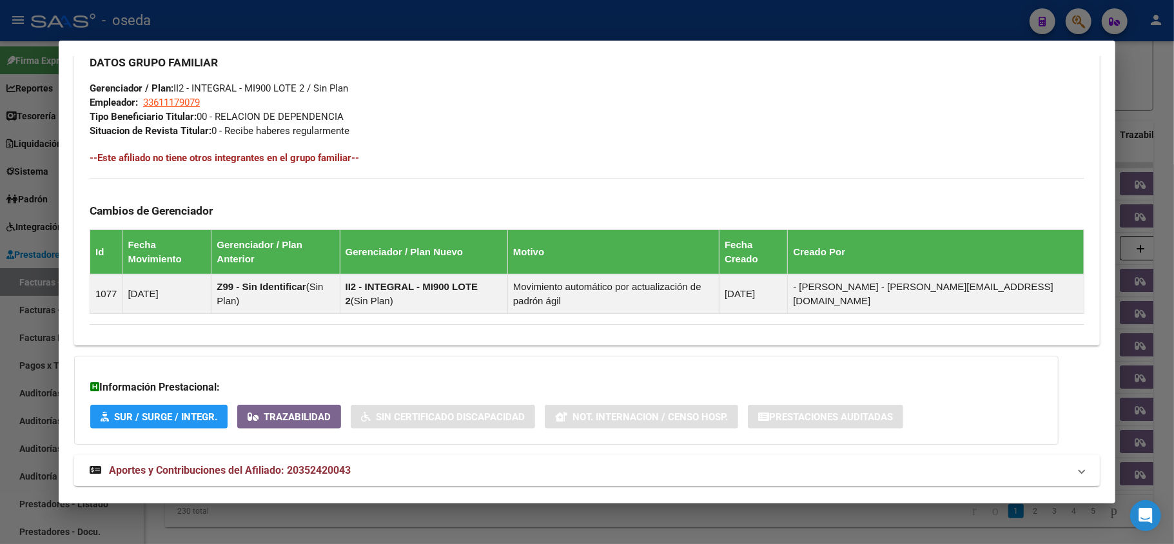
drag, startPoint x: 295, startPoint y: 453, endPoint x: 299, endPoint y: 445, distance: 9.0
click at [295, 455] on mat-expansion-panel-header "Aportes y Contribuciones del Afiliado: 20352420043" at bounding box center [587, 470] width 1026 height 31
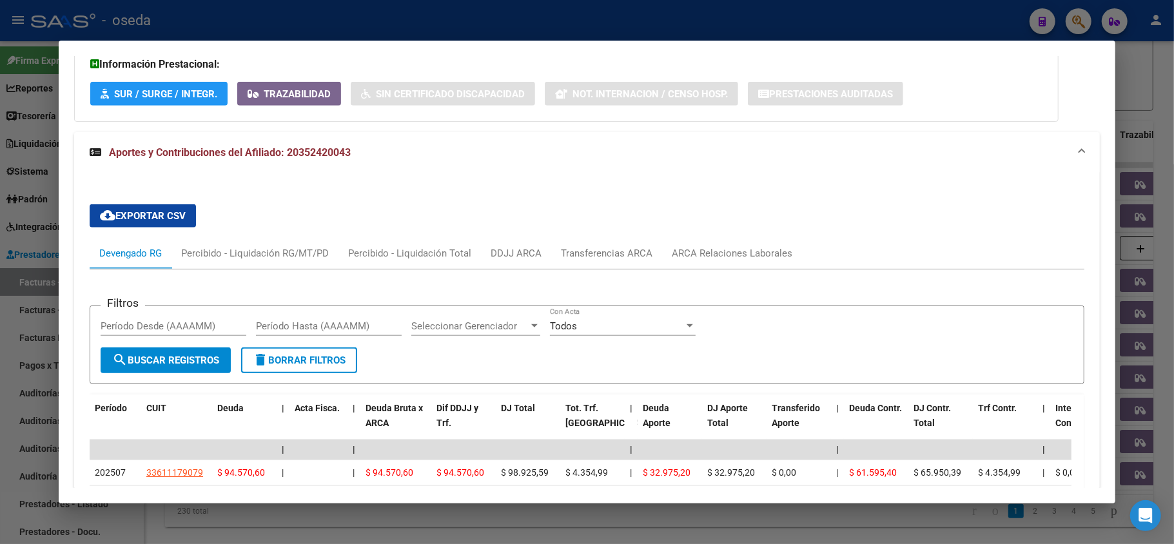
scroll to position [1039, 0]
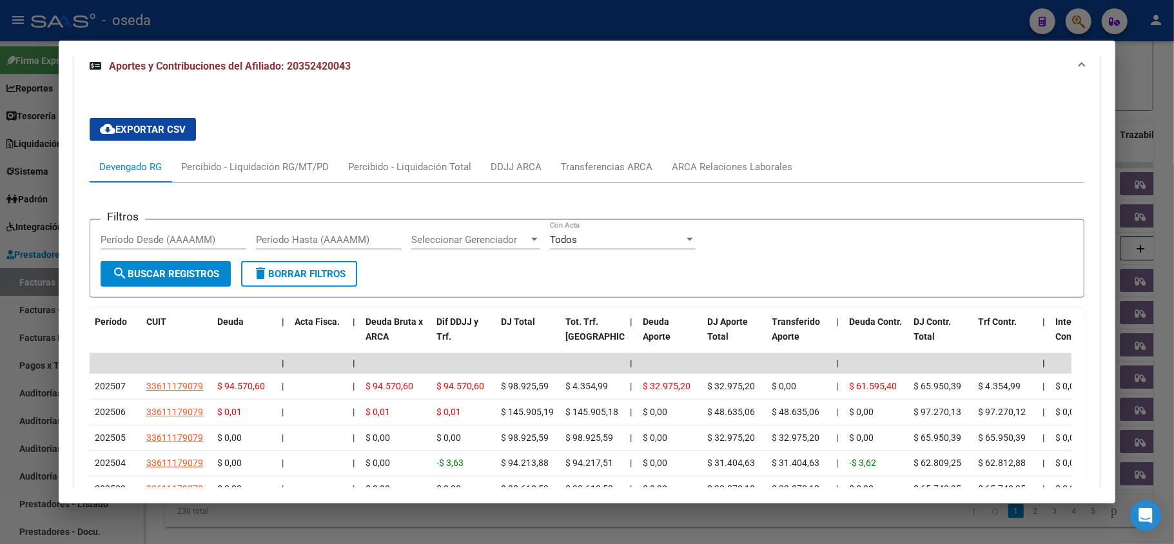
click at [3, 293] on div at bounding box center [587, 272] width 1174 height 544
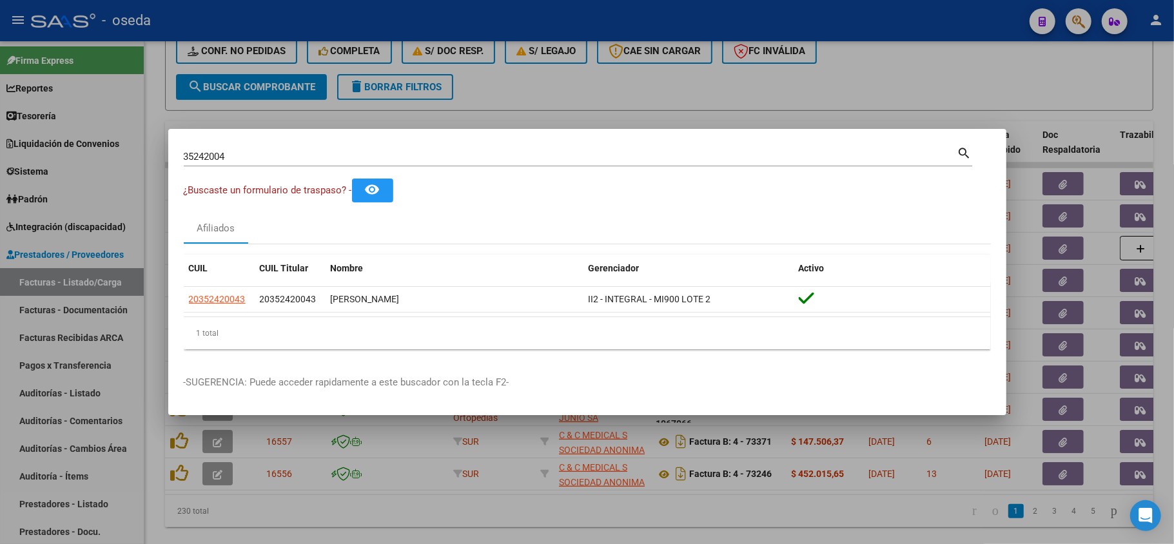
click at [499, 89] on div at bounding box center [587, 272] width 1174 height 544
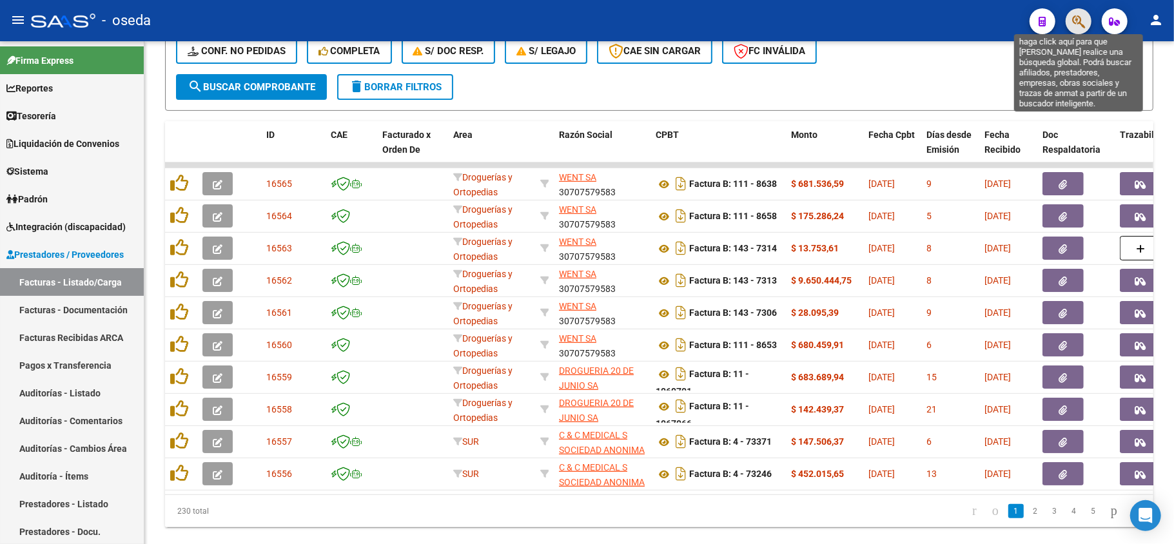
click at [1076, 28] on icon "button" at bounding box center [1078, 21] width 13 height 15
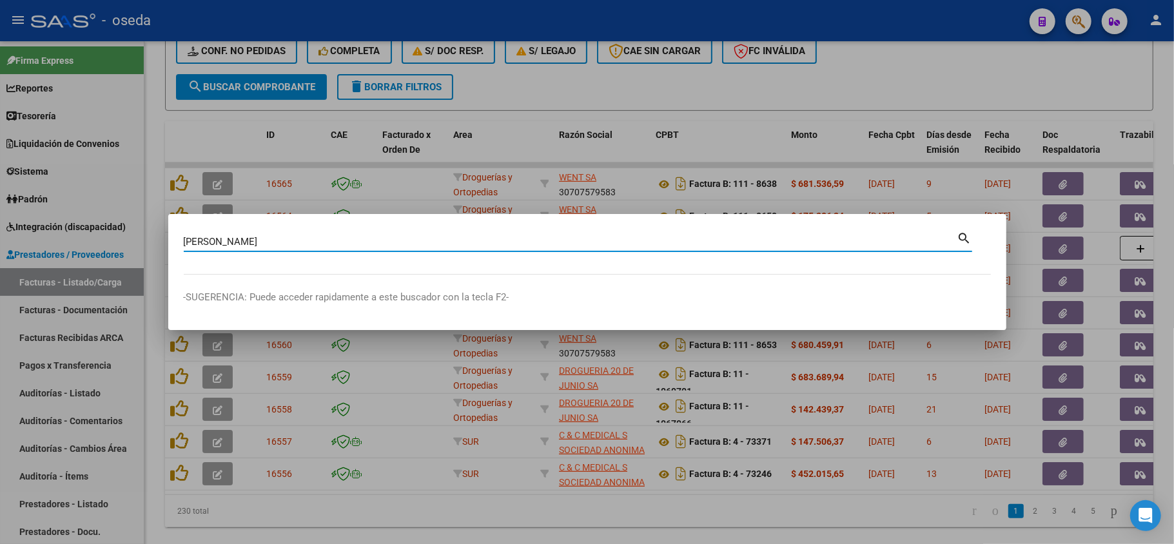
type input "[PERSON_NAME]"
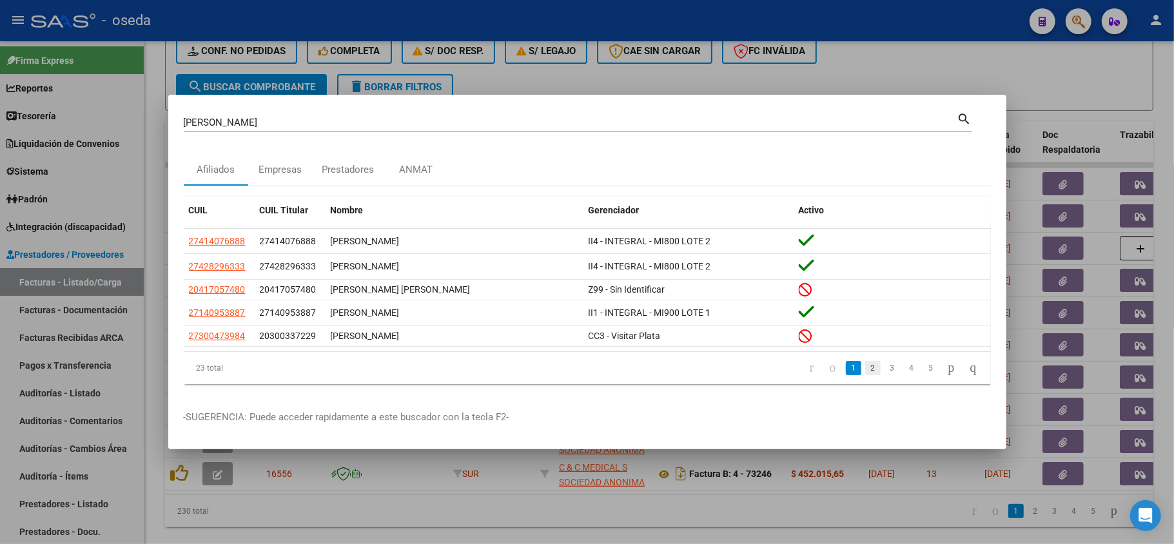
click at [865, 364] on link "2" at bounding box center [872, 368] width 15 height 14
click at [885, 372] on link "3" at bounding box center [892, 368] width 15 height 14
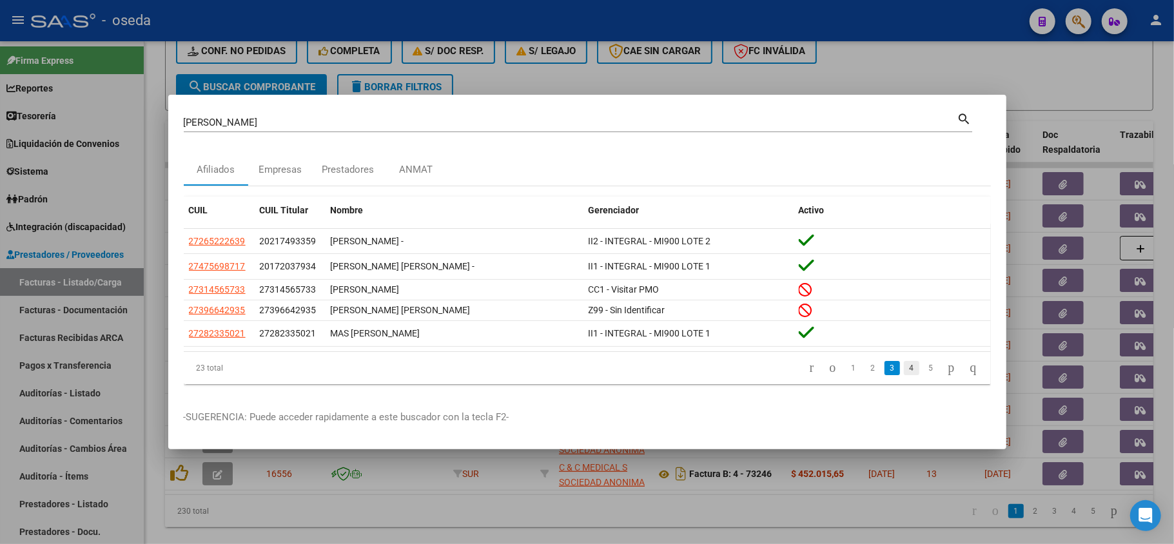
click at [904, 368] on link "4" at bounding box center [911, 368] width 15 height 14
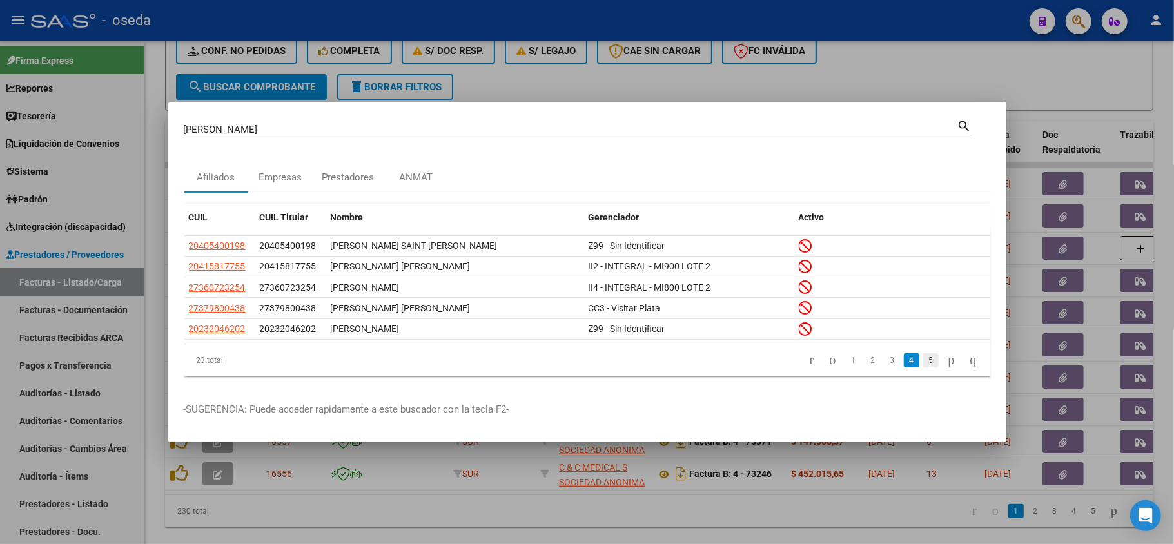
click at [923, 366] on link "5" at bounding box center [930, 360] width 15 height 14
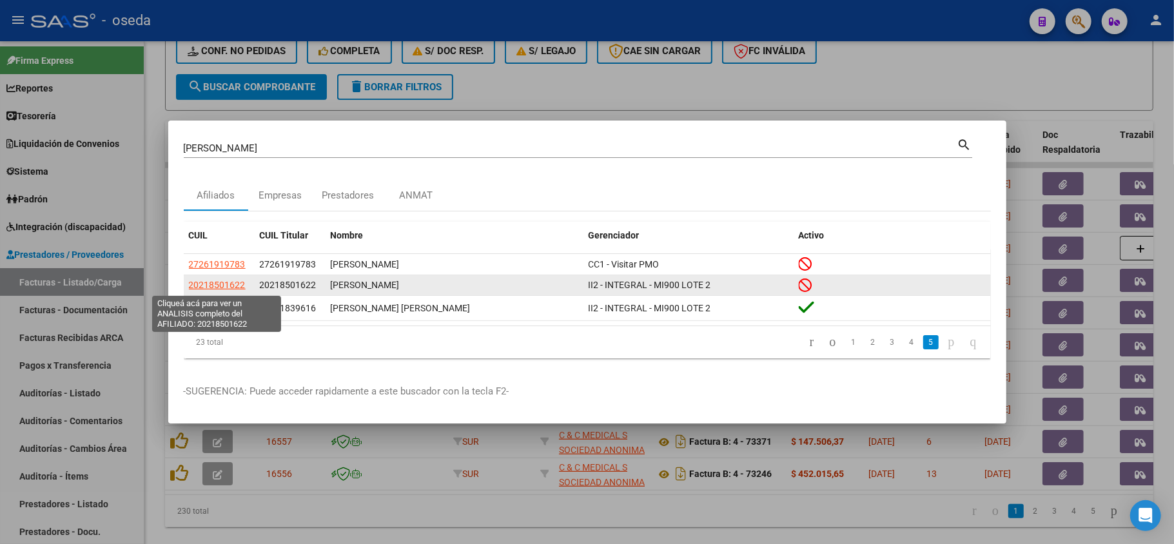
click at [235, 284] on span "20218501622" at bounding box center [217, 285] width 57 height 10
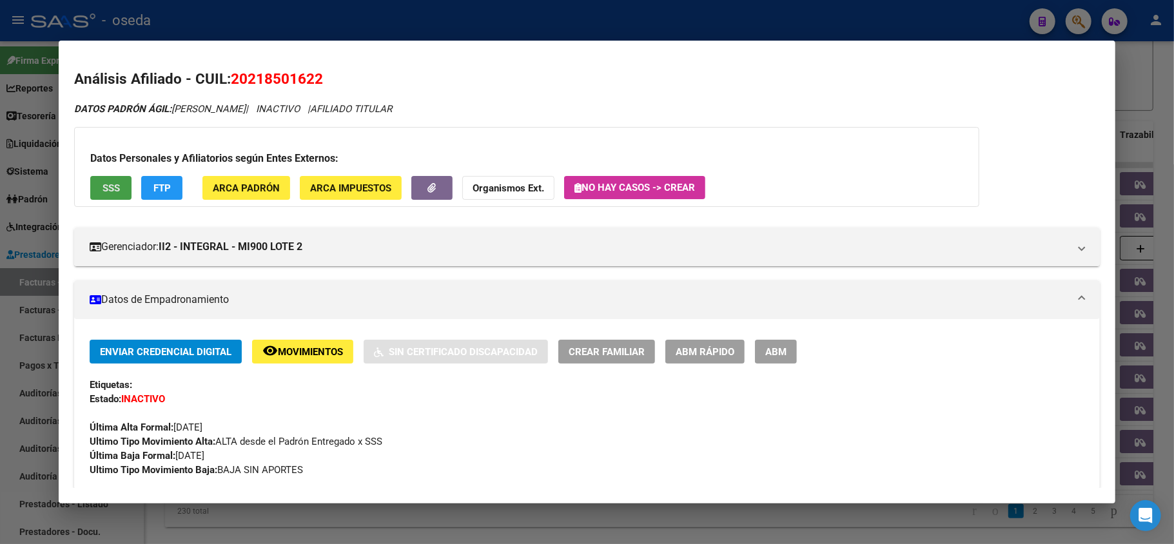
click at [101, 191] on button "SSS" at bounding box center [110, 188] width 41 height 24
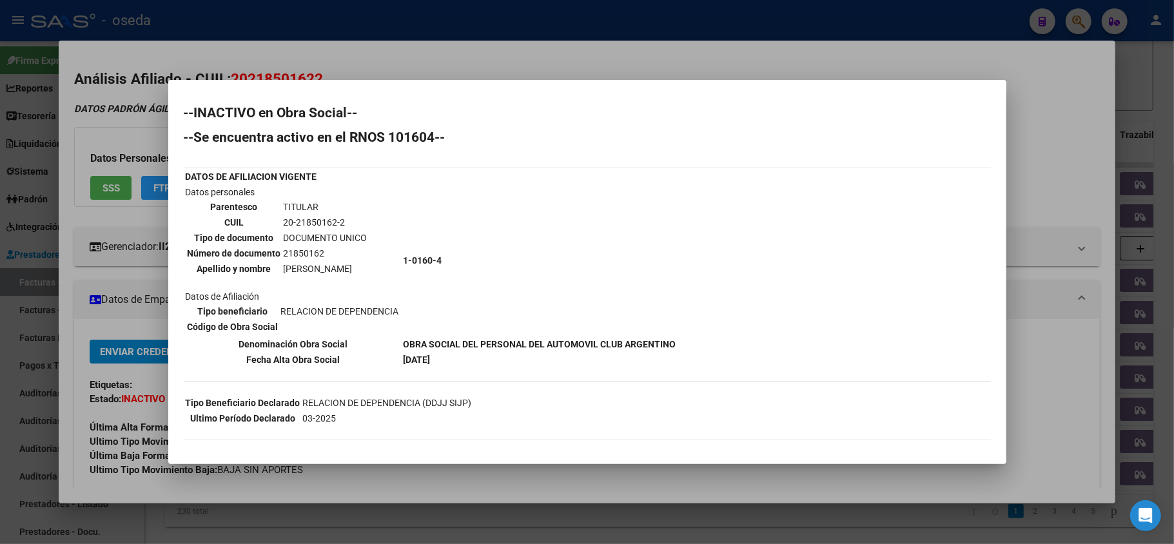
scroll to position [101, 0]
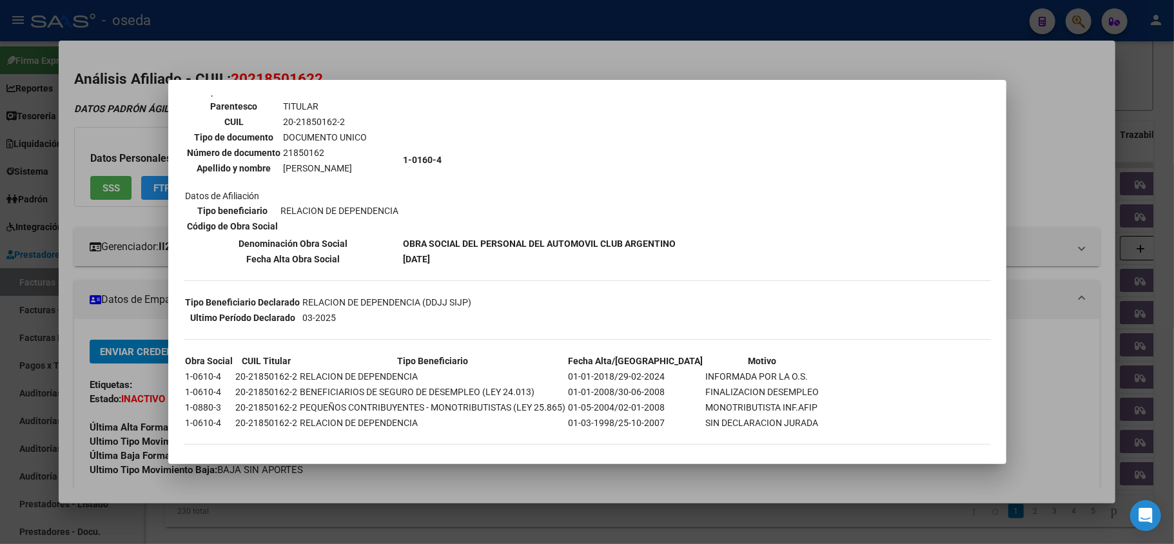
click at [96, 420] on div at bounding box center [587, 272] width 1174 height 544
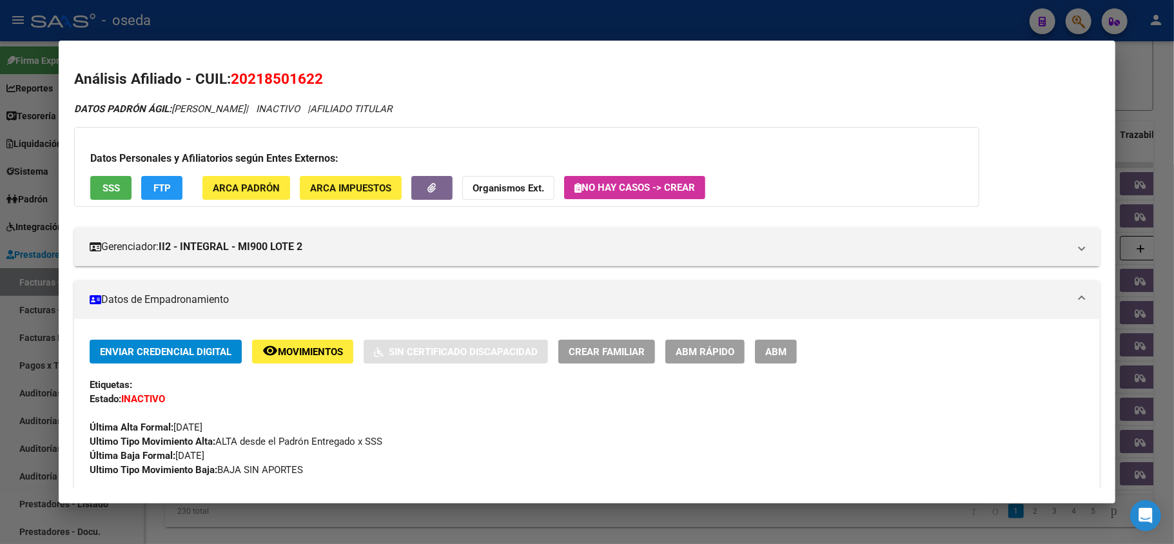
click at [120, 192] on button "SSS" at bounding box center [110, 188] width 41 height 24
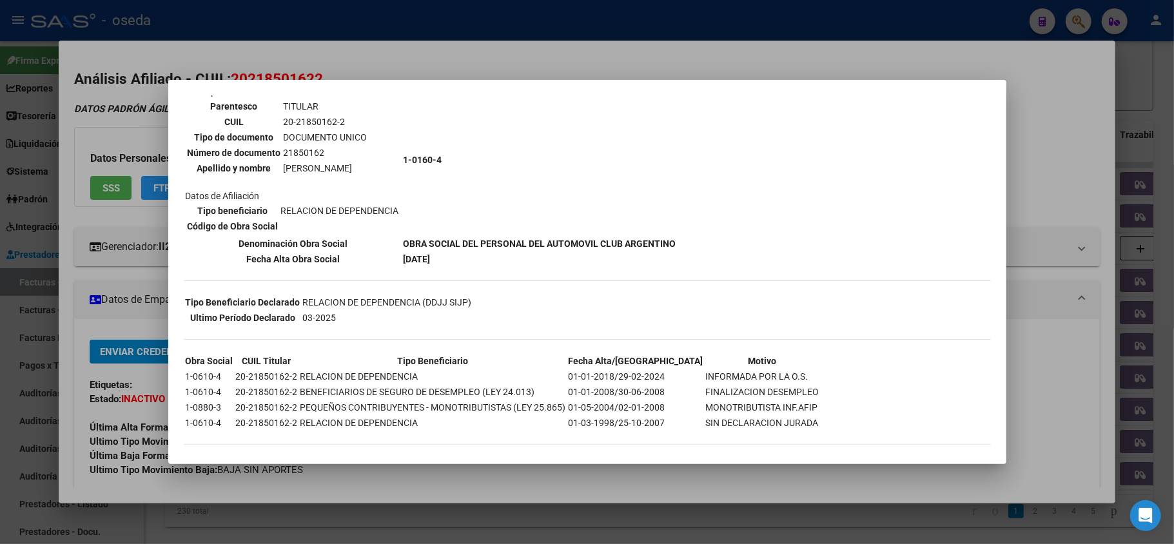
click at [460, 484] on div at bounding box center [587, 272] width 1174 height 544
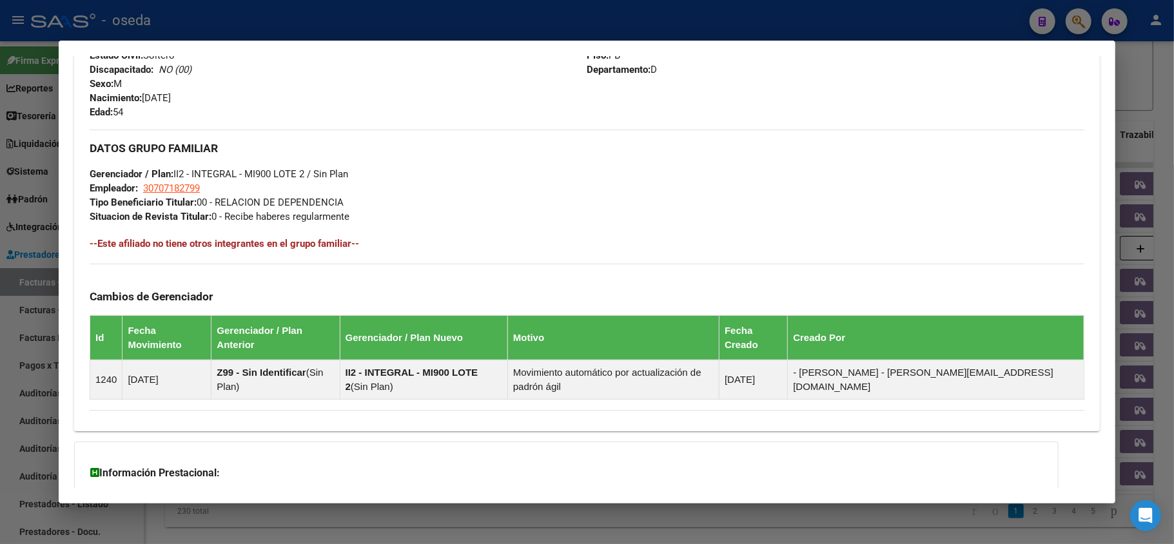
scroll to position [658, 0]
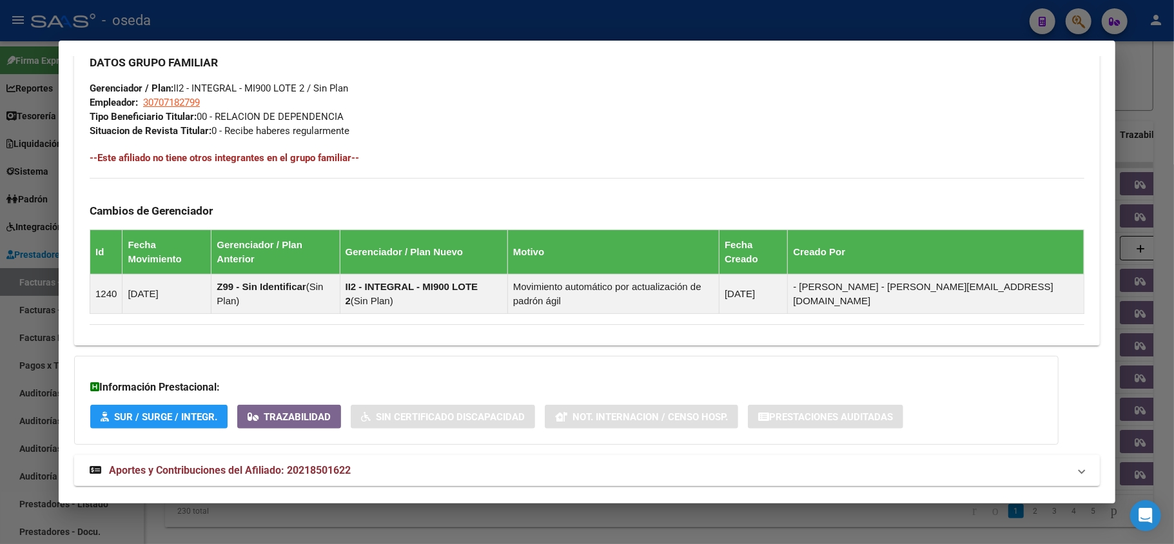
click at [294, 464] on span "Aportes y Contribuciones del Afiliado: 20218501622" at bounding box center [230, 470] width 242 height 12
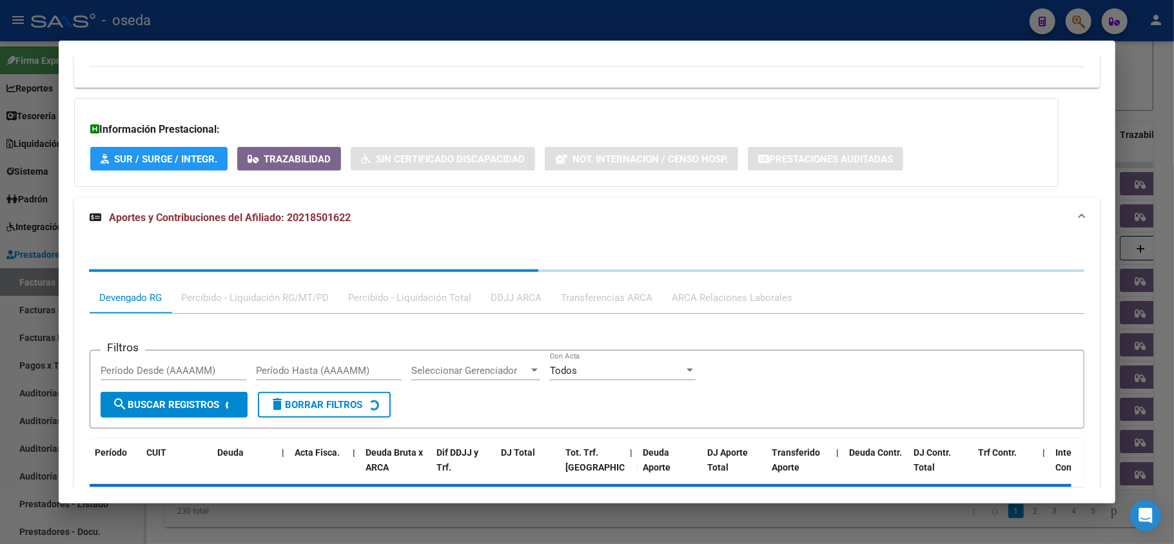
scroll to position [981, 0]
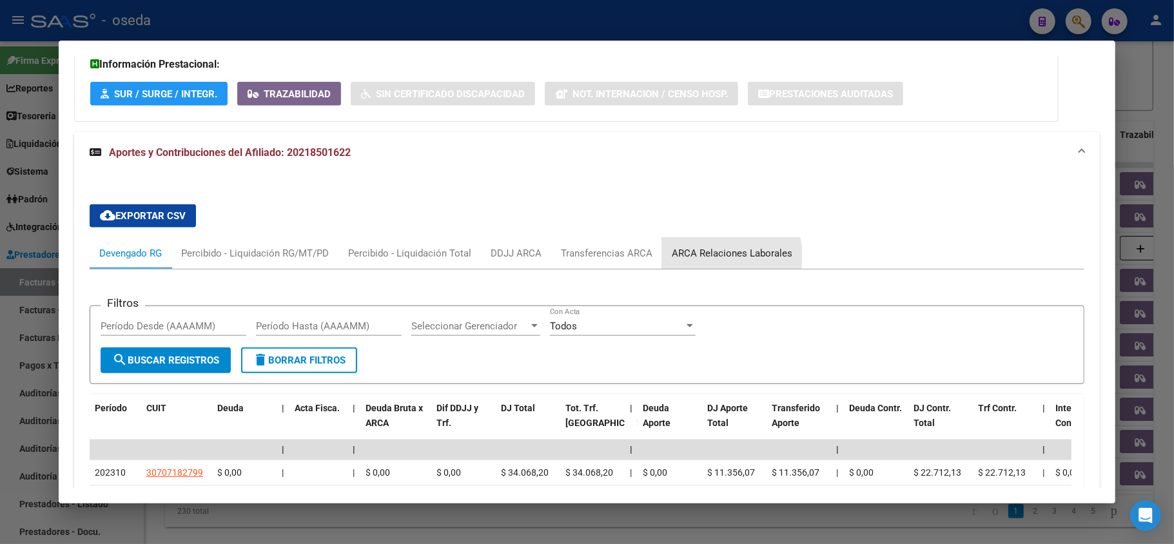
click at [723, 246] on div "ARCA Relaciones Laborales" at bounding box center [732, 253] width 121 height 14
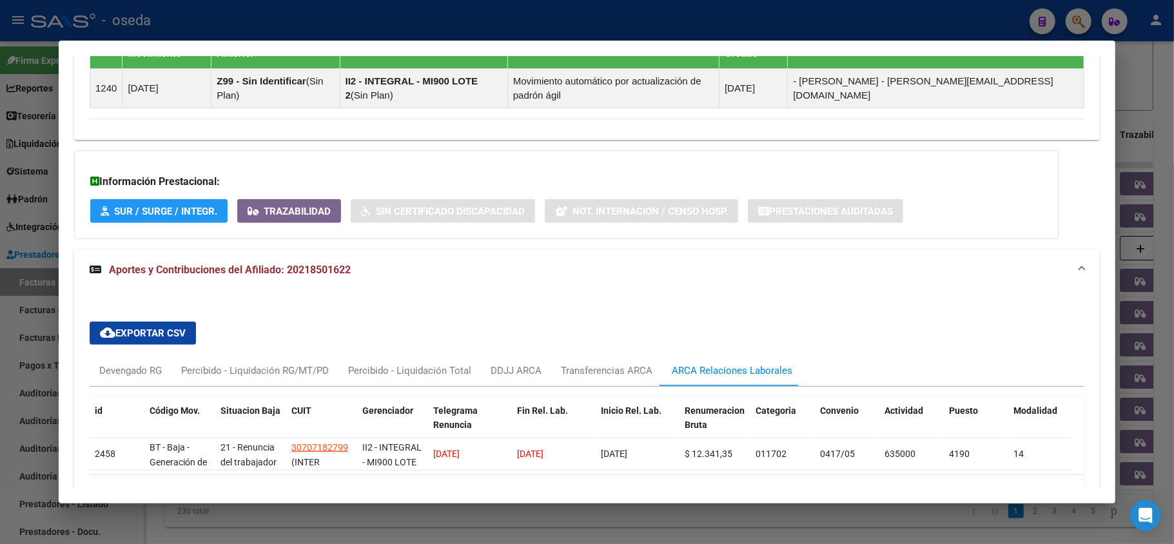
scroll to position [930, 0]
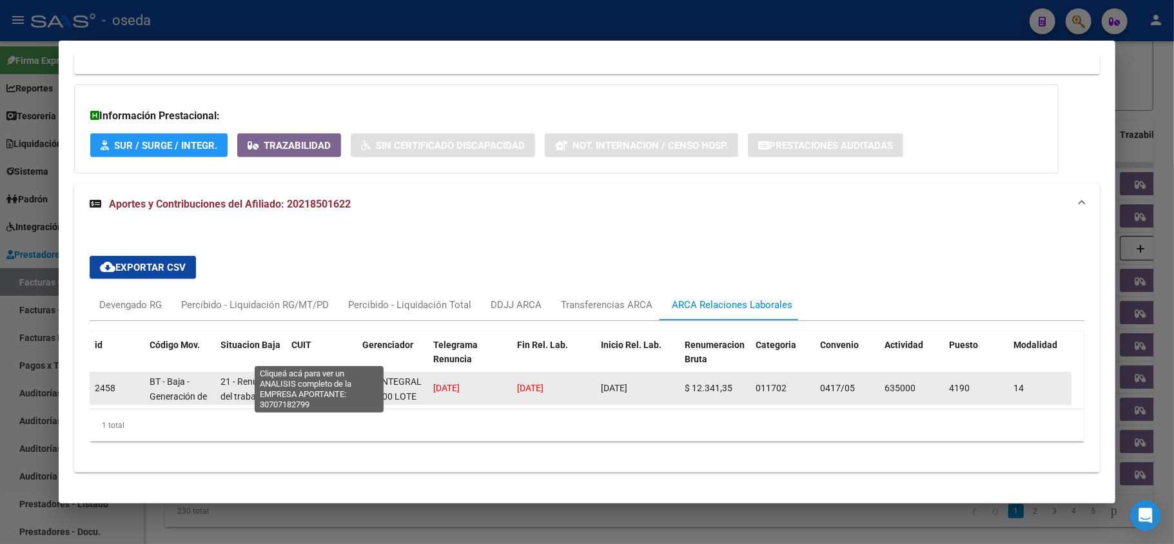
click at [311, 377] on span "30707182799" at bounding box center [319, 382] width 57 height 10
type textarea "30707182799"
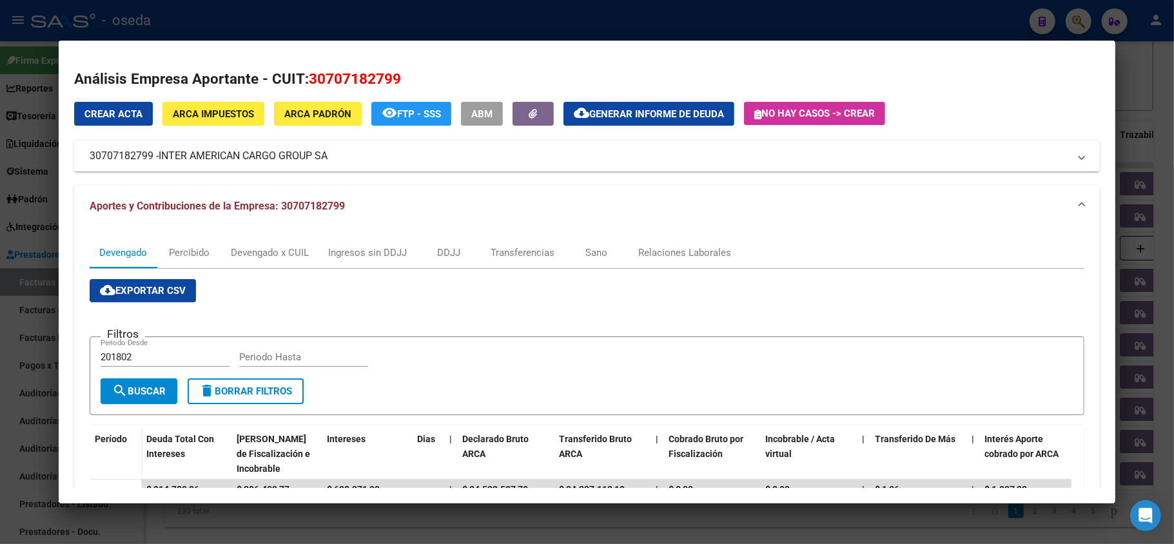
click at [5, 273] on div at bounding box center [587, 272] width 1174 height 544
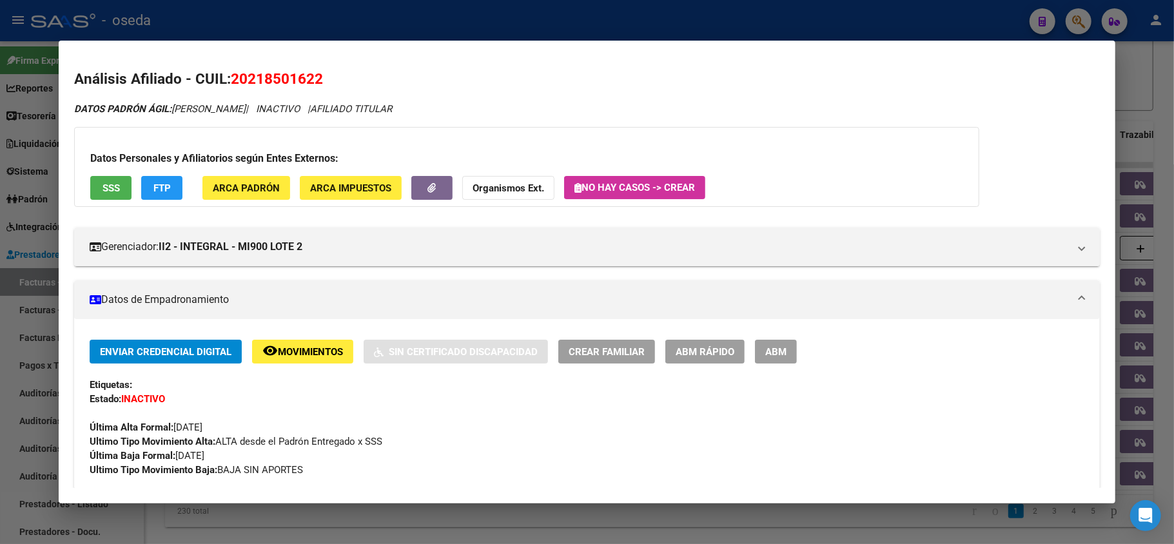
scroll to position [86, 0]
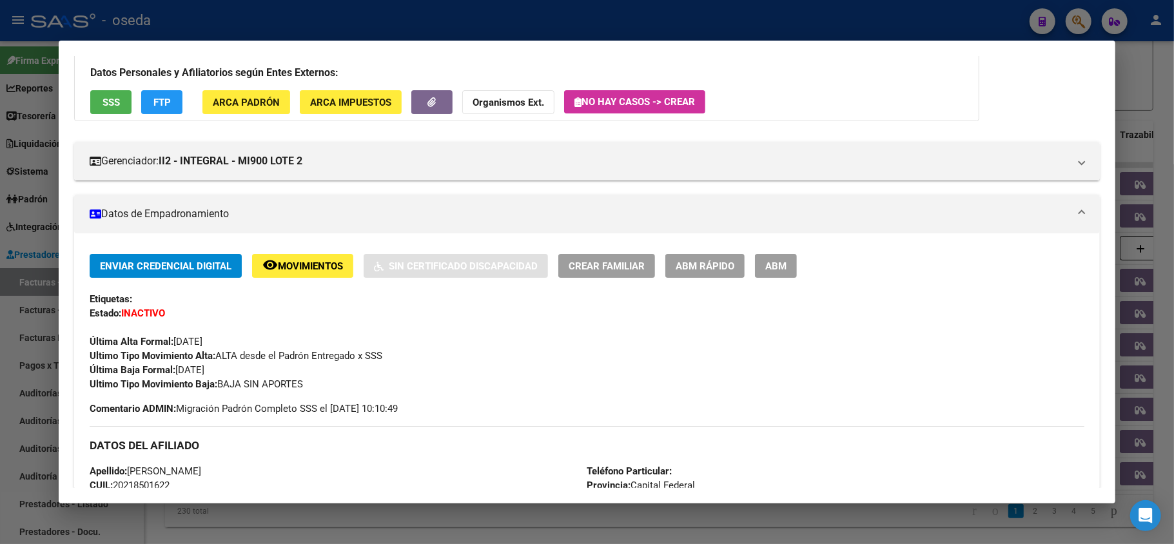
click at [542, 13] on div at bounding box center [587, 272] width 1174 height 544
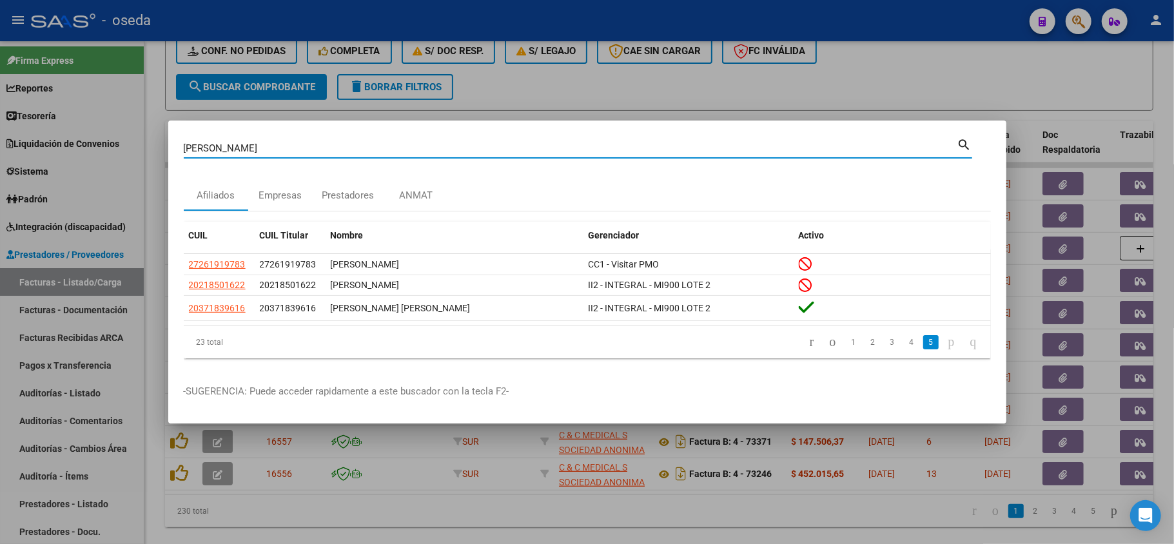
click at [465, 151] on input "[PERSON_NAME]" at bounding box center [571, 149] width 774 height 12
click at [464, 150] on input "[PERSON_NAME]" at bounding box center [571, 149] width 774 height 12
paste input "22548018"
type input "22548018"
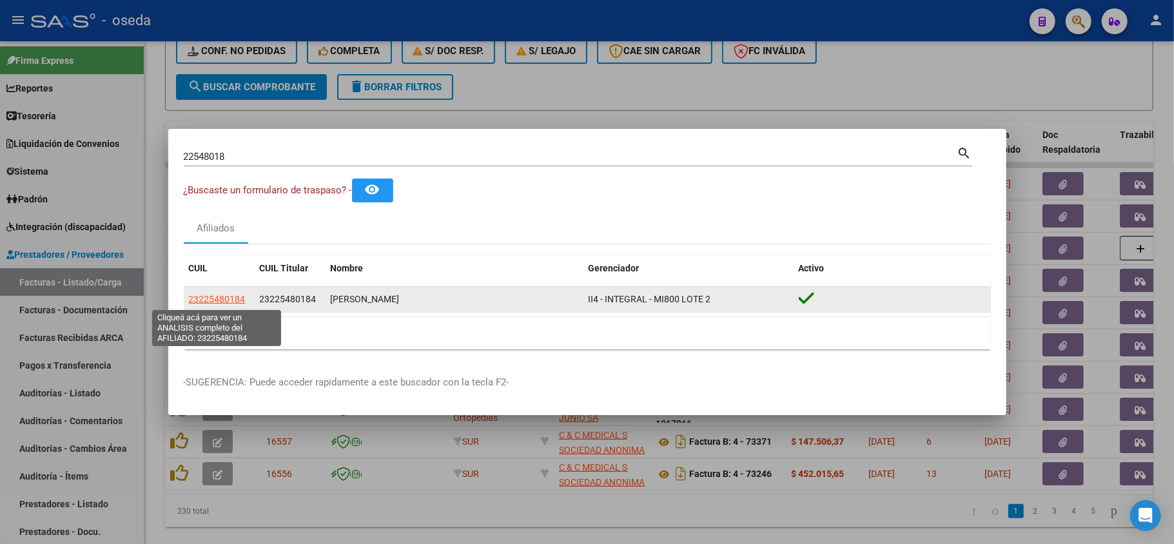
click at [224, 300] on span "23225480184" at bounding box center [217, 299] width 57 height 10
type textarea "23225480184"
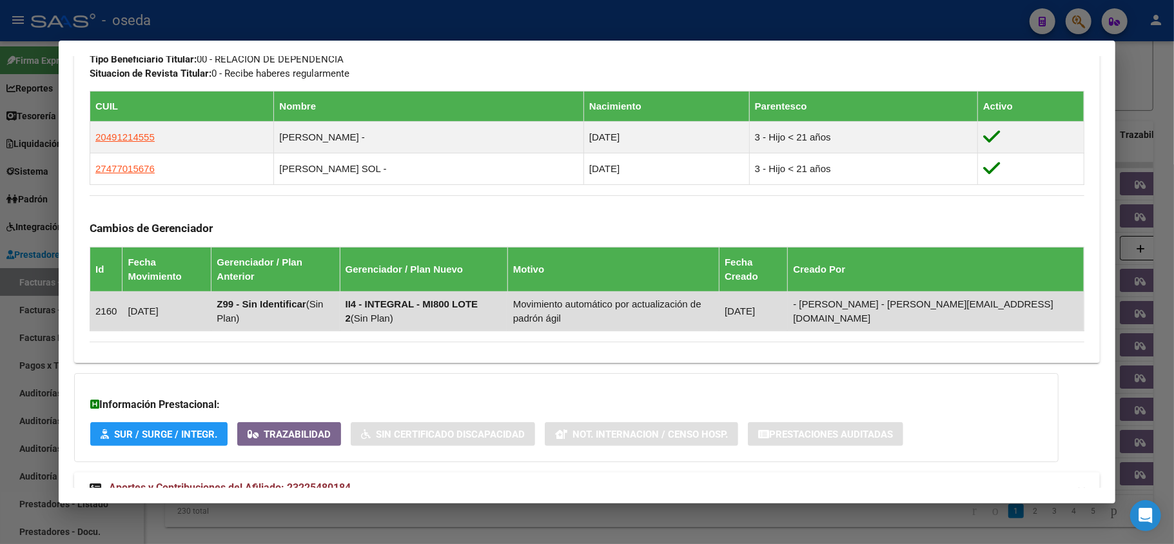
scroll to position [705, 0]
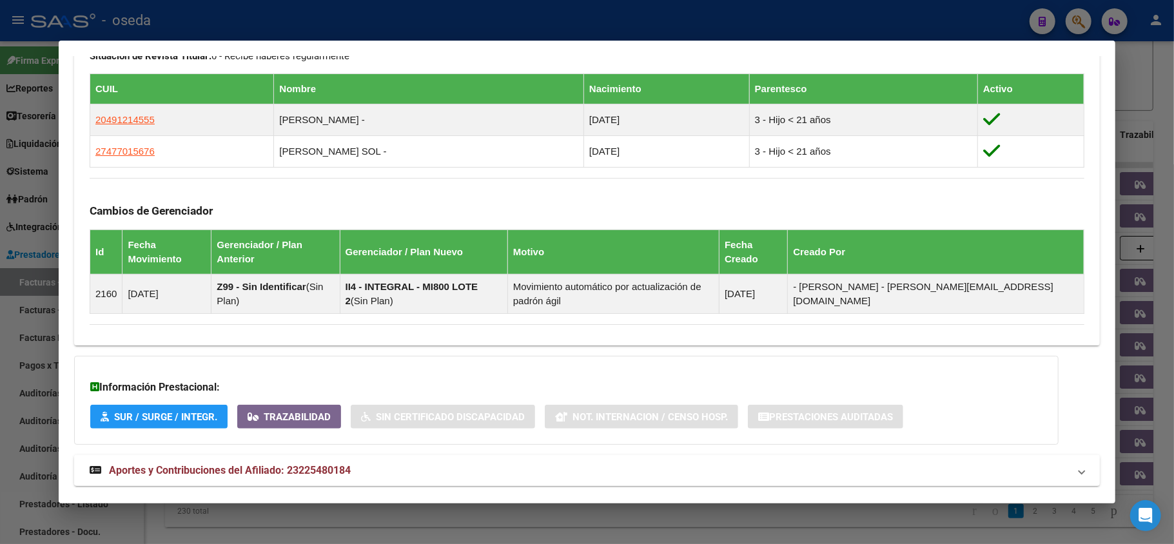
click at [313, 464] on span "Aportes y Contribuciones del Afiliado: 23225480184" at bounding box center [230, 470] width 242 height 12
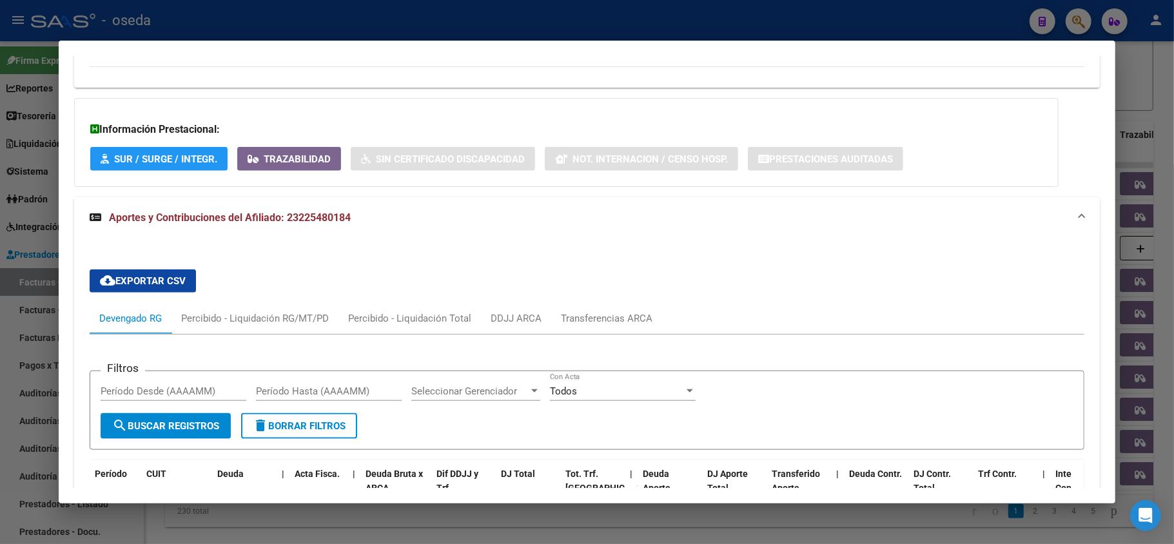
scroll to position [1221, 0]
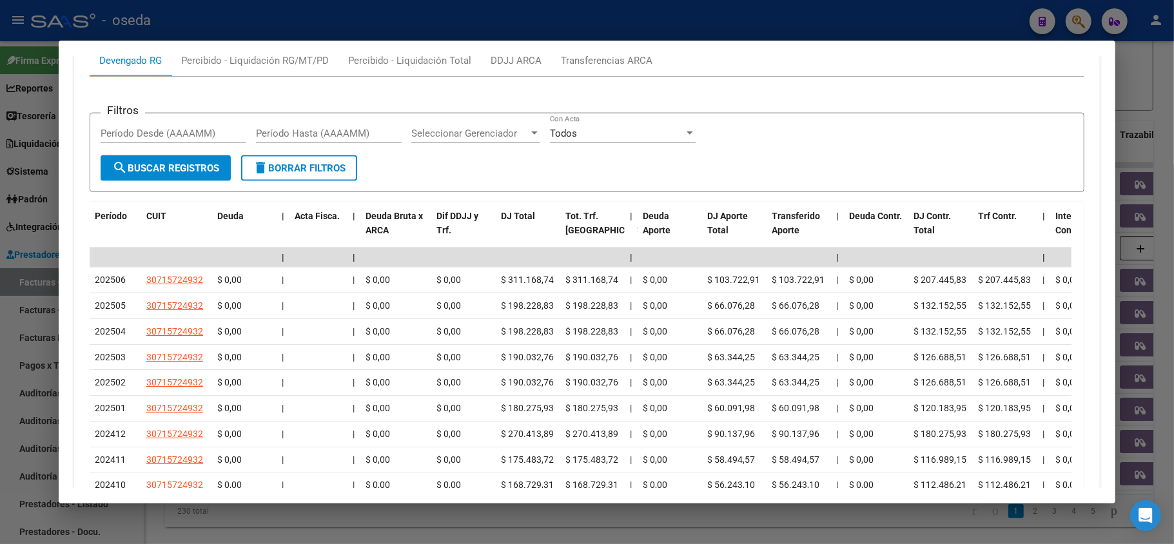
click at [0, 357] on div at bounding box center [587, 272] width 1174 height 544
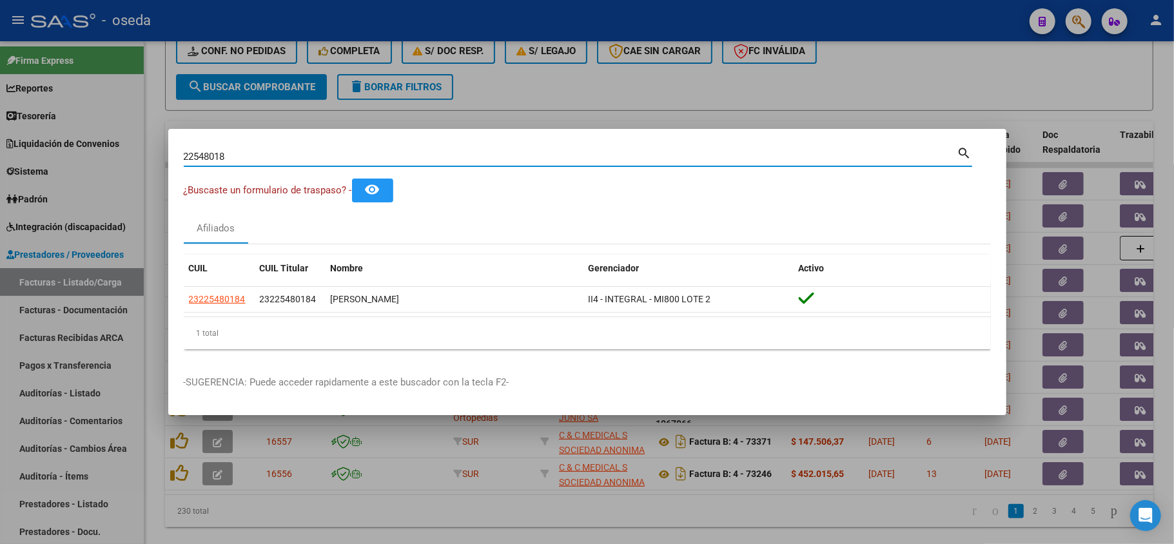
click at [347, 152] on input "22548018" at bounding box center [571, 157] width 774 height 12
type input "[PERSON_NAME]"
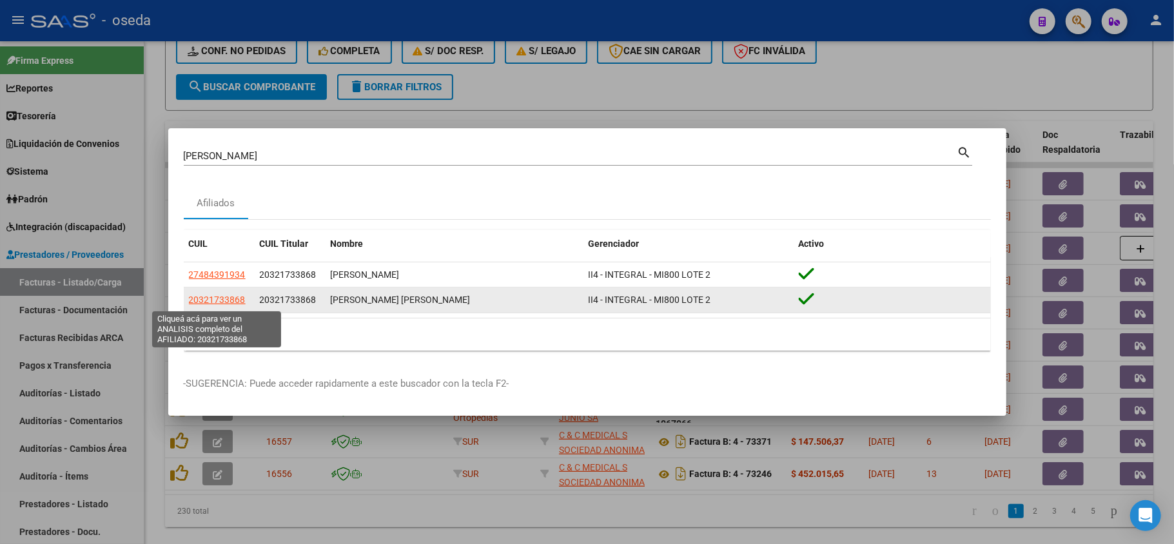
click at [214, 297] on span "20321733868" at bounding box center [217, 300] width 57 height 10
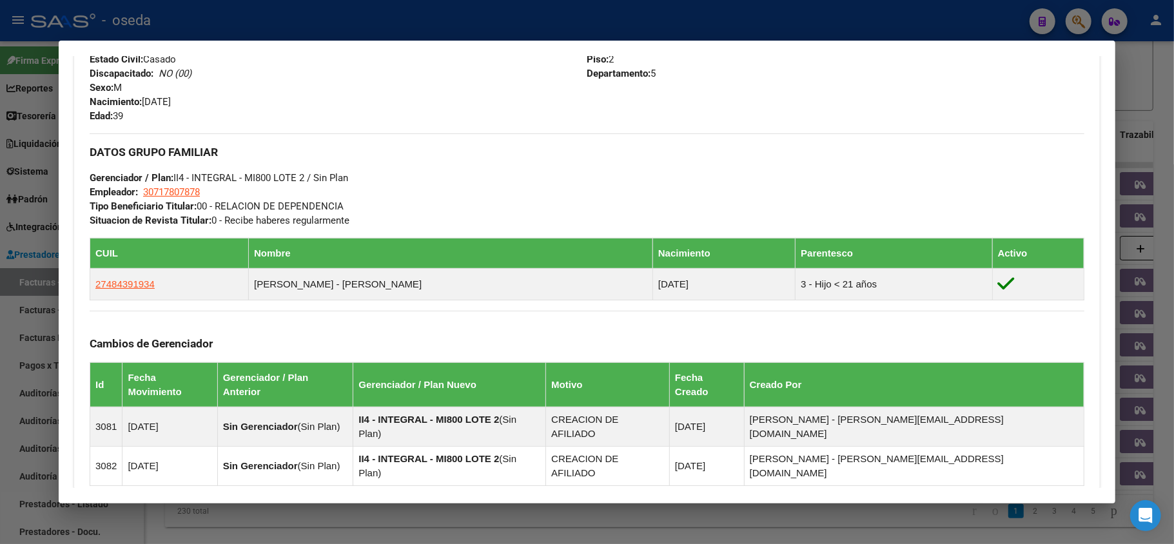
scroll to position [674, 0]
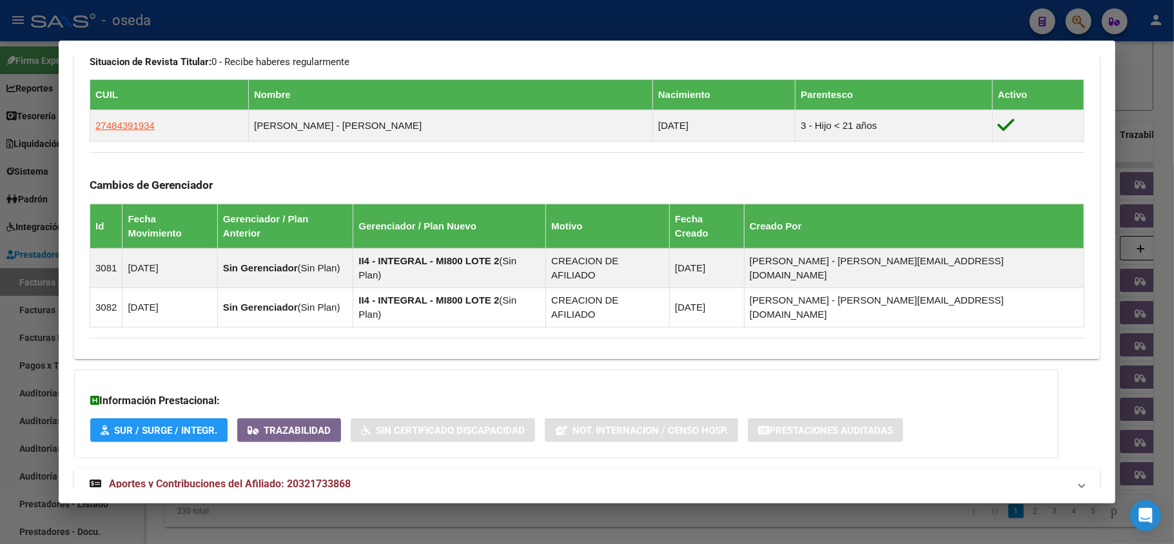
click at [282, 478] on span "Aportes y Contribuciones del Afiliado: 20321733868" at bounding box center [230, 484] width 242 height 12
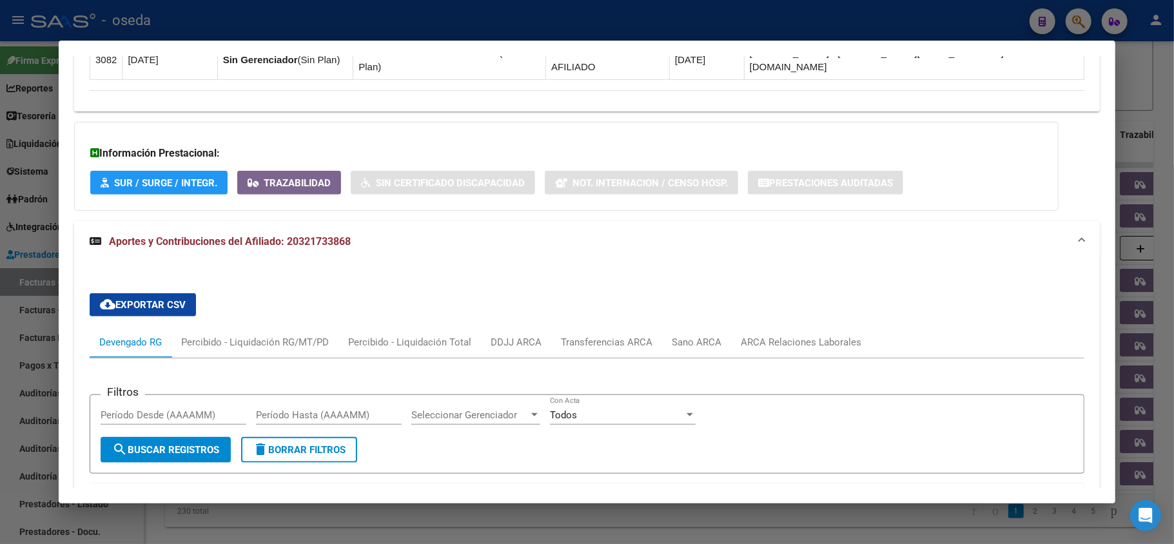
scroll to position [1084, 0]
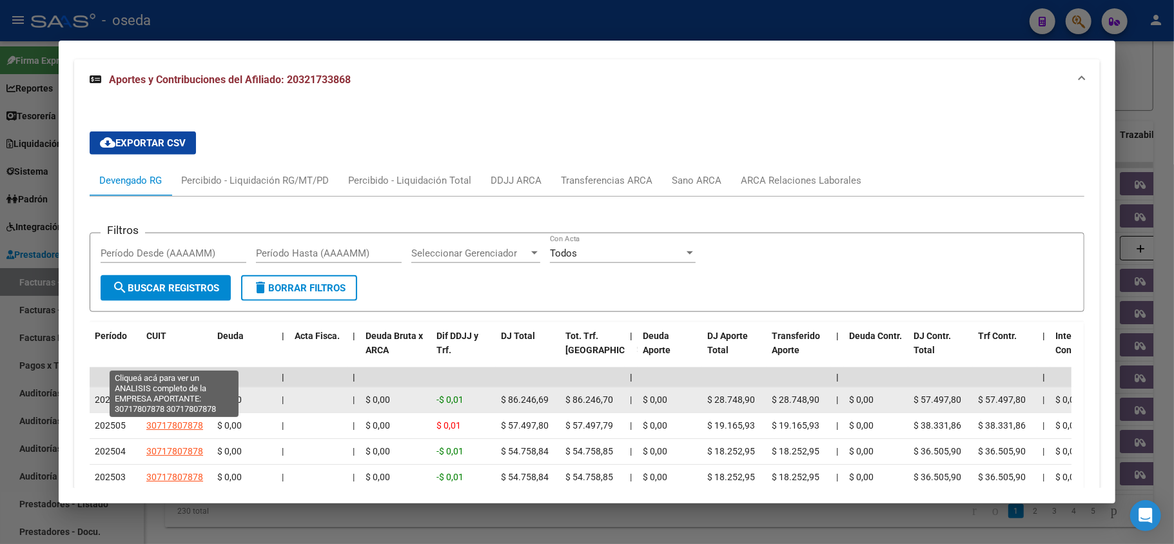
click at [163, 395] on span "30717807878" at bounding box center [174, 400] width 57 height 10
type textarea "30717807878"
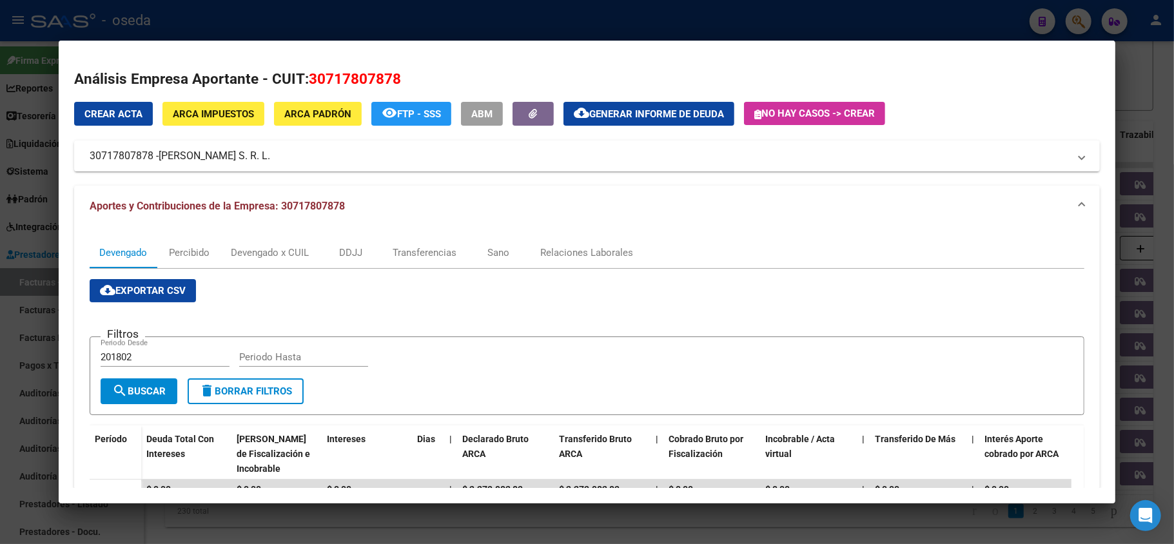
click at [0, 354] on div at bounding box center [587, 272] width 1174 height 544
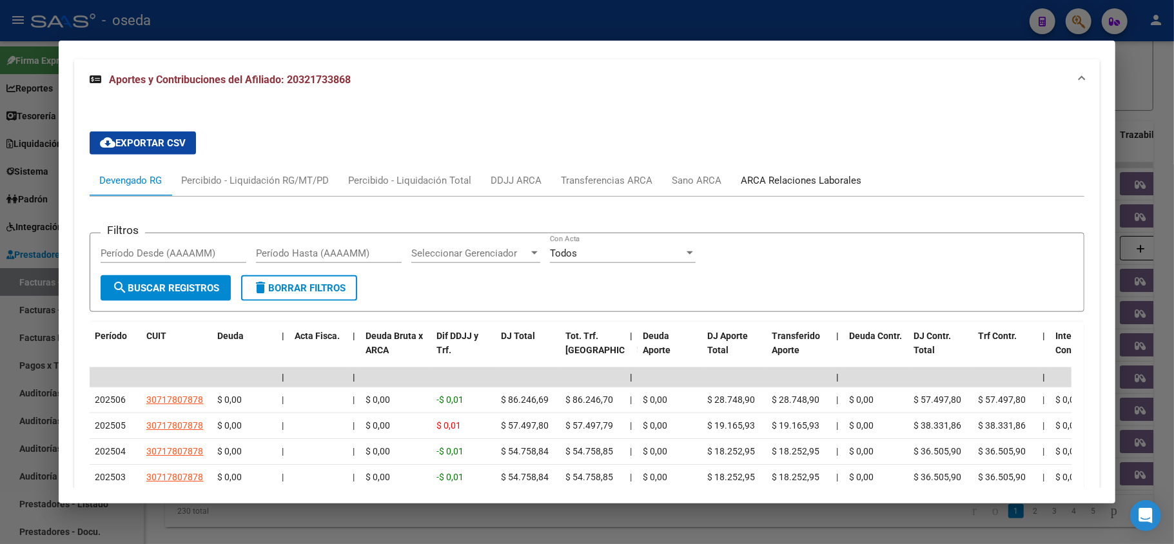
click at [803, 173] on div "ARCA Relaciones Laborales" at bounding box center [801, 180] width 121 height 14
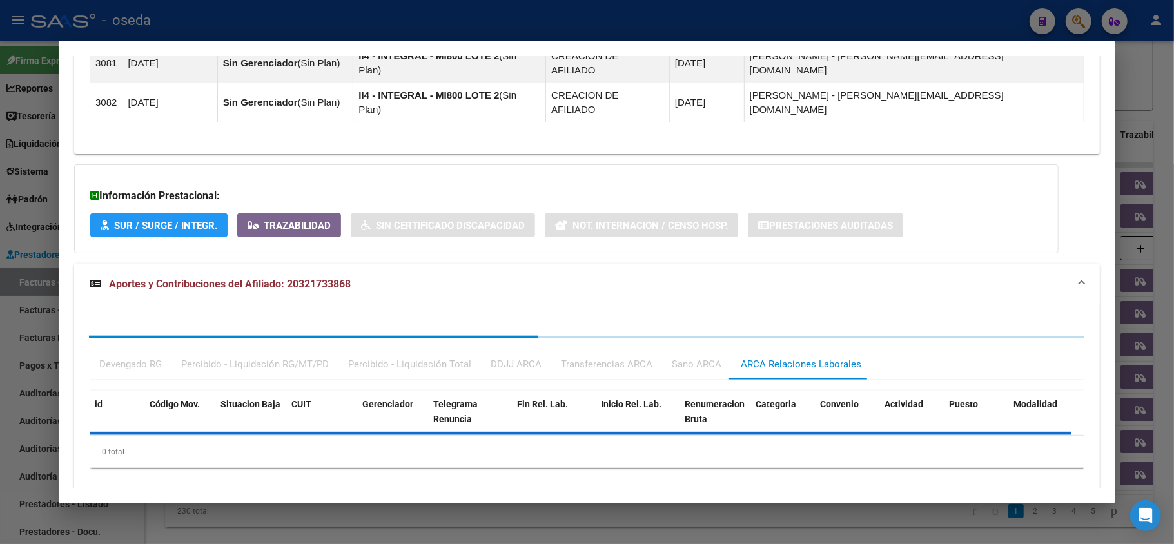
scroll to position [978, 0]
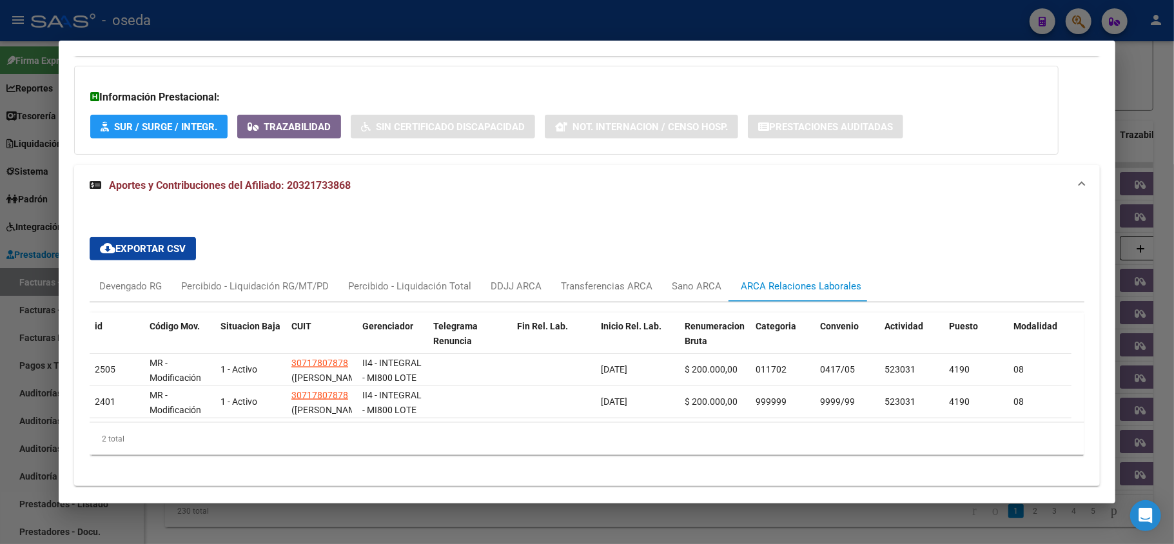
click at [0, 383] on div at bounding box center [587, 272] width 1174 height 544
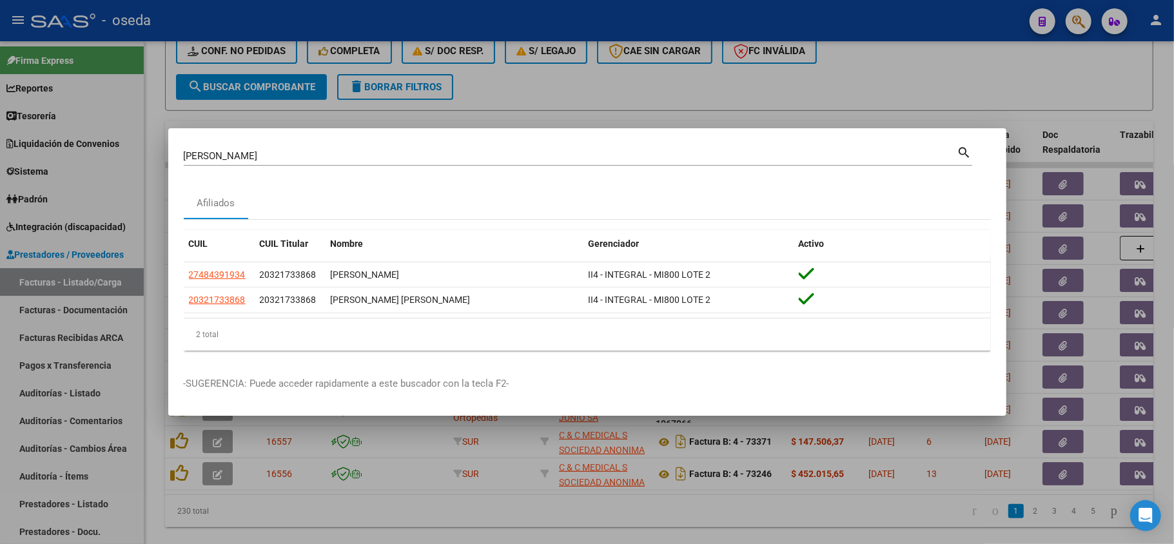
click at [3, 379] on div at bounding box center [587, 272] width 1174 height 544
